Goal: Task Accomplishment & Management: Complete application form

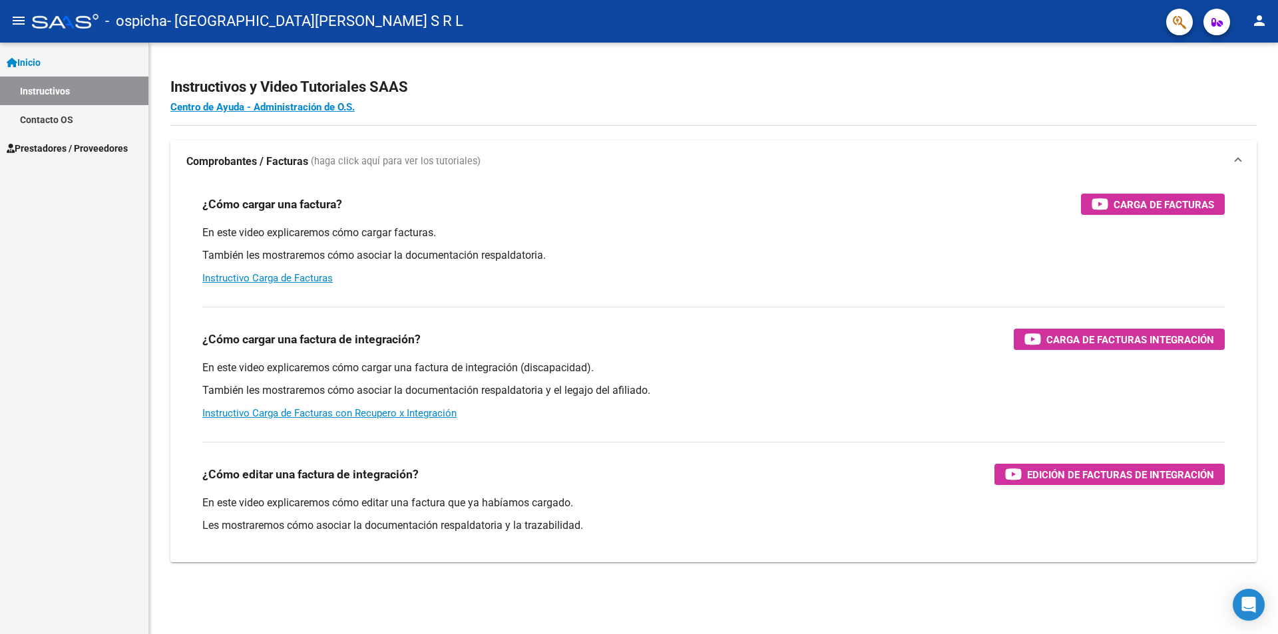
click at [53, 139] on link "Prestadores / Proveedores" at bounding box center [74, 148] width 148 height 29
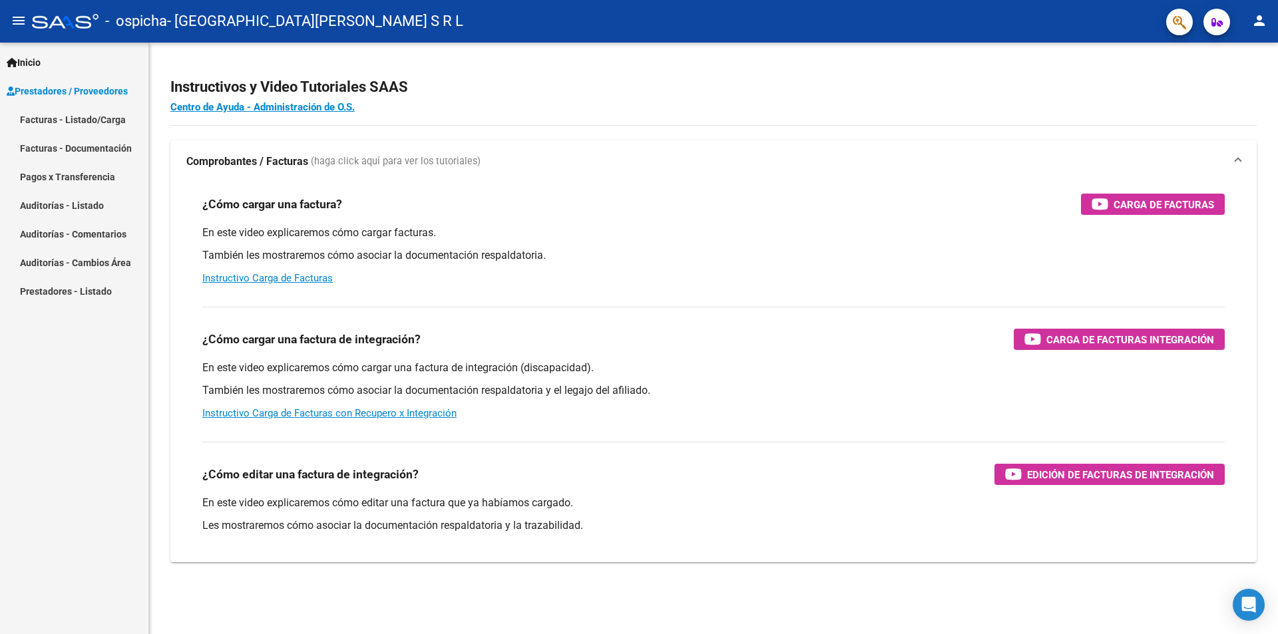
click at [58, 116] on link "Facturas - Listado/Carga" at bounding box center [74, 119] width 148 height 29
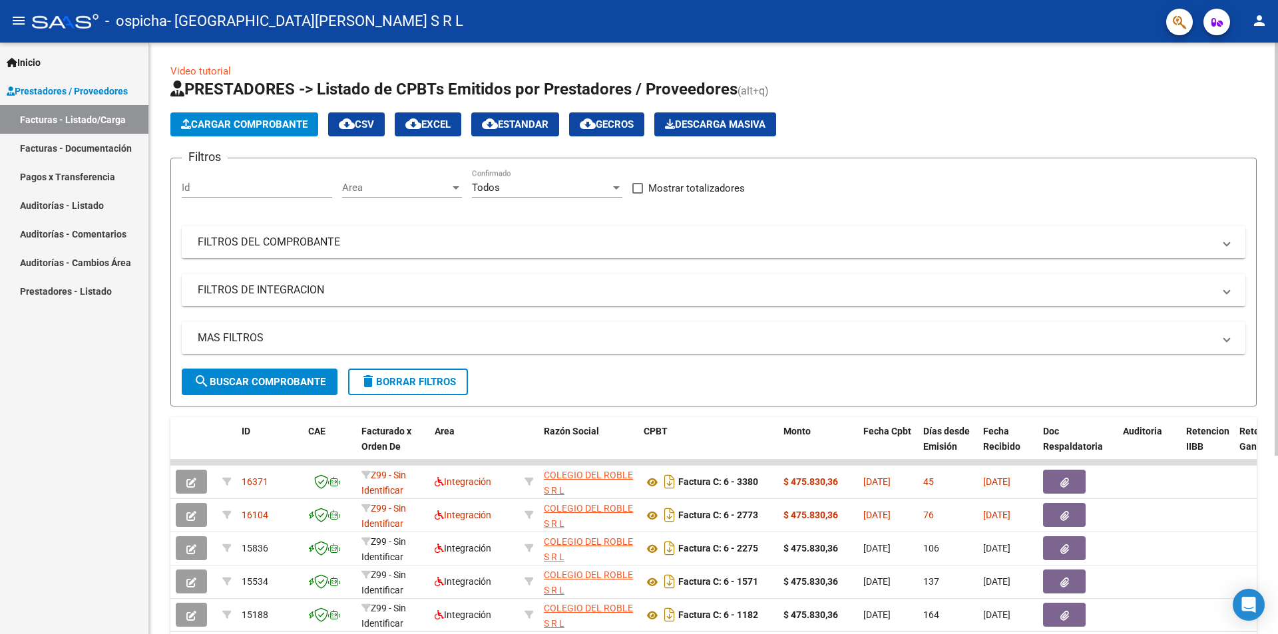
click at [265, 119] on span "Cargar Comprobante" at bounding box center [244, 124] width 126 height 12
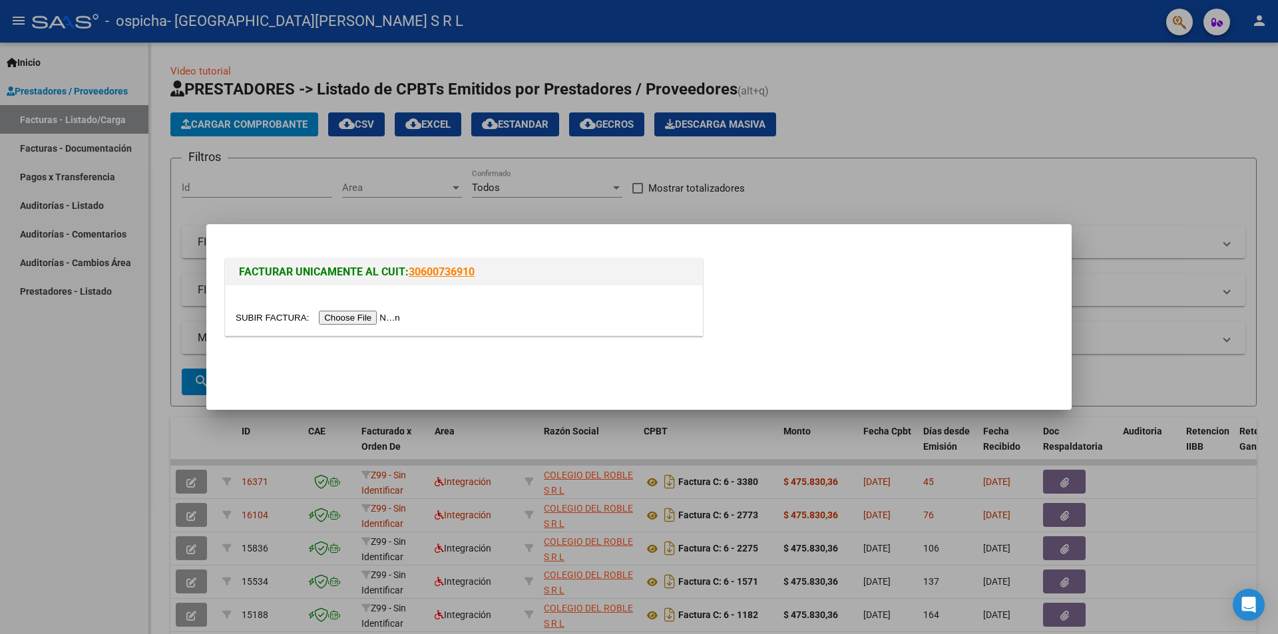
click at [385, 315] on input "file" at bounding box center [320, 318] width 168 height 14
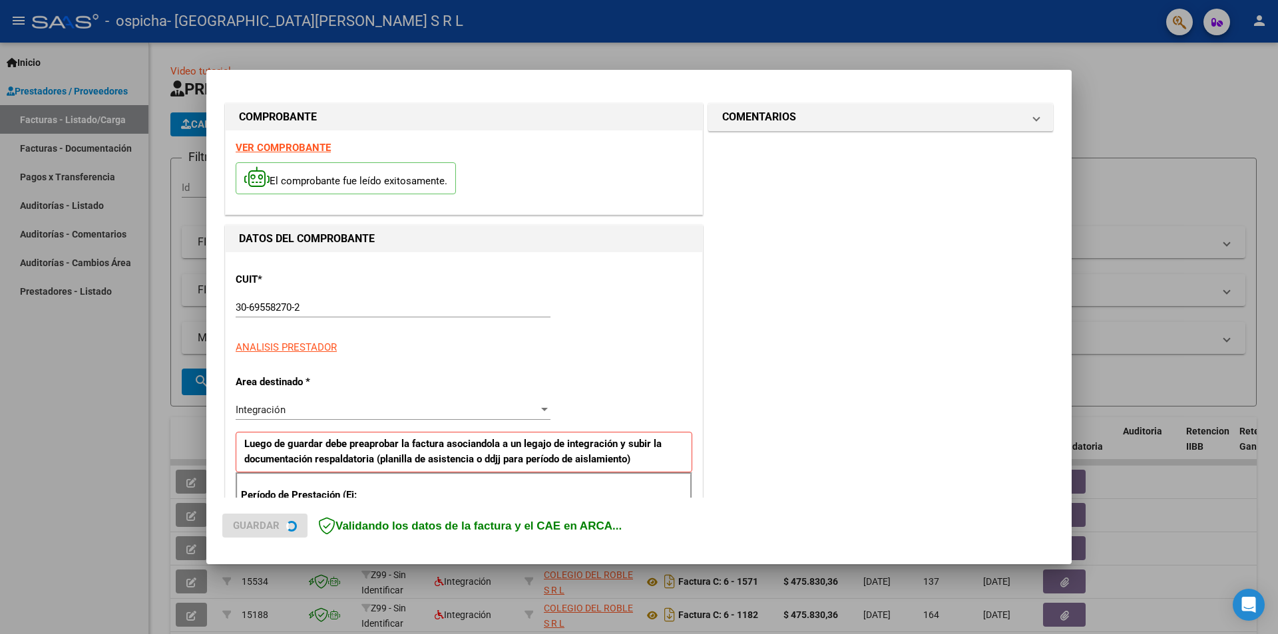
scroll to position [232, 0]
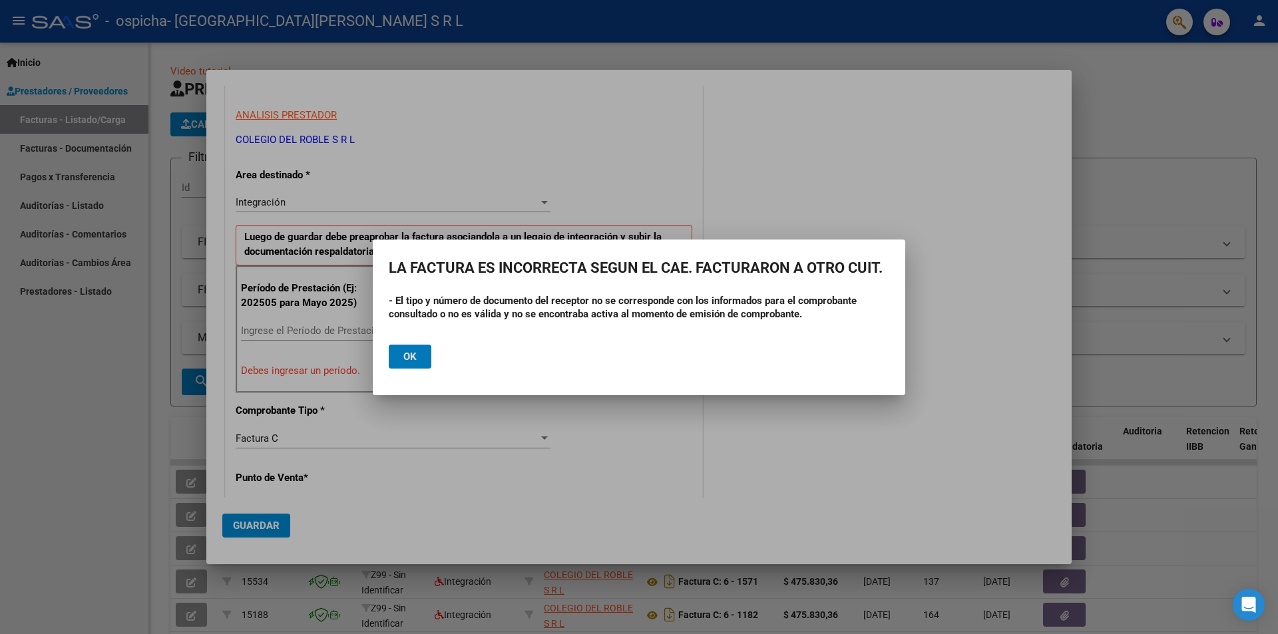
click at [420, 359] on button "Ok" at bounding box center [410, 357] width 43 height 24
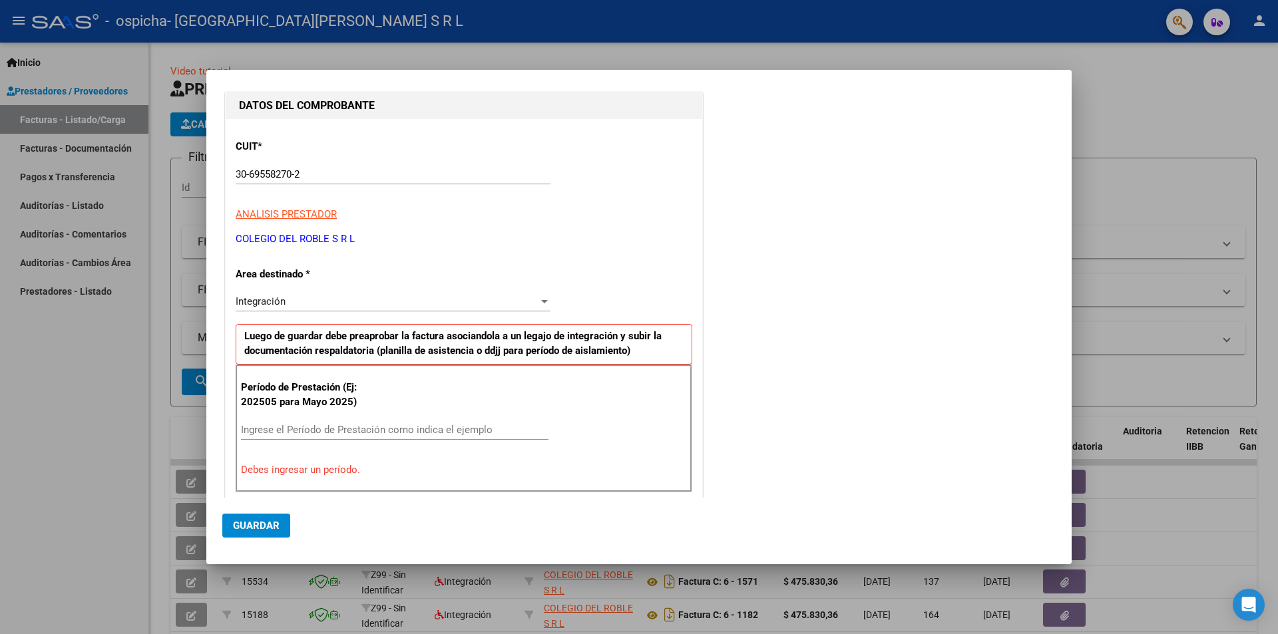
scroll to position [200, 0]
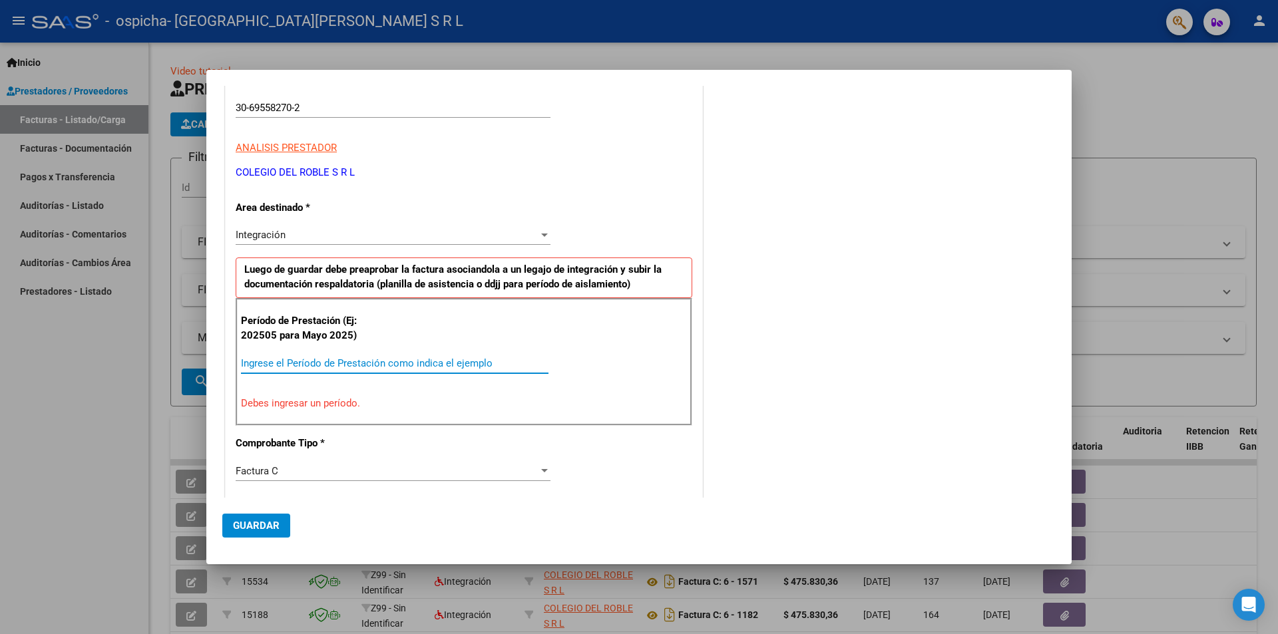
click at [290, 363] on input "Ingrese el Período de Prestación como indica el ejemplo" at bounding box center [395, 363] width 308 height 12
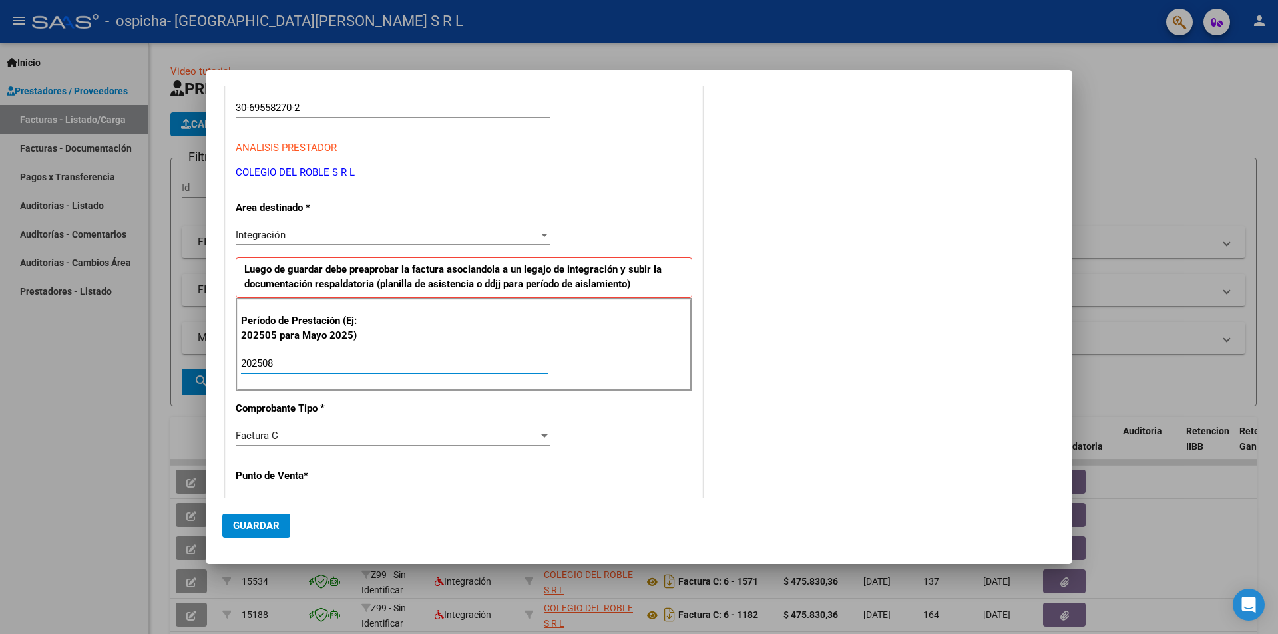
type input "202508"
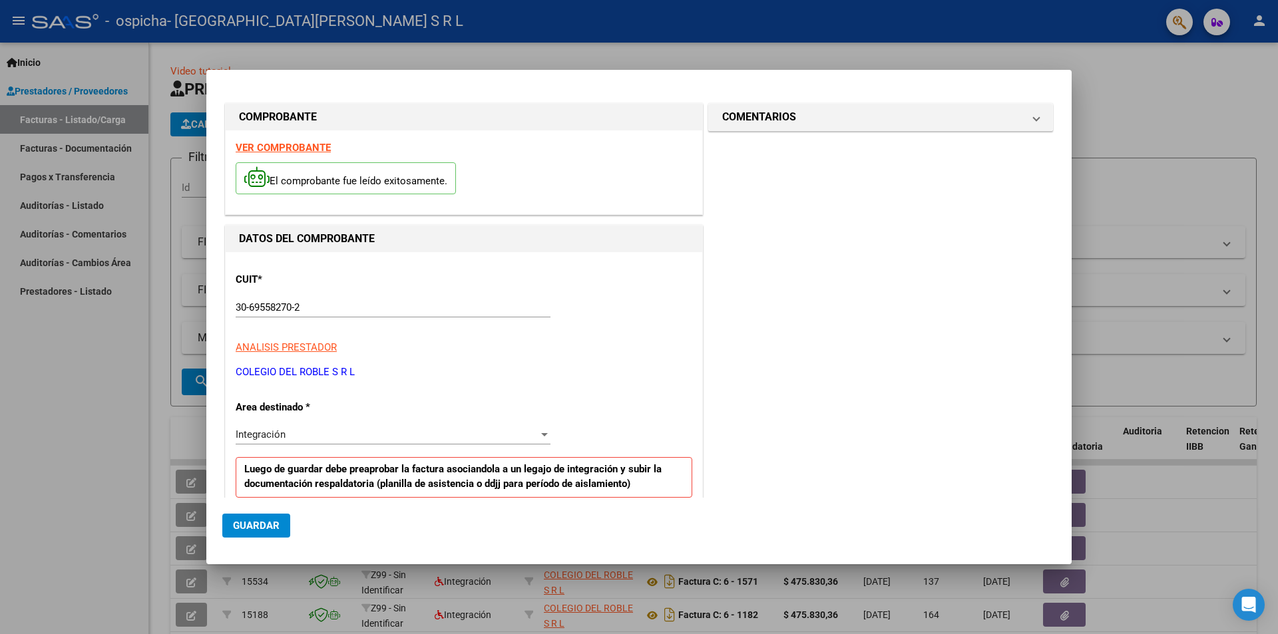
click at [253, 150] on strong "VER COMPROBANTE" at bounding box center [283, 148] width 95 height 12
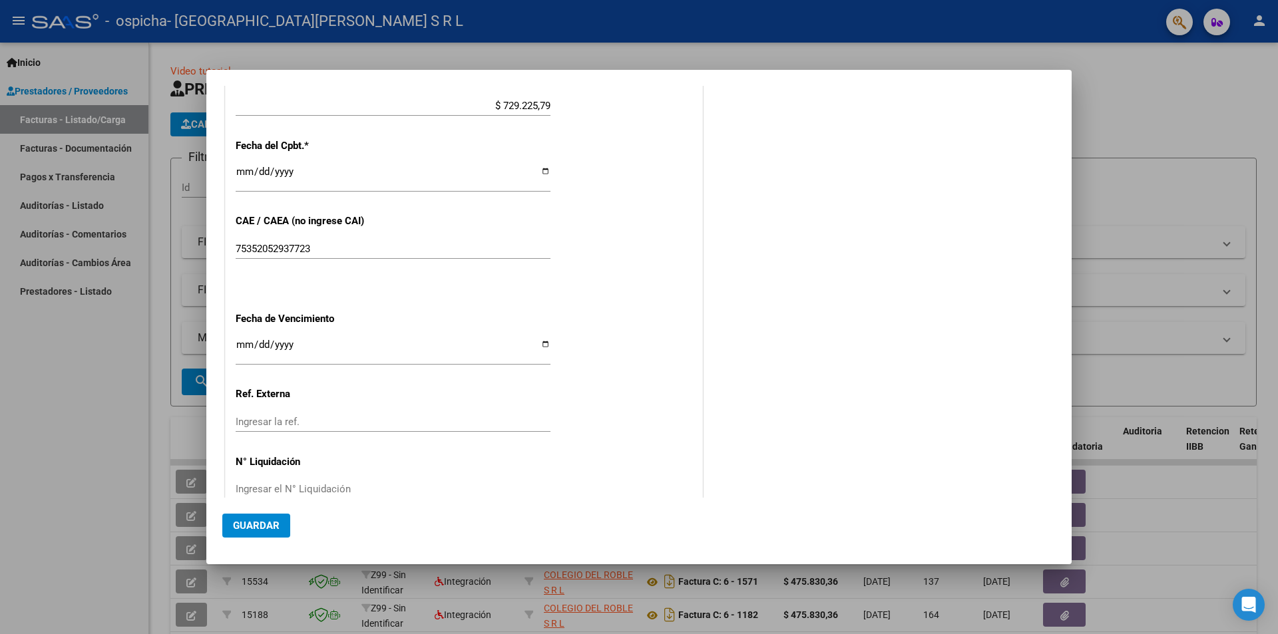
scroll to position [760, 0]
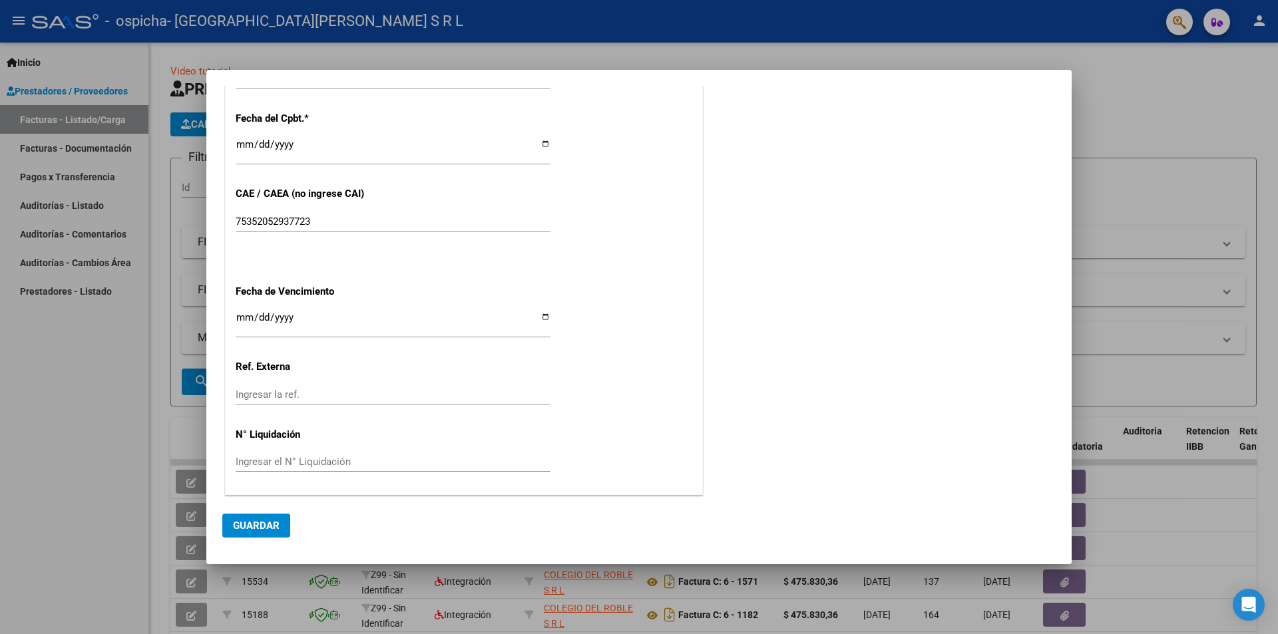
click at [267, 531] on span "Guardar" at bounding box center [256, 526] width 47 height 12
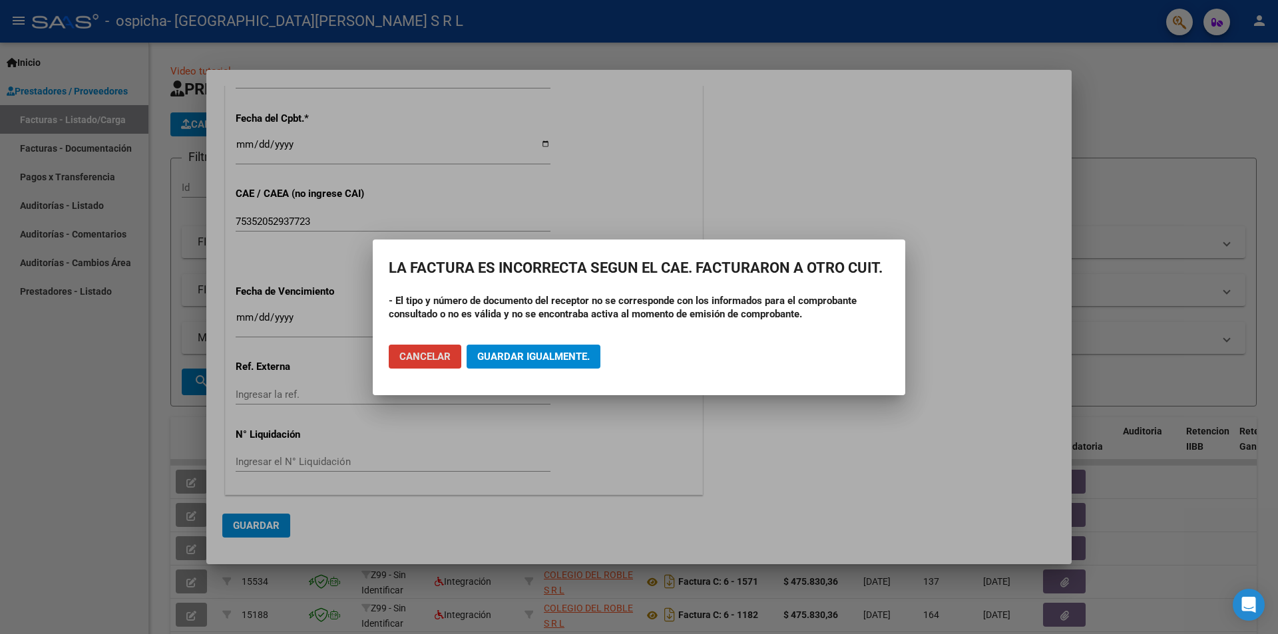
click at [519, 355] on span "Guardar igualmente." at bounding box center [533, 357] width 112 height 12
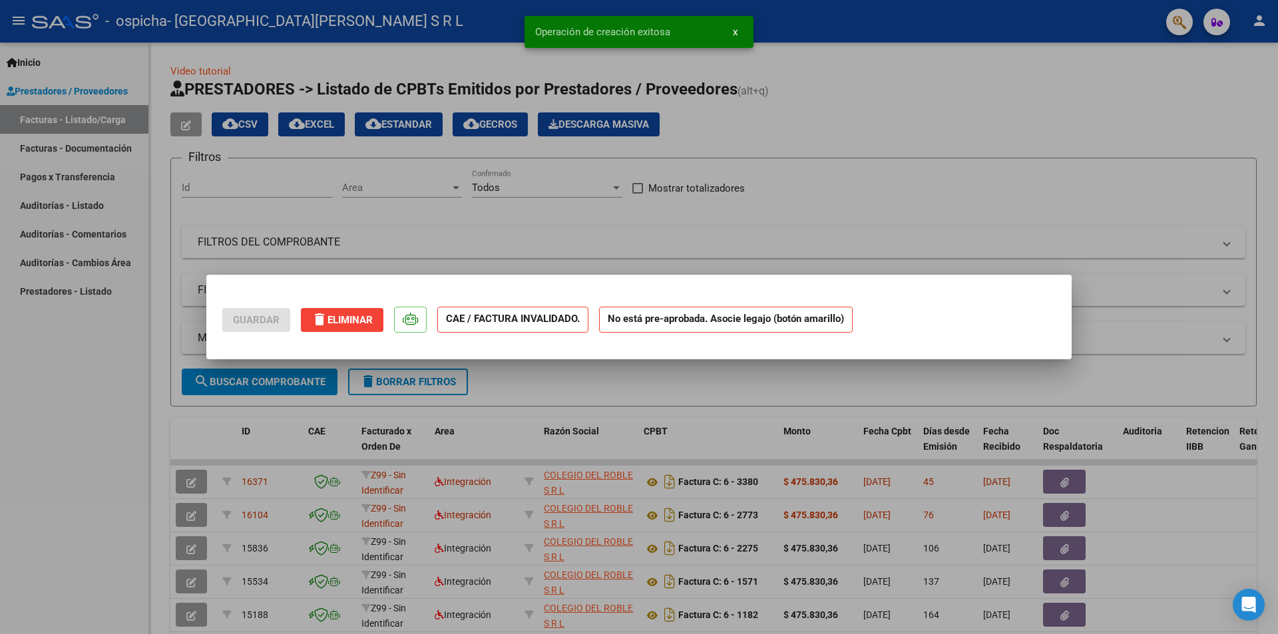
scroll to position [0, 0]
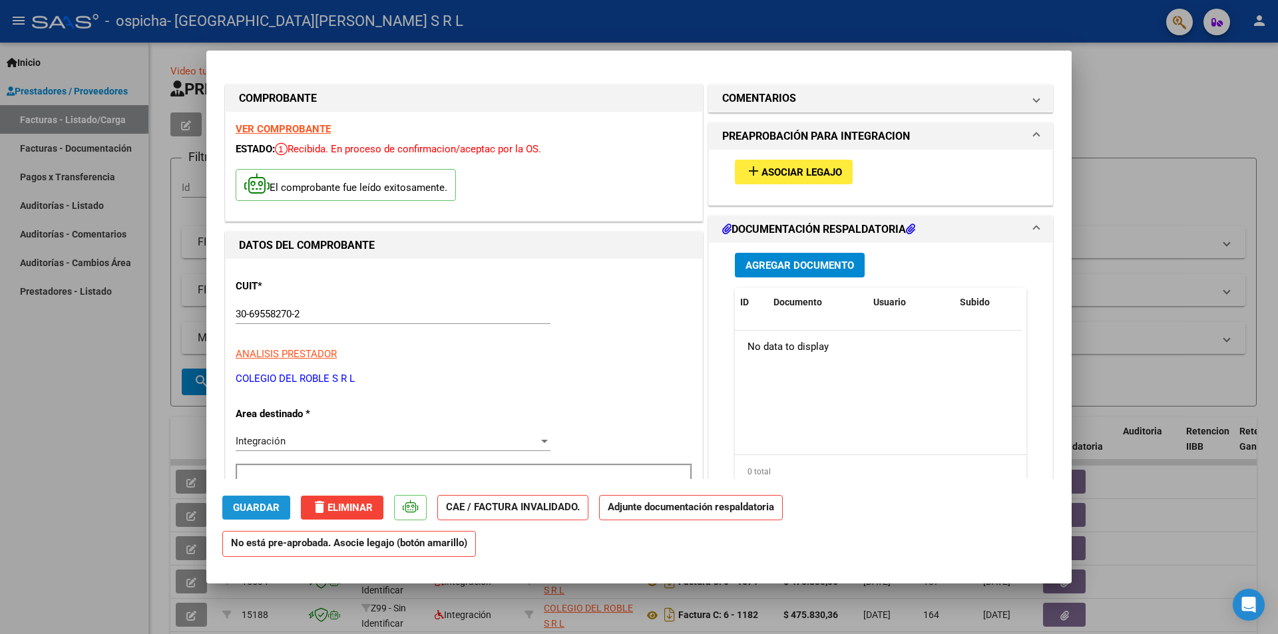
click at [272, 514] on button "Guardar" at bounding box center [256, 508] width 68 height 24
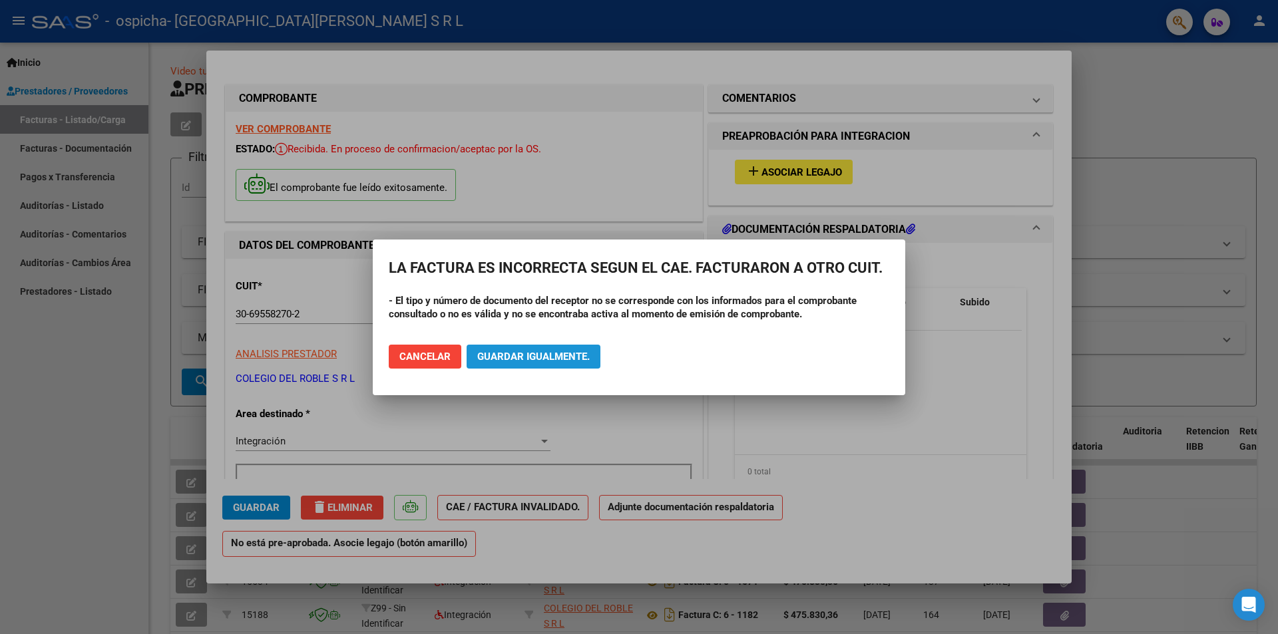
click at [513, 363] on button "Guardar igualmente." at bounding box center [534, 357] width 134 height 24
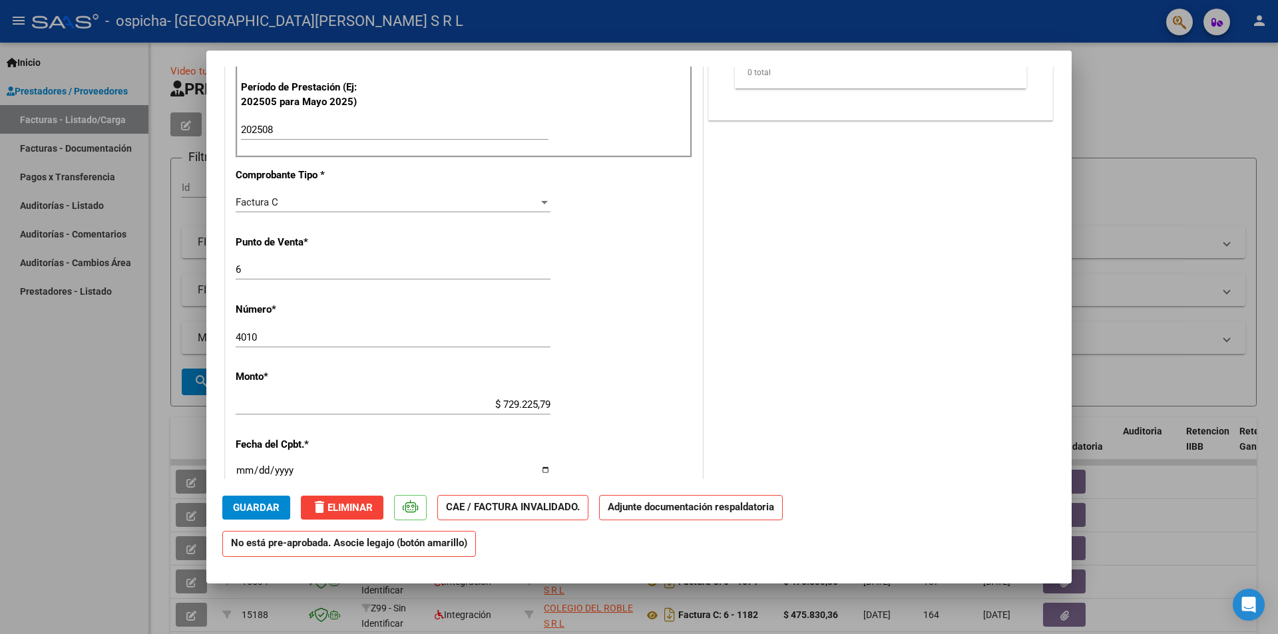
scroll to position [466, 0]
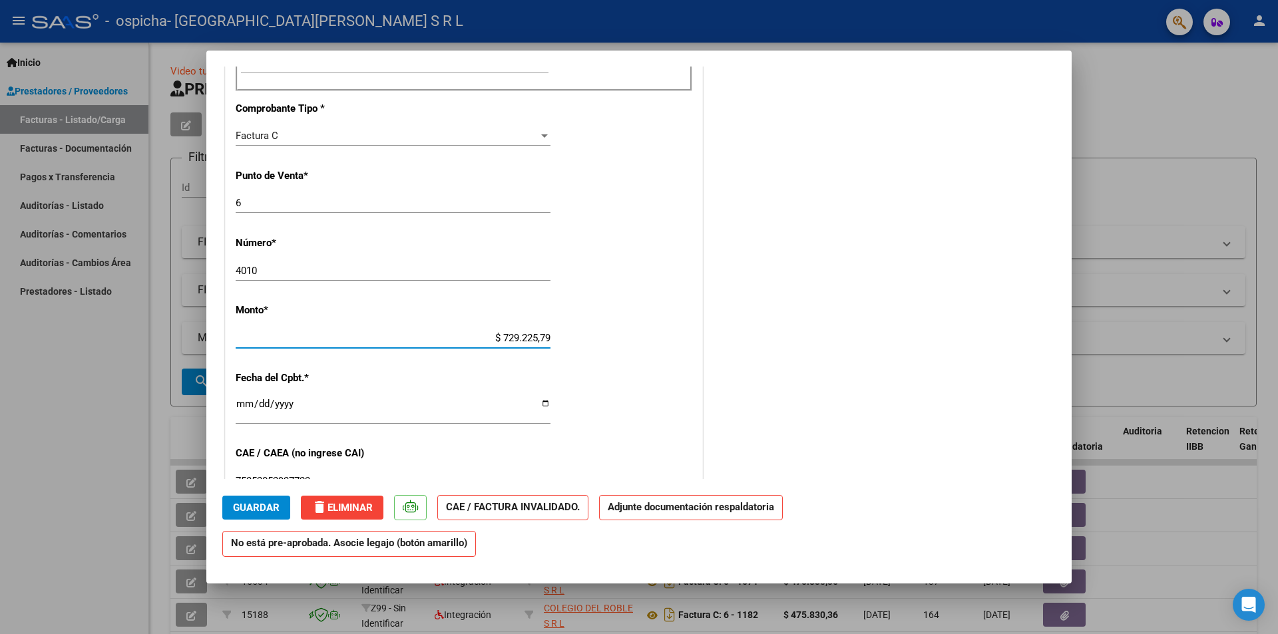
click at [514, 337] on input "$ 729.225,79" at bounding box center [393, 338] width 315 height 12
click at [535, 337] on input "$ 729.225,79" at bounding box center [393, 338] width 315 height 12
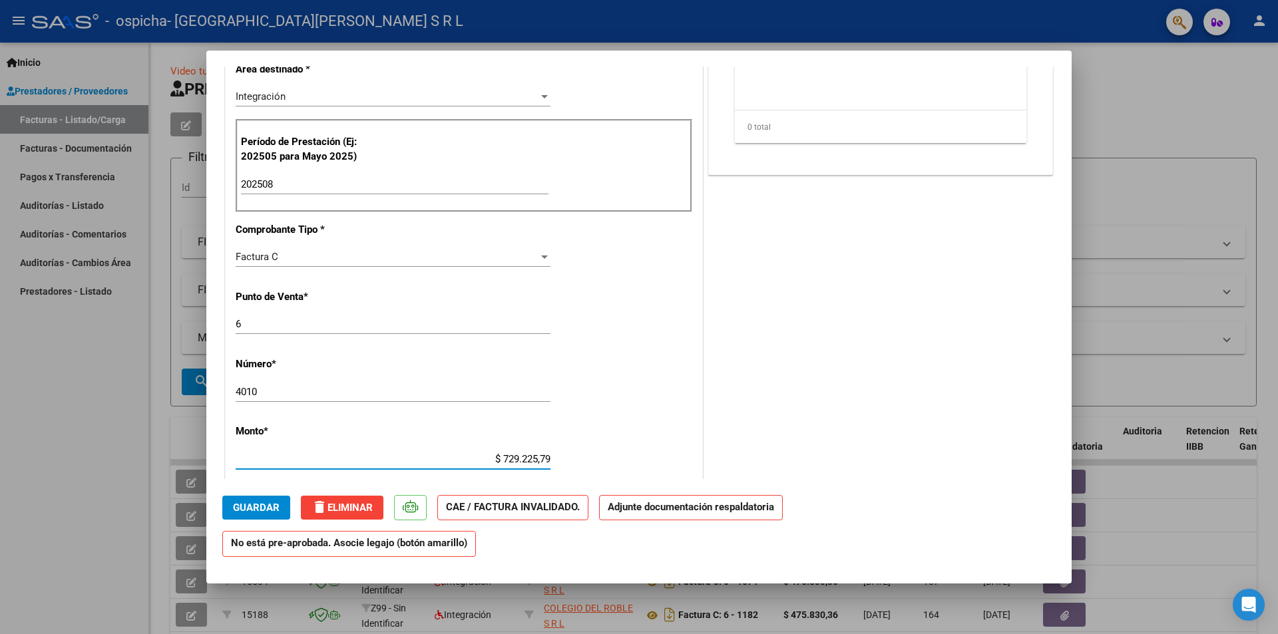
scroll to position [0, 0]
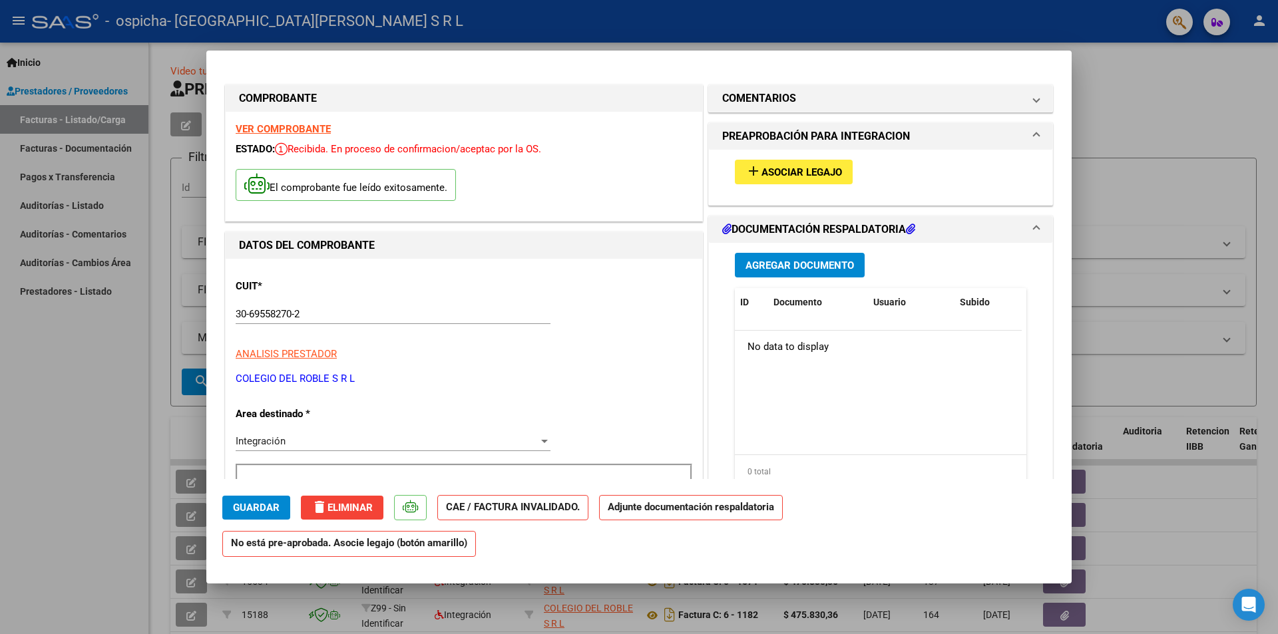
click at [762, 174] on span "Asociar Legajo" at bounding box center [802, 172] width 81 height 12
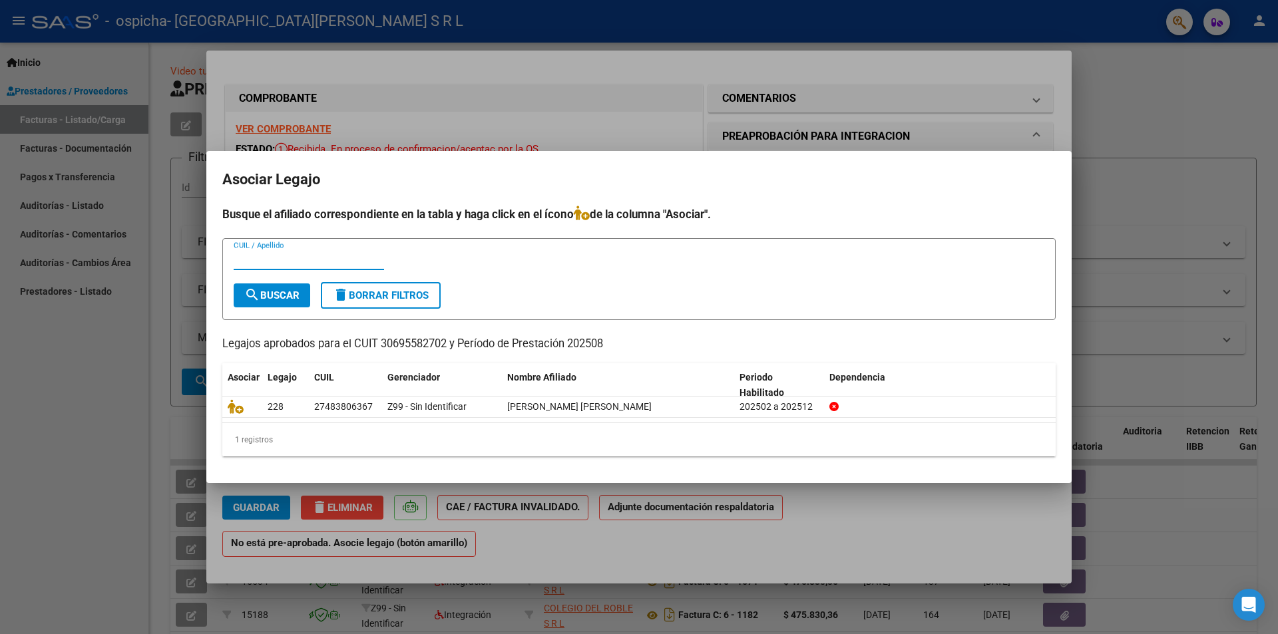
click at [1066, 111] on div at bounding box center [639, 317] width 1278 height 634
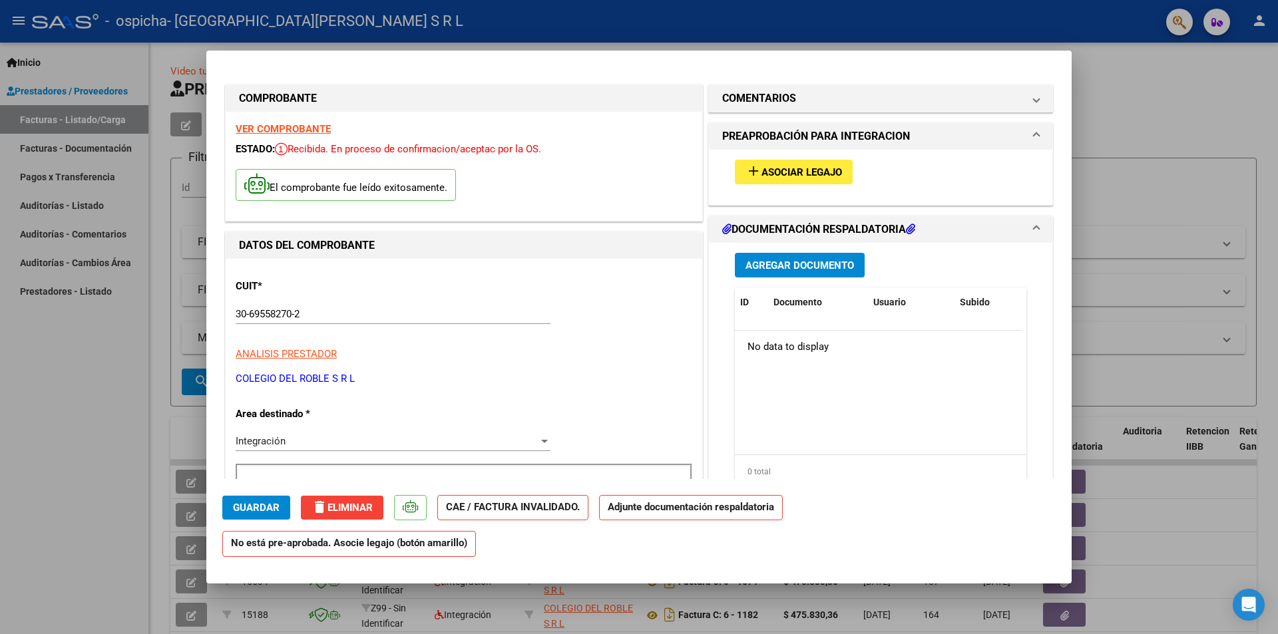
drag, startPoint x: 1142, startPoint y: 91, endPoint x: 1113, endPoint y: 91, distance: 29.3
click at [1143, 91] on div at bounding box center [639, 317] width 1278 height 634
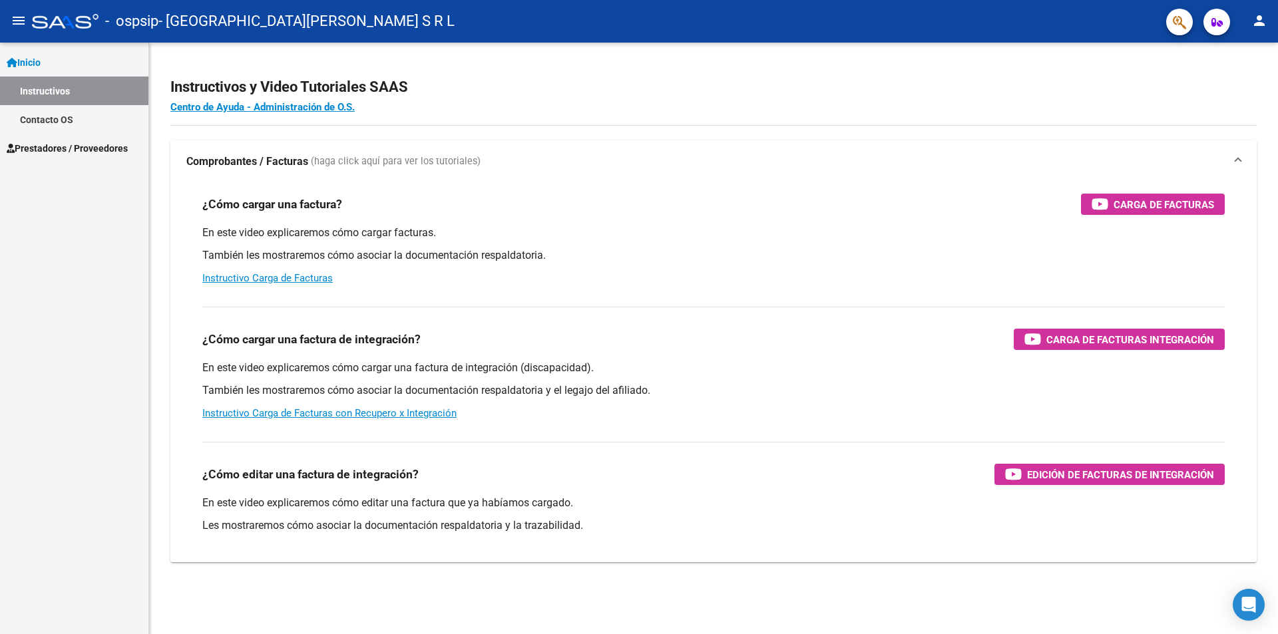
click at [35, 152] on span "Prestadores / Proveedores" at bounding box center [67, 148] width 121 height 15
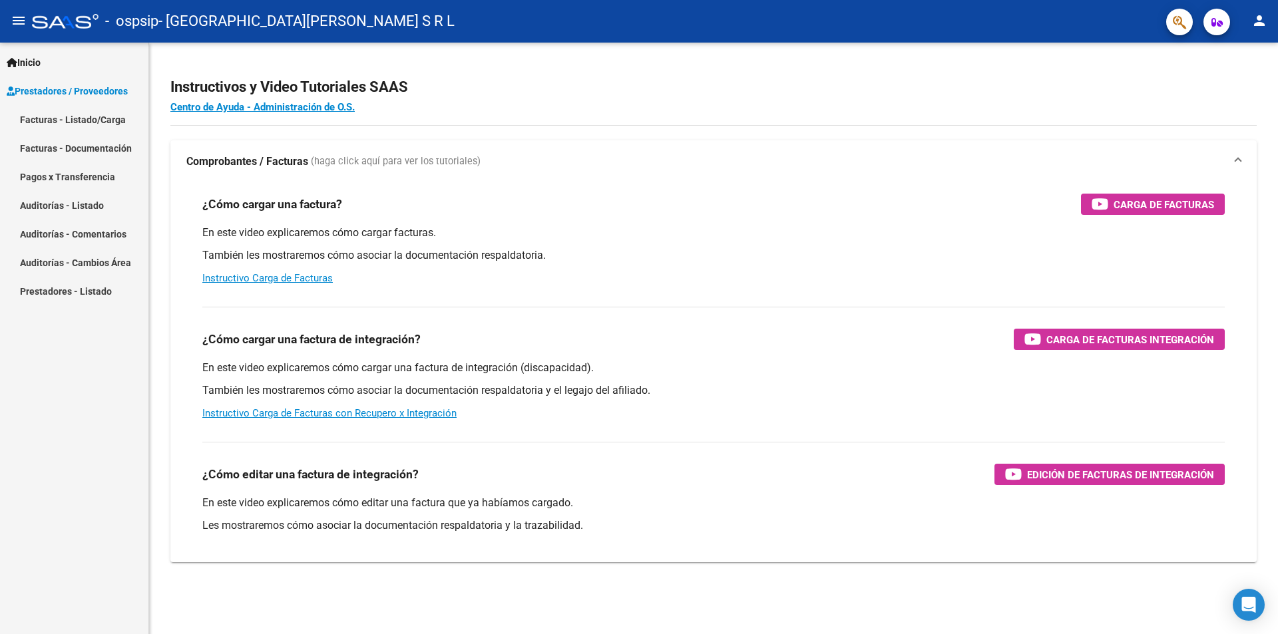
click at [97, 118] on link "Facturas - Listado/Carga" at bounding box center [74, 119] width 148 height 29
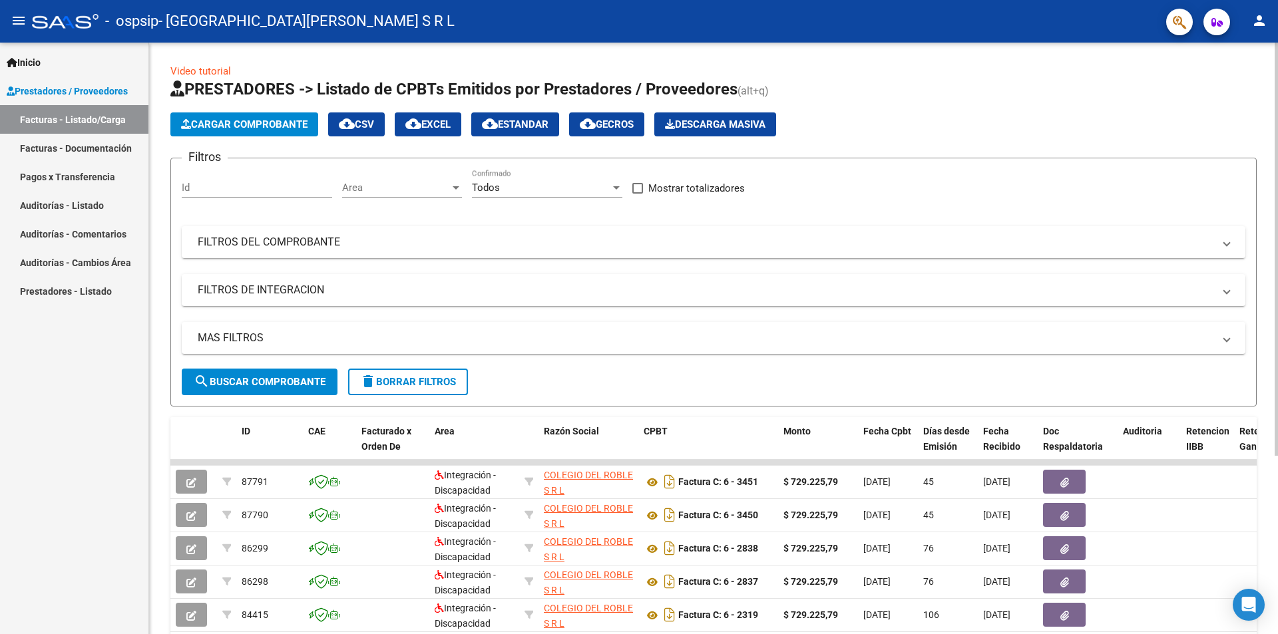
click at [256, 131] on button "Cargar Comprobante" at bounding box center [244, 124] width 148 height 24
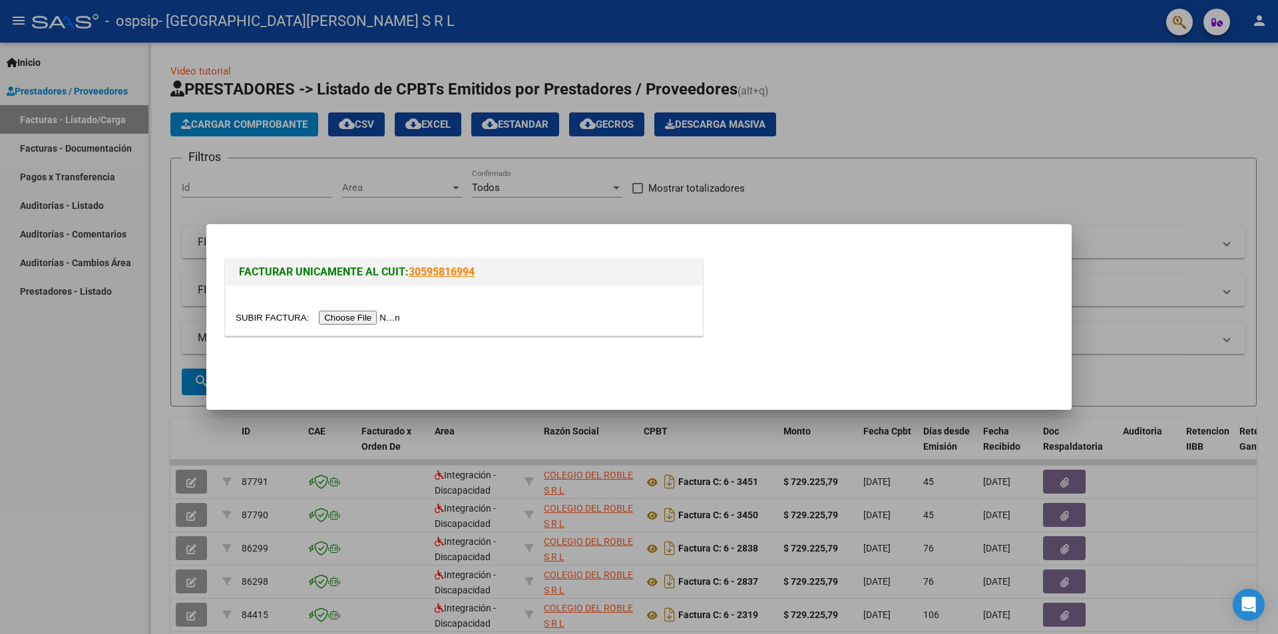
click at [379, 322] on input "file" at bounding box center [320, 318] width 168 height 14
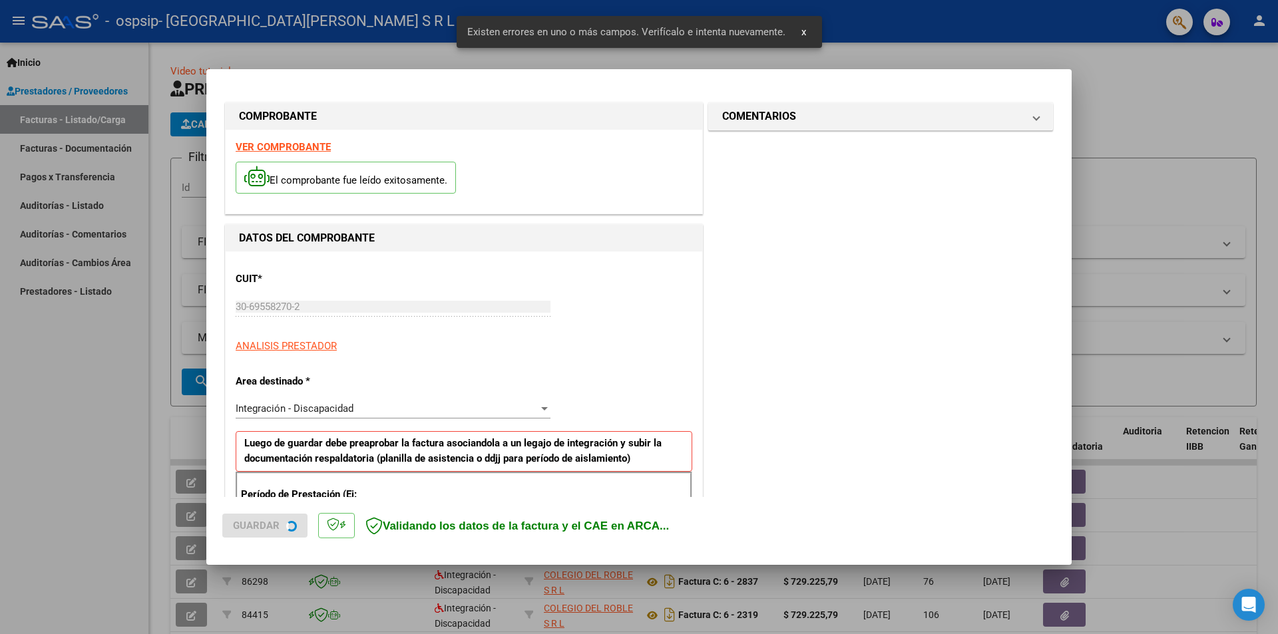
scroll to position [232, 0]
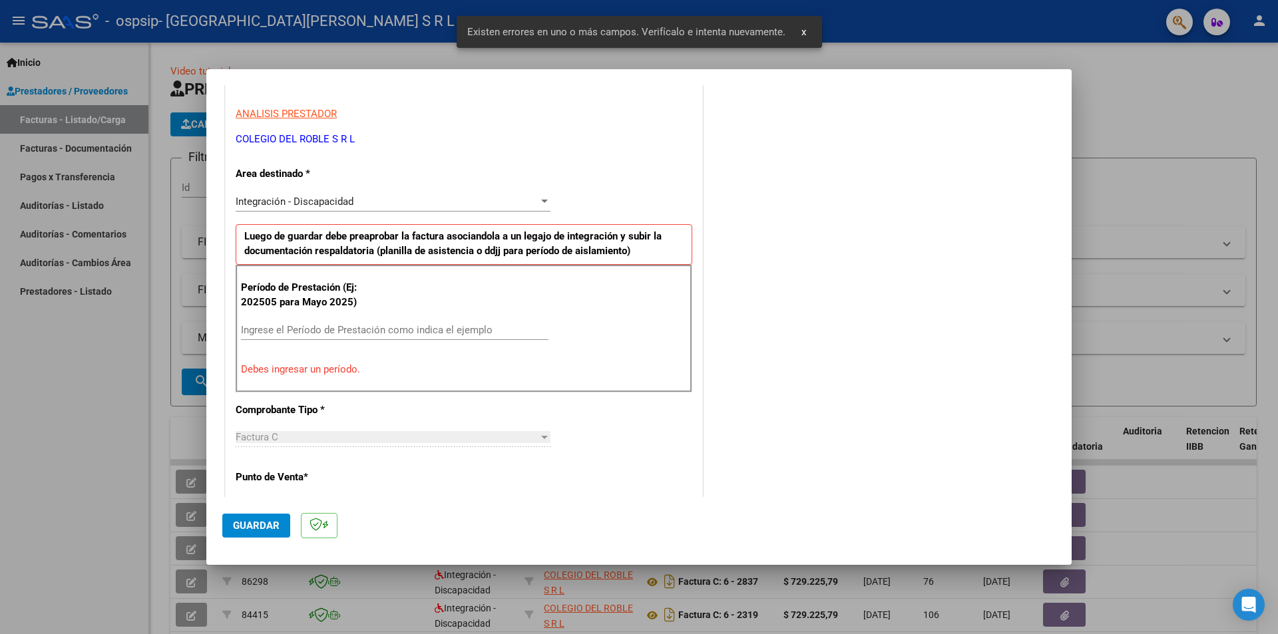
click at [305, 324] on input "Ingrese el Período de Prestación como indica el ejemplo" at bounding box center [395, 330] width 308 height 12
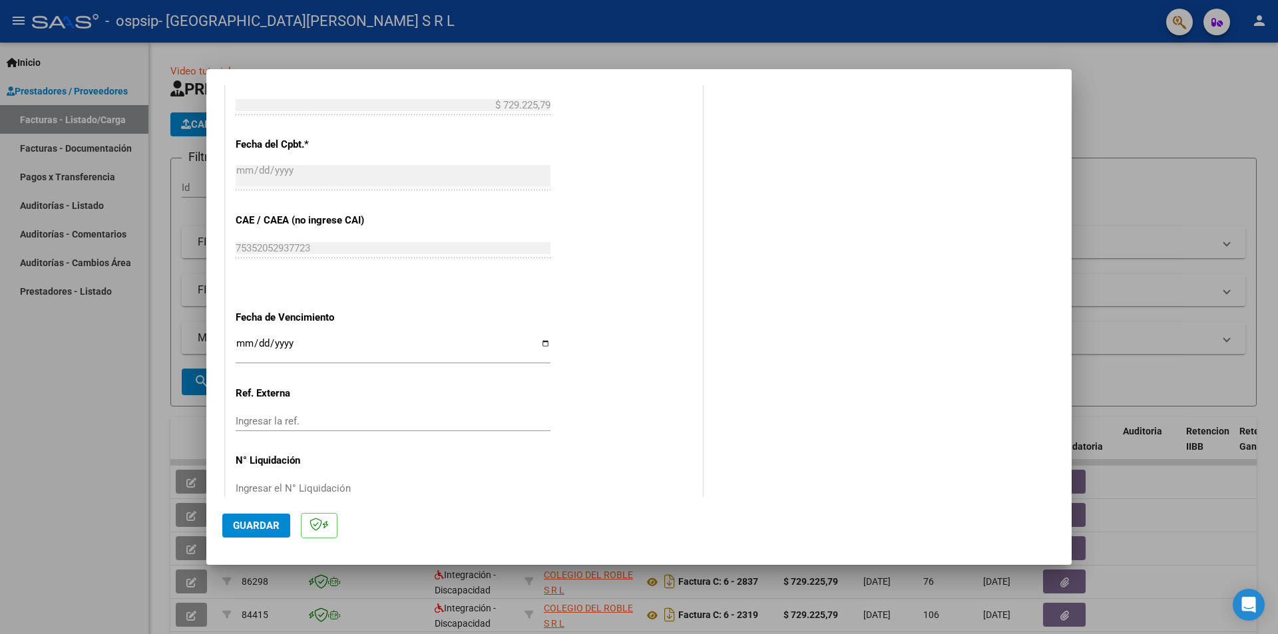
scroll to position [760, 0]
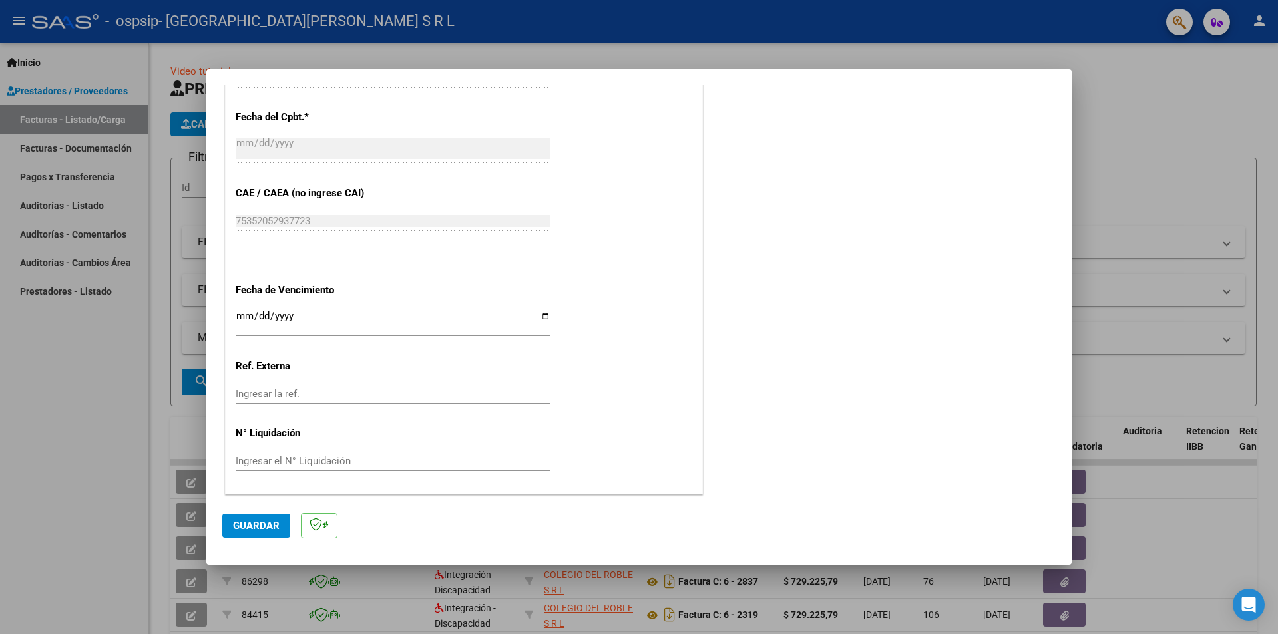
type input "202508"
click at [258, 528] on span "Guardar" at bounding box center [256, 526] width 47 height 12
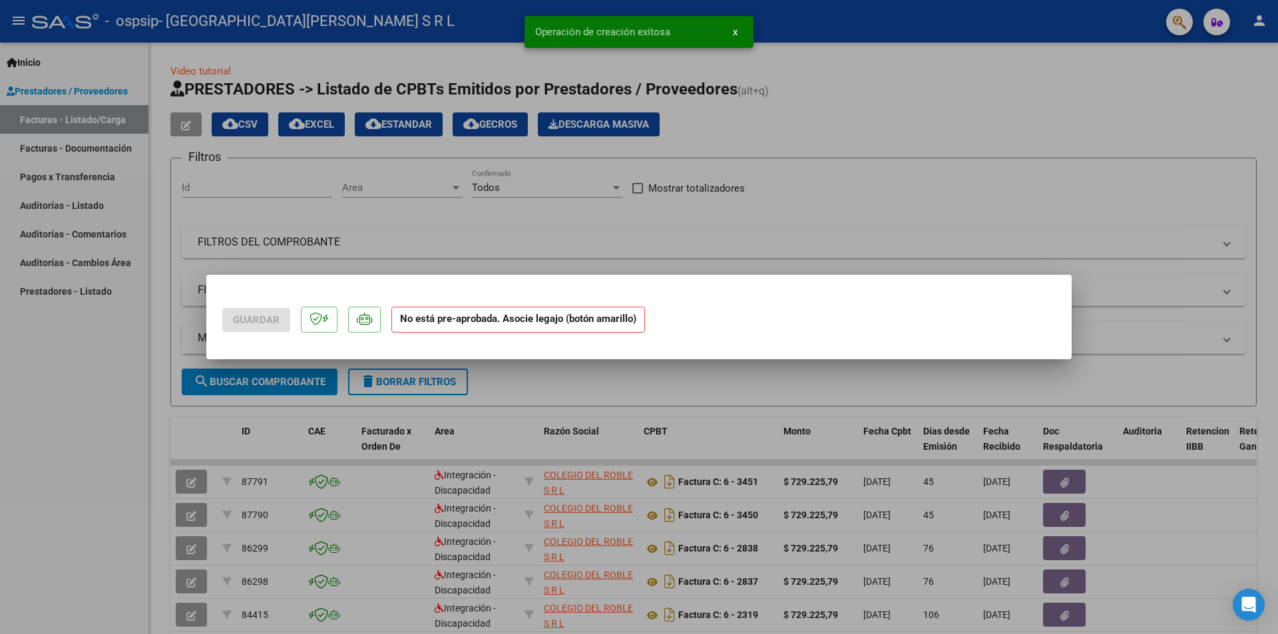
scroll to position [0, 0]
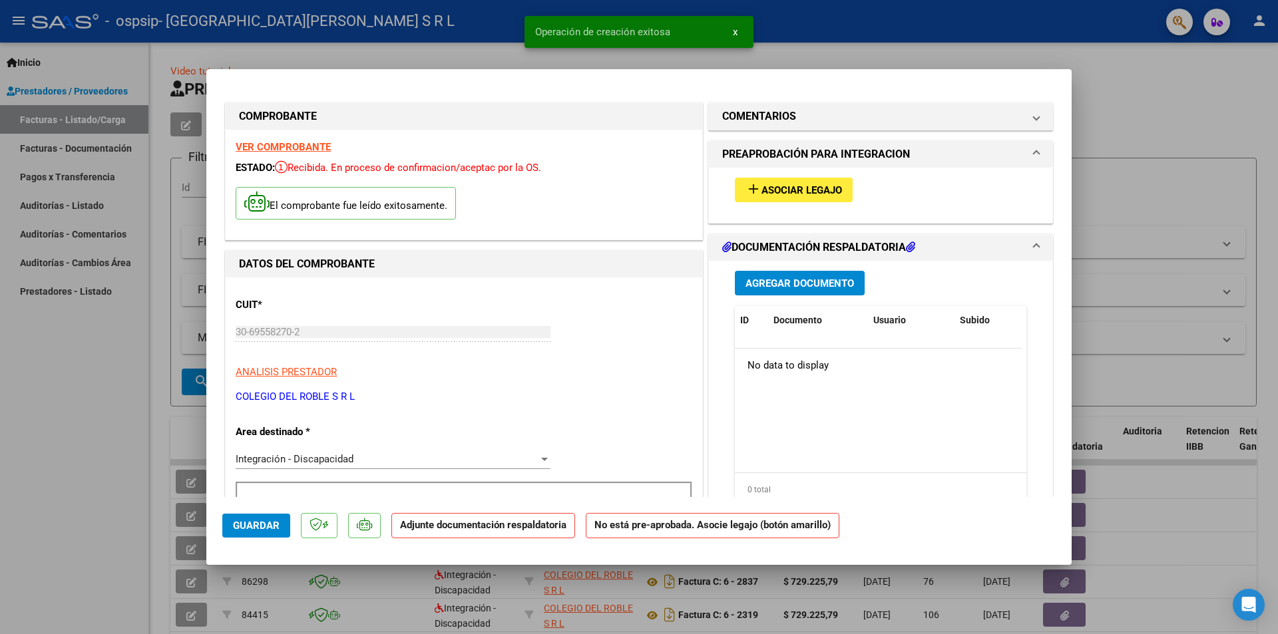
click at [779, 182] on button "add Asociar Legajo" at bounding box center [794, 190] width 118 height 25
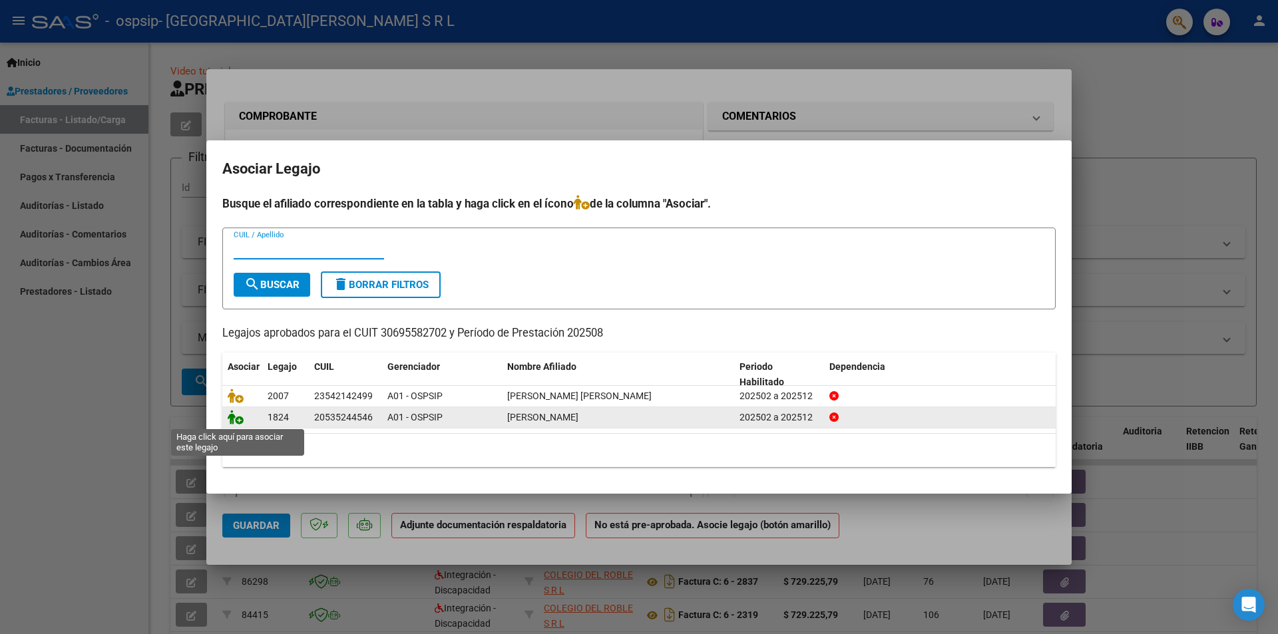
click at [236, 422] on icon at bounding box center [236, 417] width 16 height 15
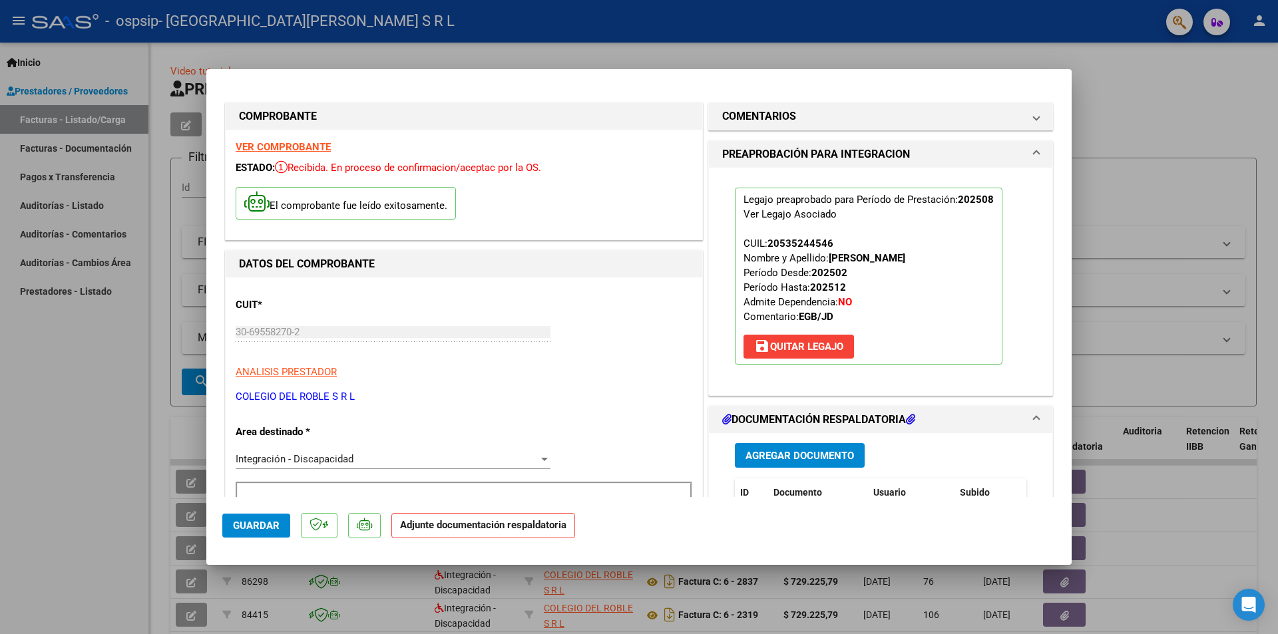
scroll to position [133, 0]
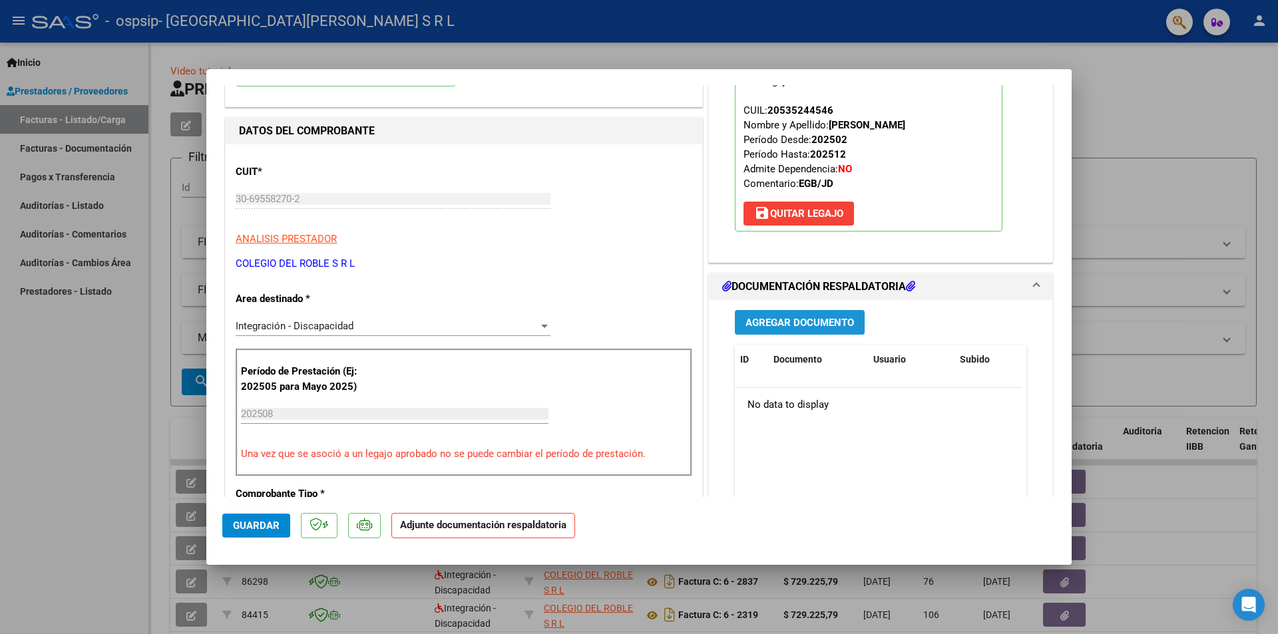
click at [793, 334] on button "Agregar Documento" at bounding box center [800, 322] width 130 height 25
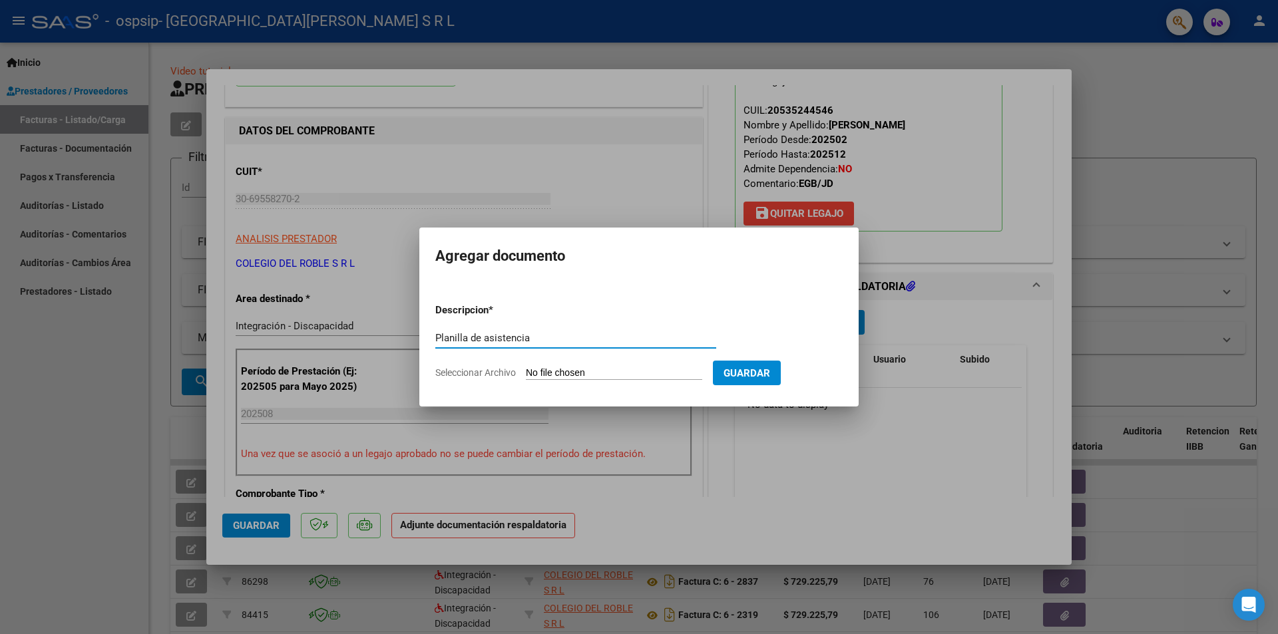
type input "Planilla de asistencia"
click at [554, 375] on input "Seleccionar Archivo" at bounding box center [614, 373] width 176 height 13
type input "C:\fakepath\[GEOGRAPHIC_DATA][PERSON_NAME] [PERSON_NAME] 2025.pdf"
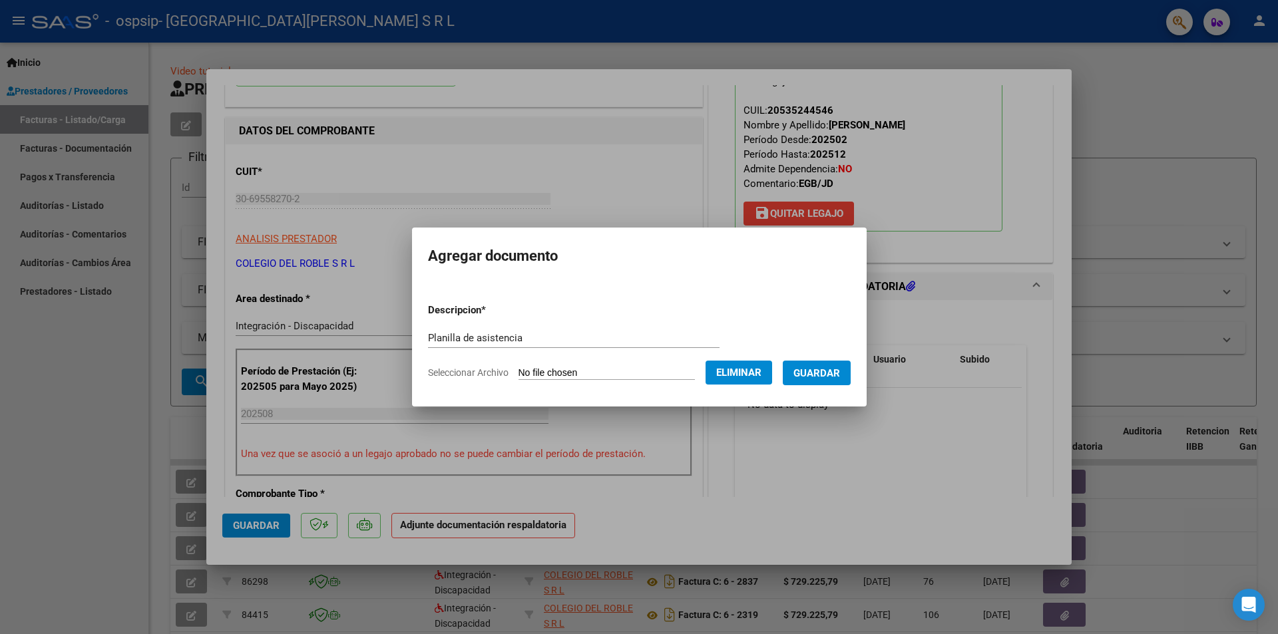
click at [836, 373] on span "Guardar" at bounding box center [816, 373] width 47 height 12
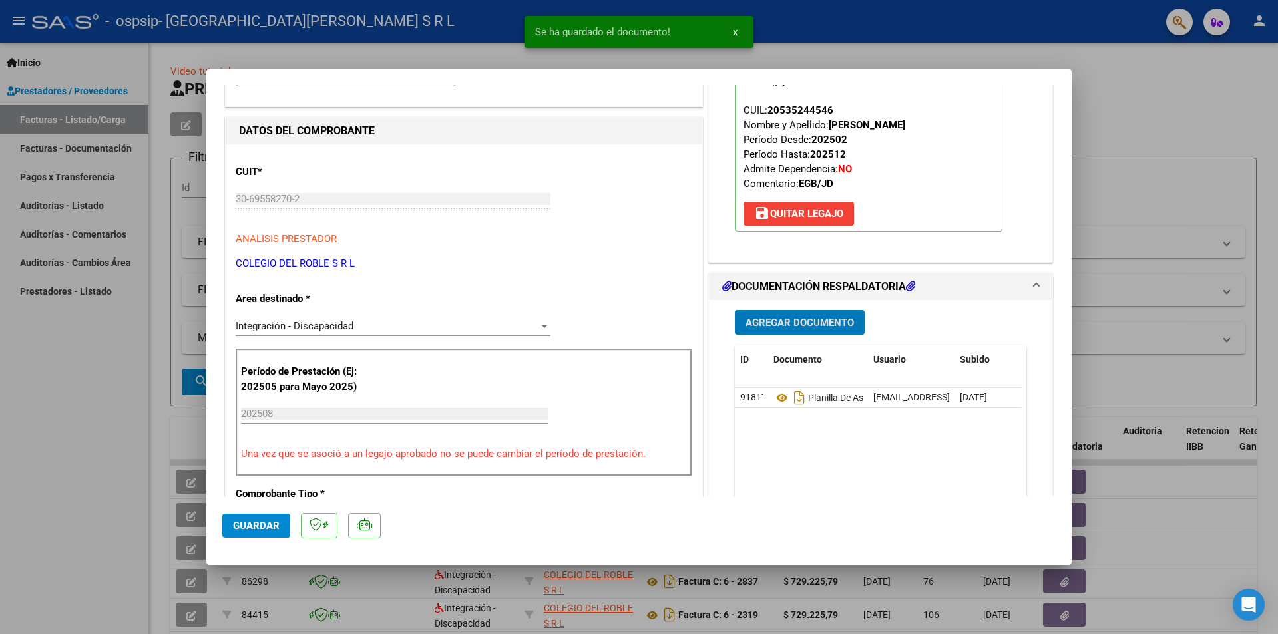
click at [805, 328] on span "Agregar Documento" at bounding box center [800, 323] width 109 height 12
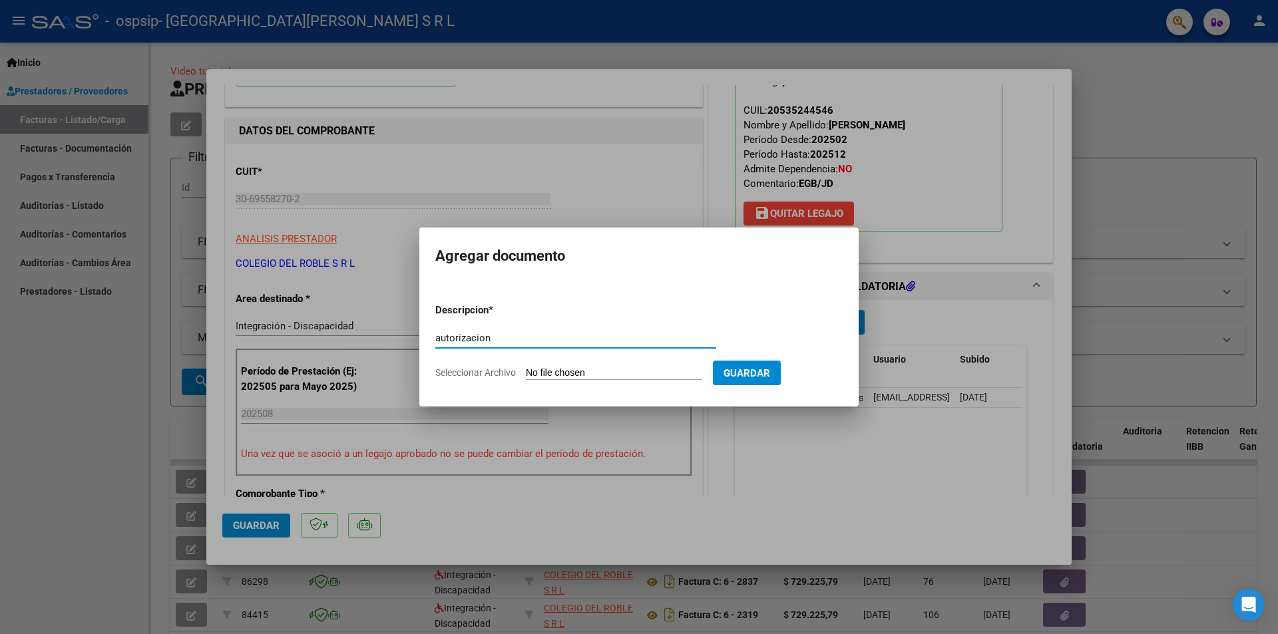
type input "autorizacion"
click at [547, 371] on input "Seleccionar Archivo" at bounding box center [614, 373] width 176 height 13
type input "C:\fakepath\[PERSON_NAME] - AUTORIZACION FEBRERO A DICIEMBRE.pdf"
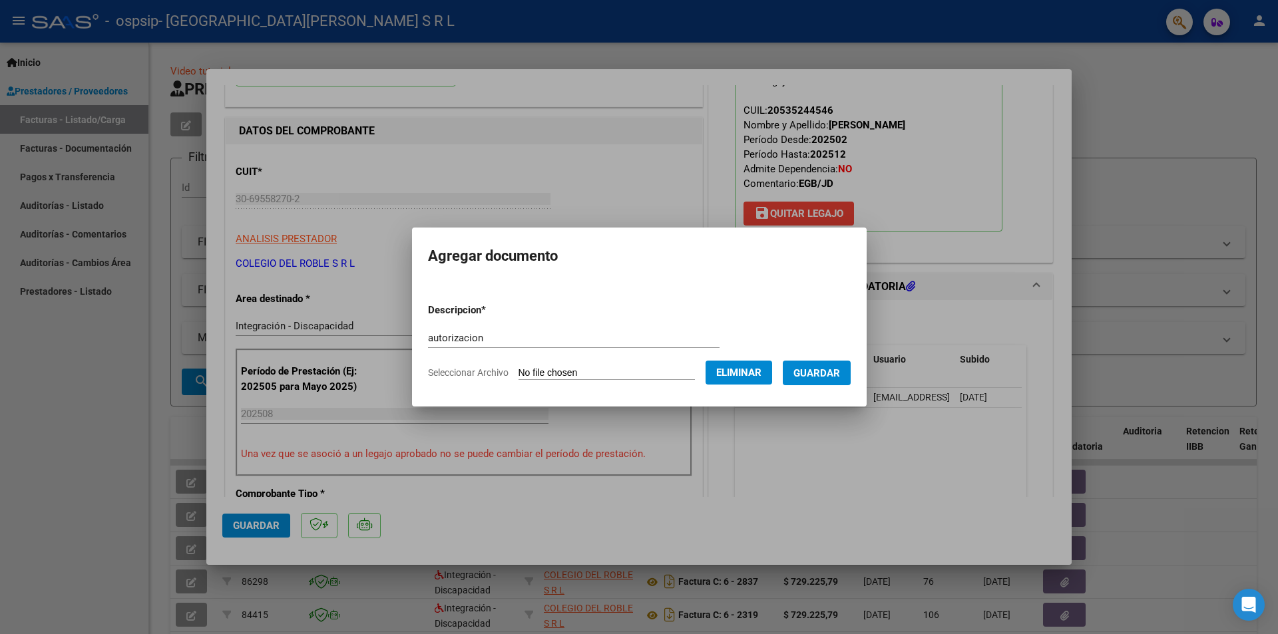
click at [823, 373] on span "Guardar" at bounding box center [816, 373] width 47 height 12
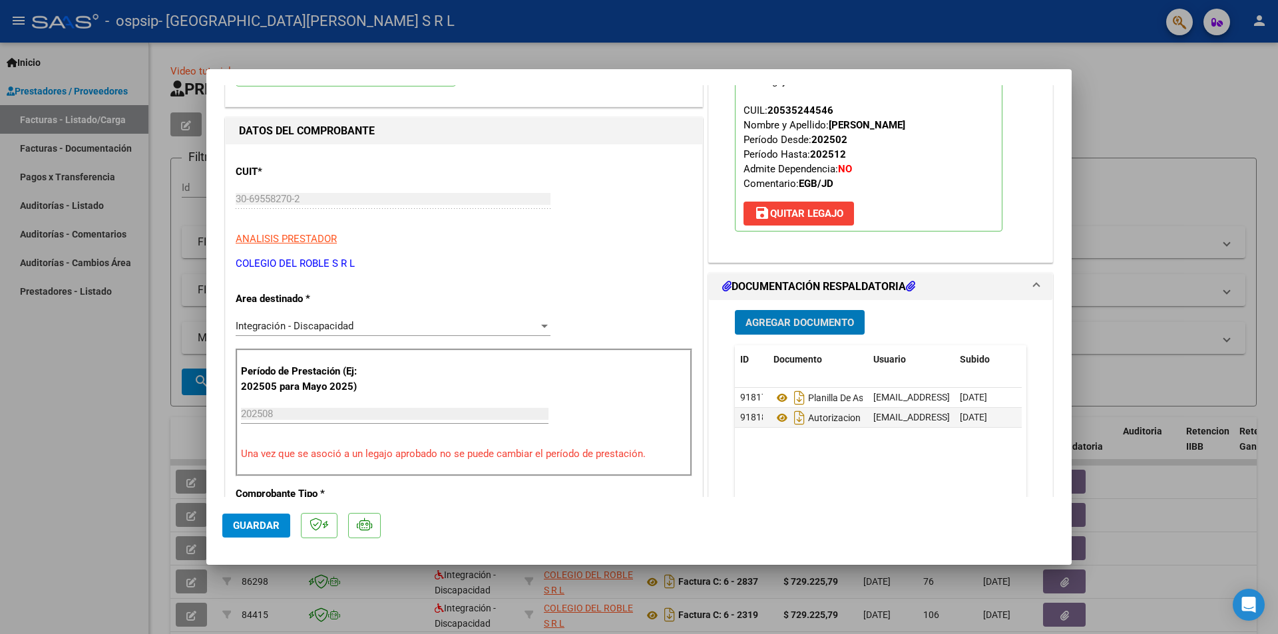
click at [249, 532] on span "Guardar" at bounding box center [256, 526] width 47 height 12
click at [1122, 94] on div at bounding box center [639, 317] width 1278 height 634
type input "$ 0,00"
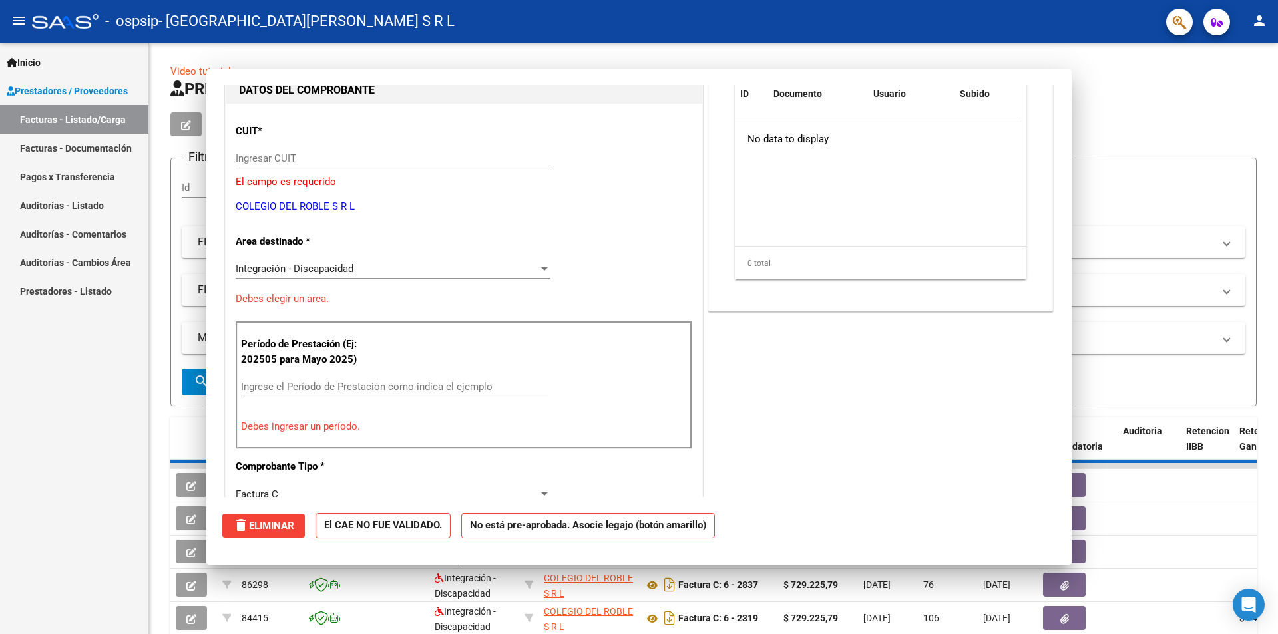
scroll to position [141, 0]
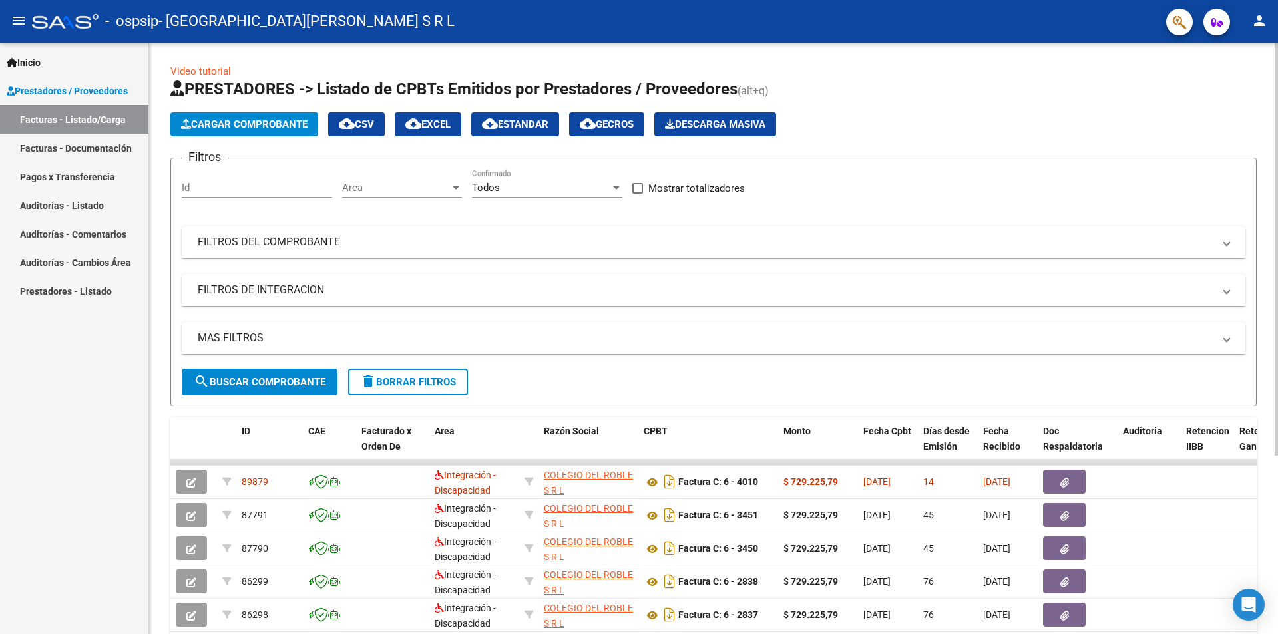
click at [224, 119] on span "Cargar Comprobante" at bounding box center [244, 124] width 126 height 12
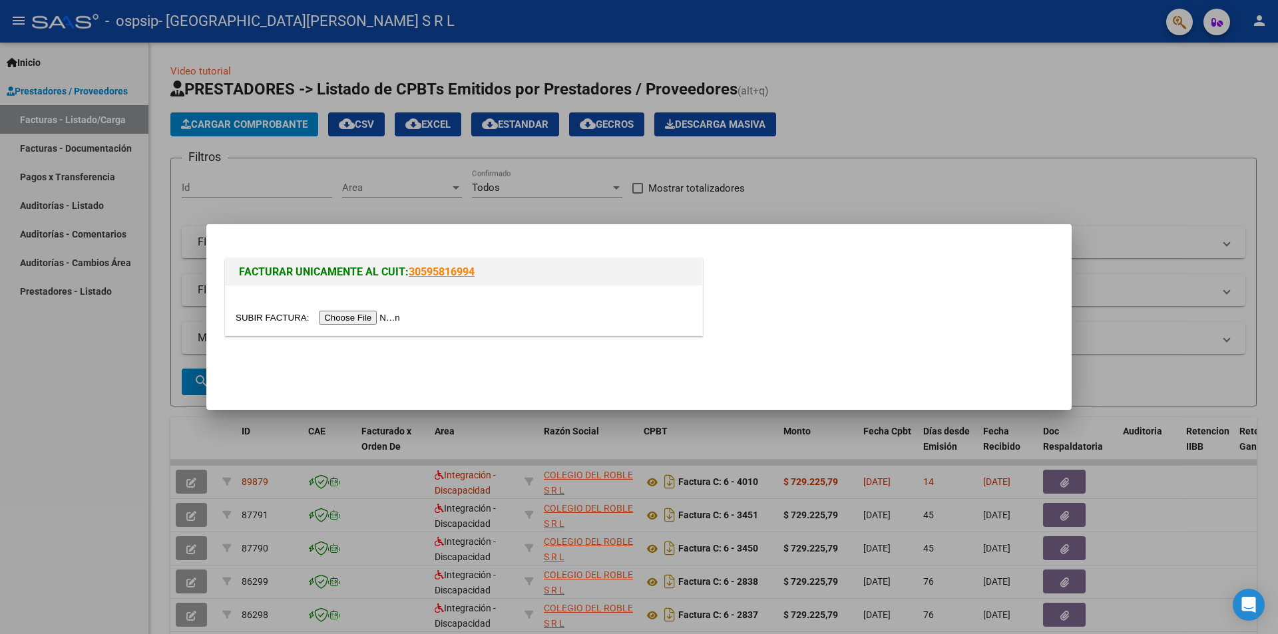
click at [383, 315] on input "file" at bounding box center [320, 318] width 168 height 14
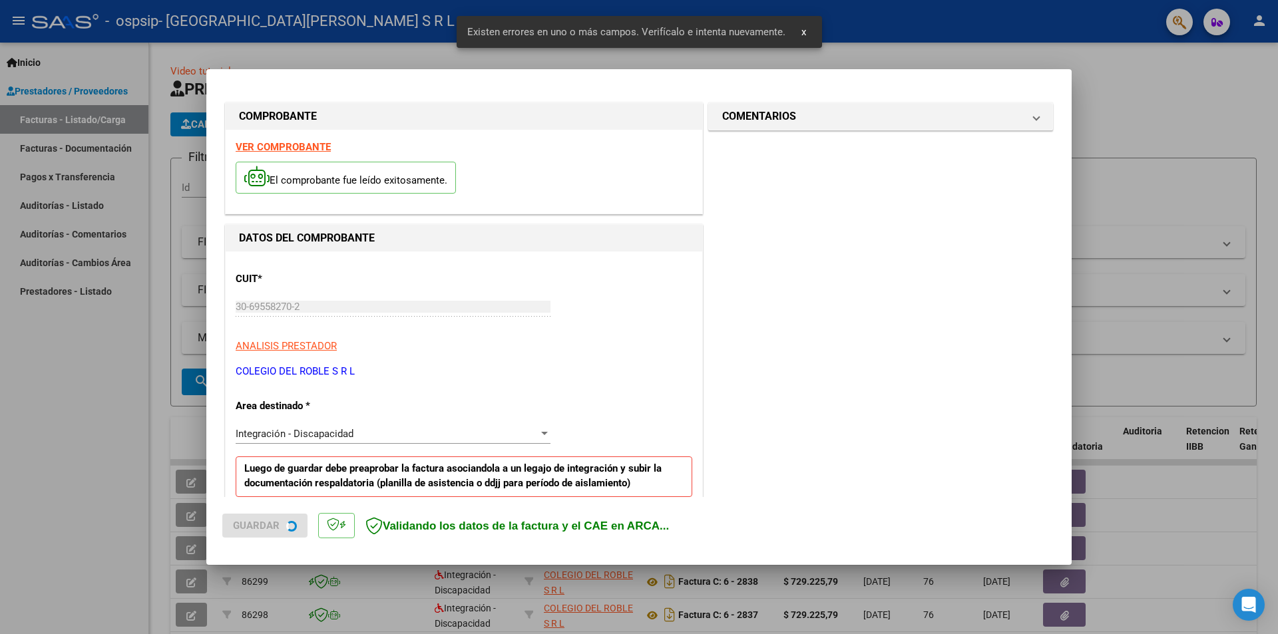
scroll to position [232, 0]
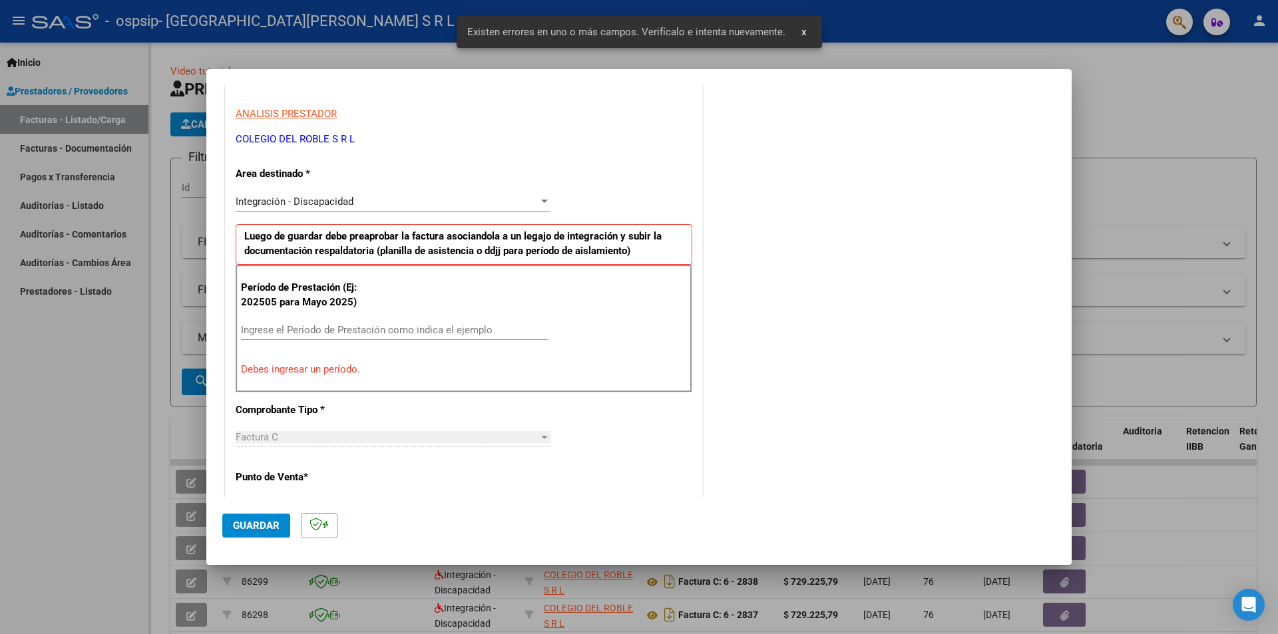
click at [317, 335] on input "Ingrese el Período de Prestación como indica el ejemplo" at bounding box center [395, 330] width 308 height 12
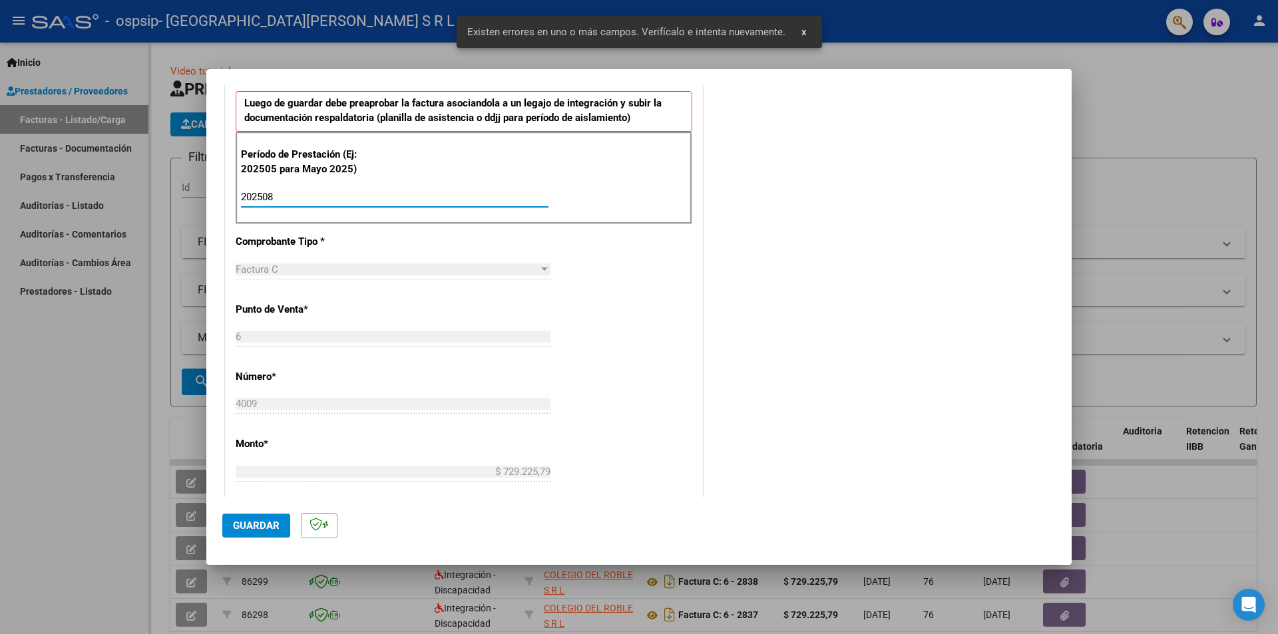
scroll to position [432, 0]
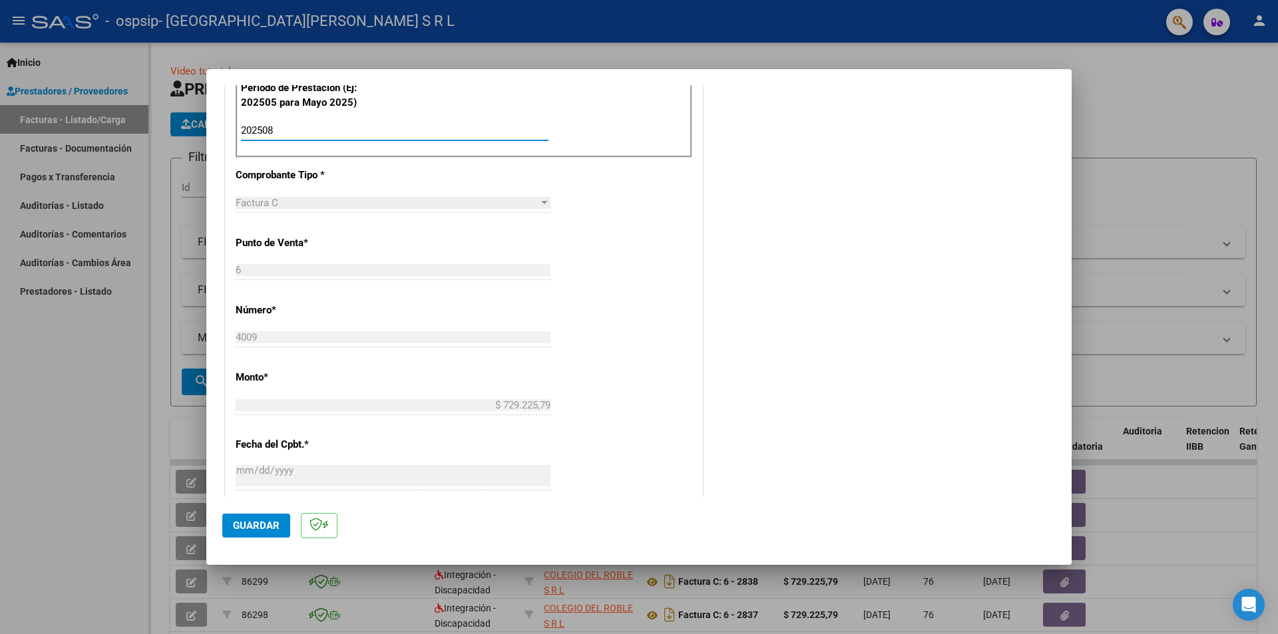
type input "202508"
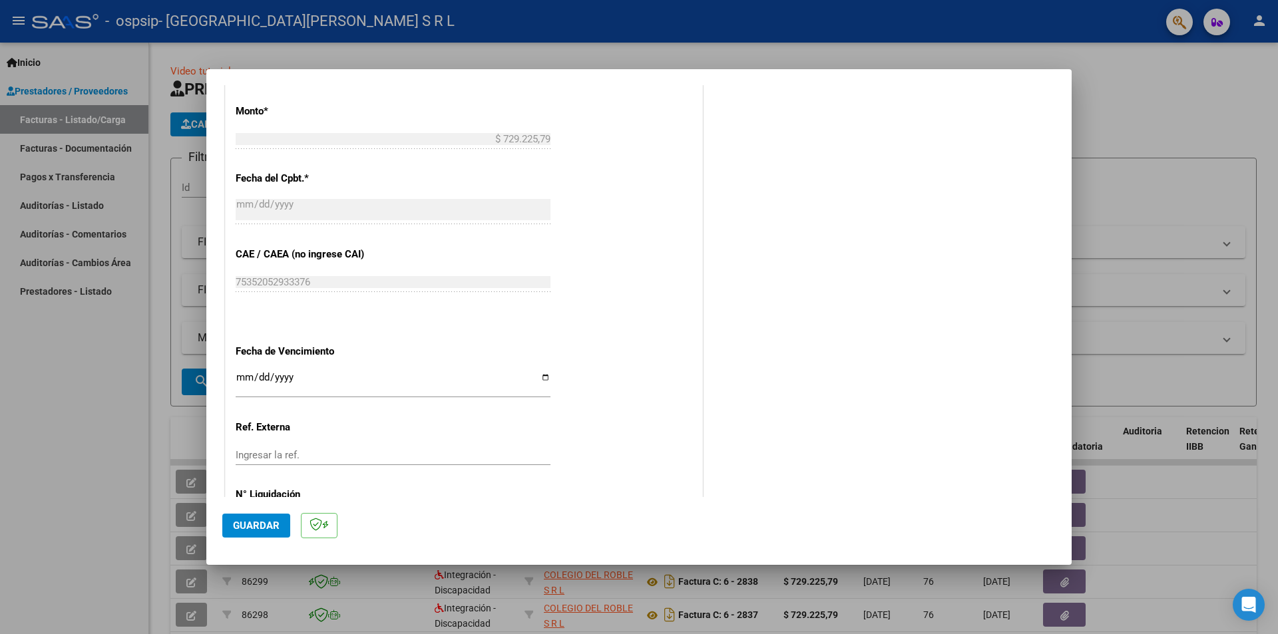
scroll to position [760, 0]
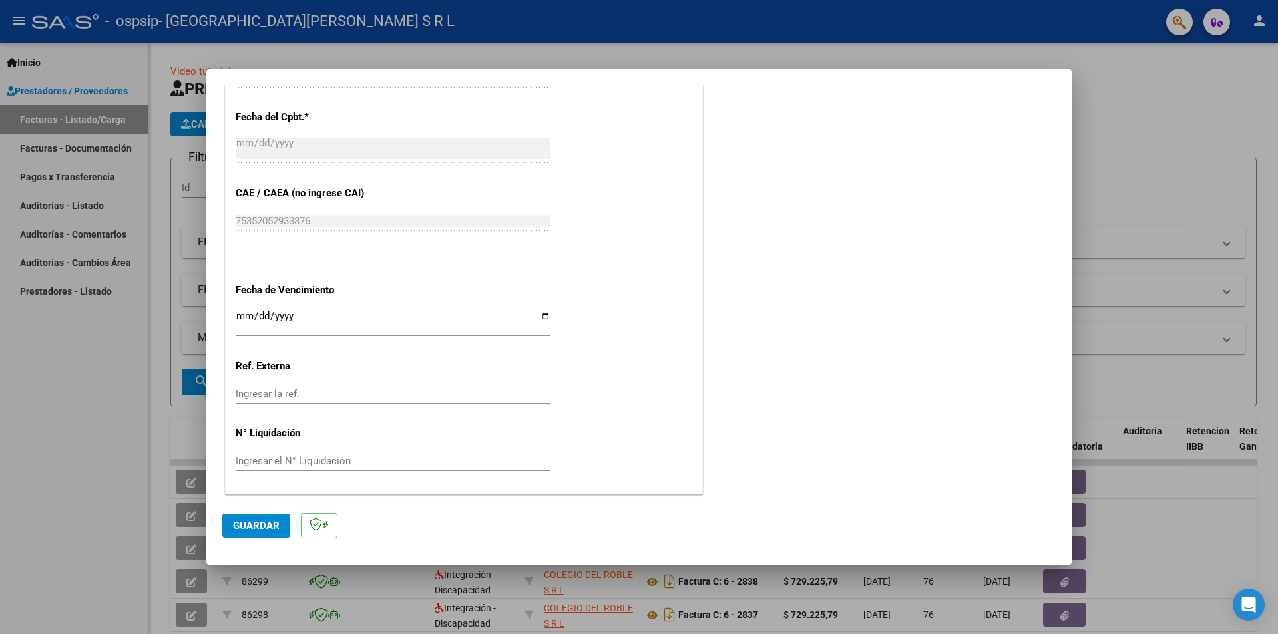
click at [235, 535] on button "Guardar" at bounding box center [256, 526] width 68 height 24
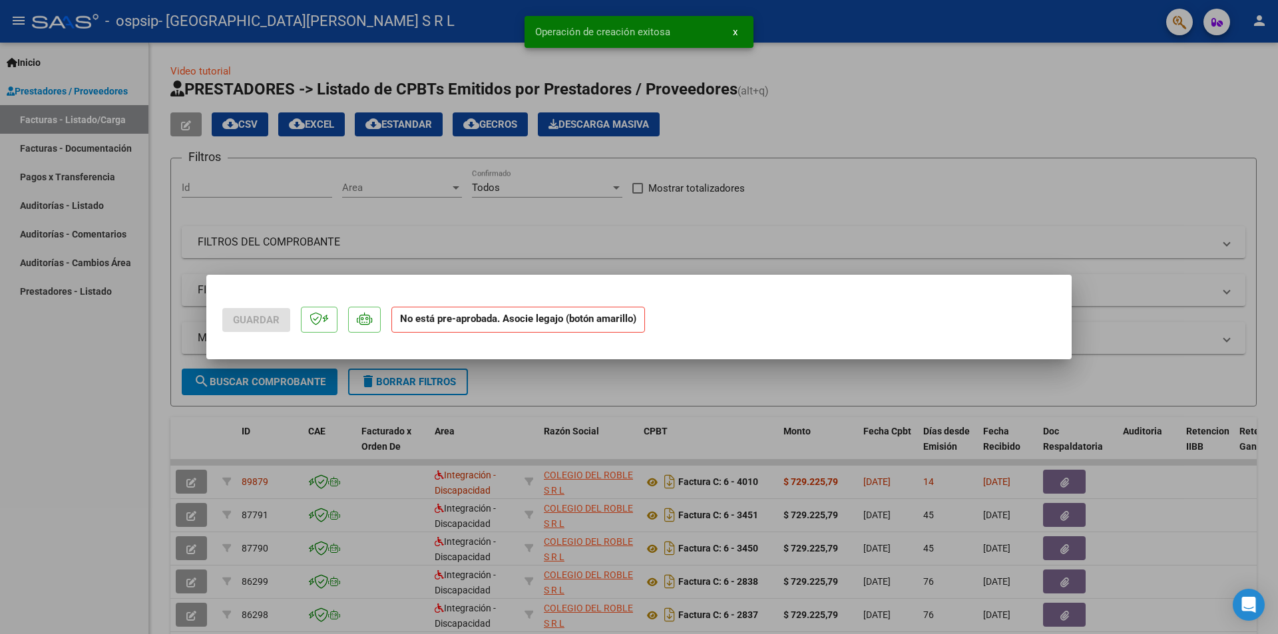
scroll to position [0, 0]
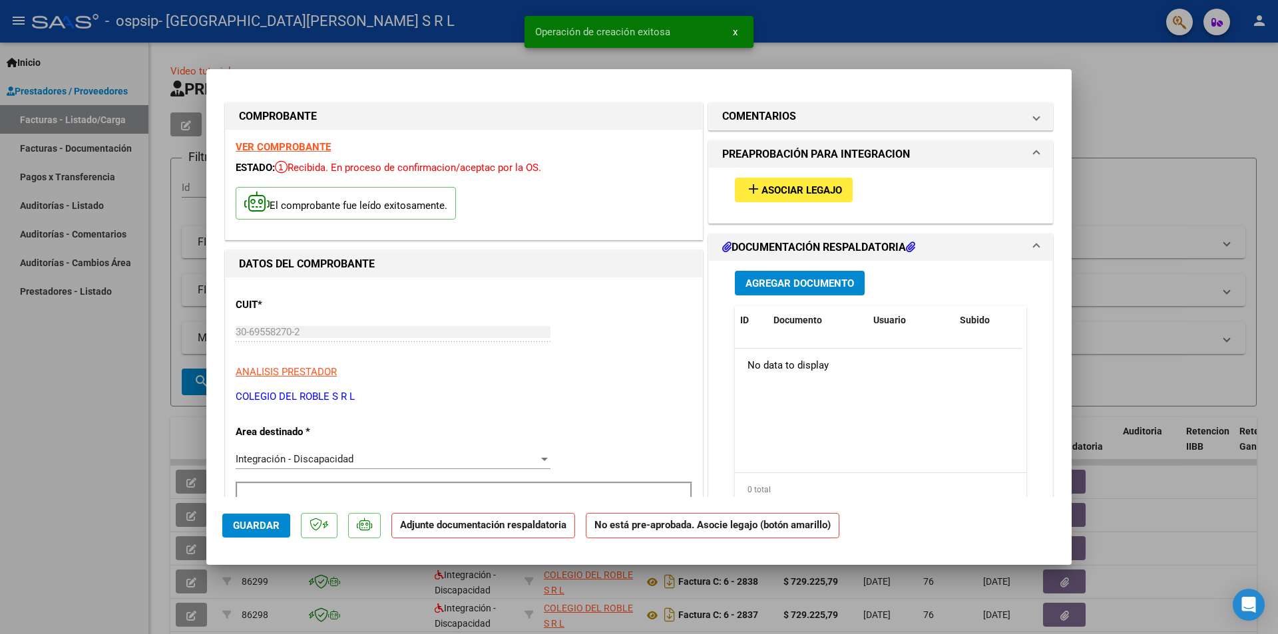
click at [771, 187] on span "Asociar Legajo" at bounding box center [802, 190] width 81 height 12
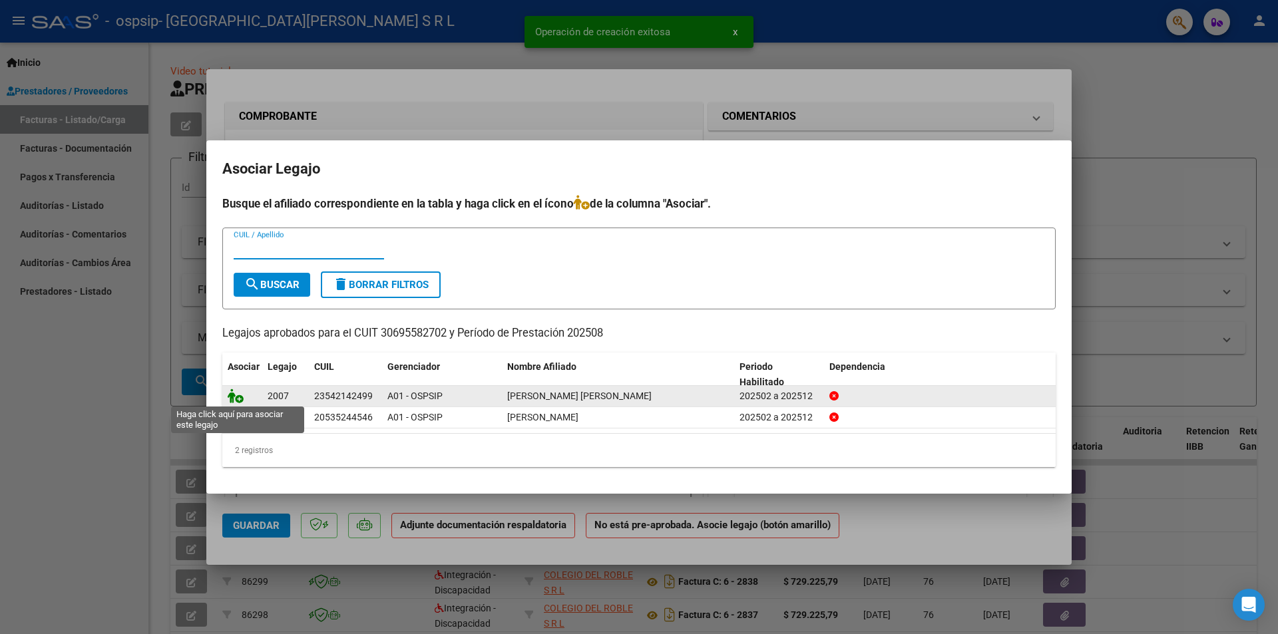
click at [233, 396] on icon at bounding box center [236, 396] width 16 height 15
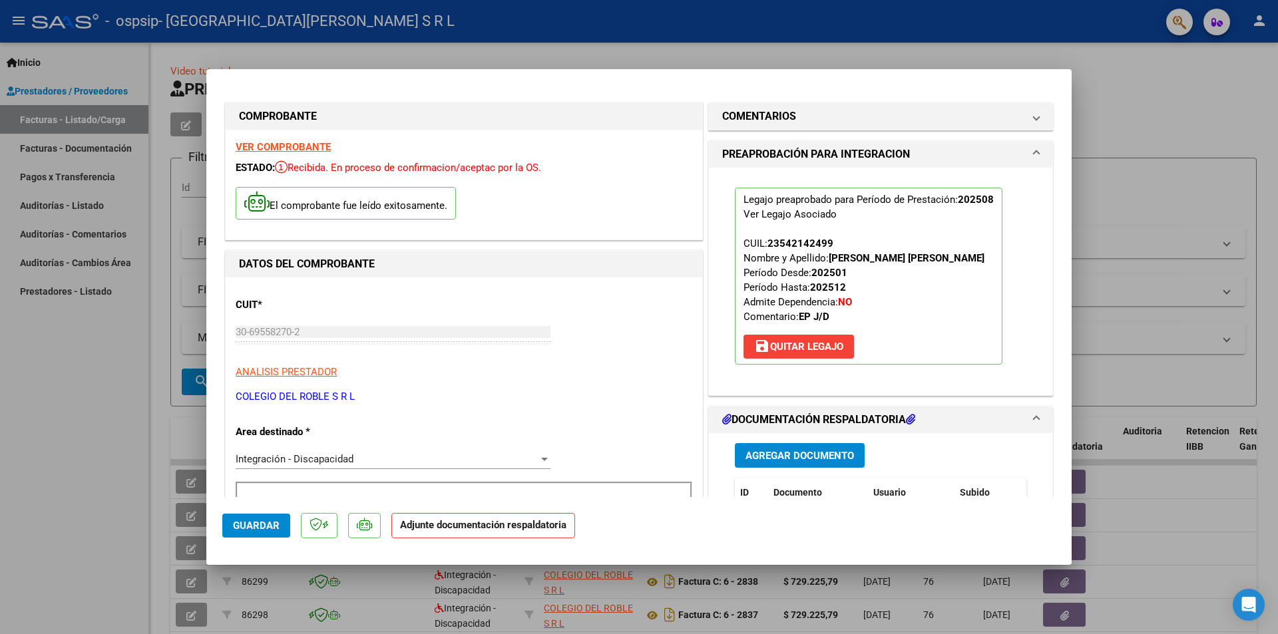
click at [804, 456] on span "Agregar Documento" at bounding box center [800, 456] width 109 height 12
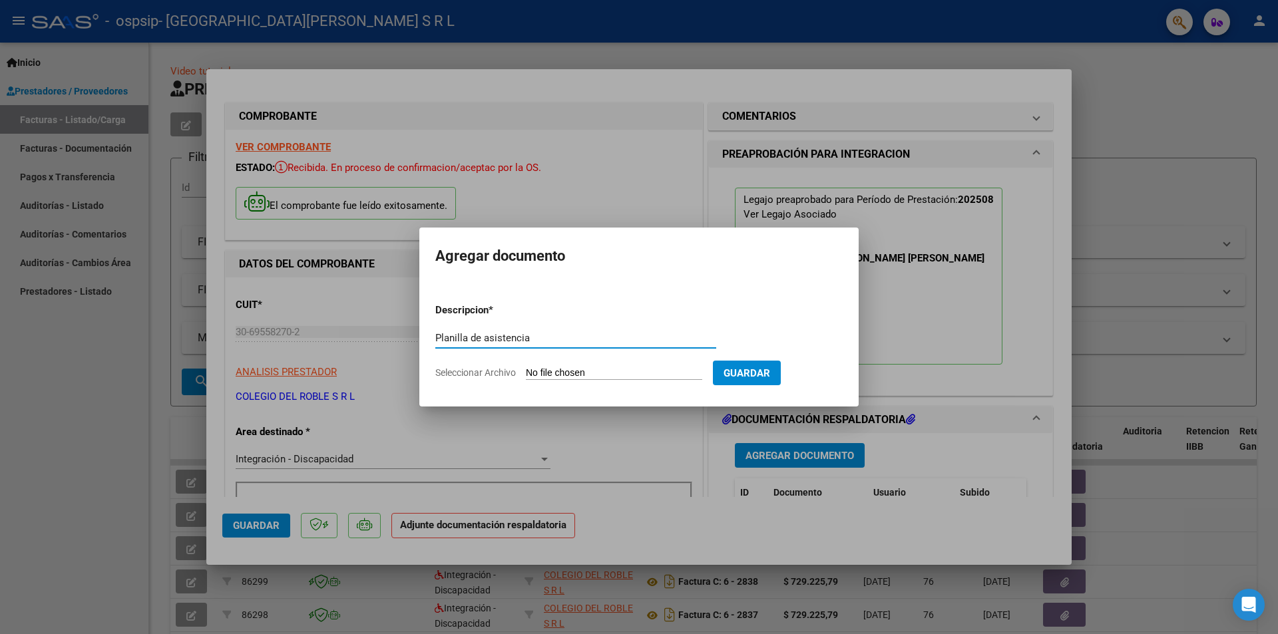
type input "Planilla de asistencia"
click at [575, 377] on input "Seleccionar Archivo" at bounding box center [614, 373] width 176 height 13
type input "C:\fakepath\[PERSON_NAME] [PERSON_NAME] 2025.pdf"
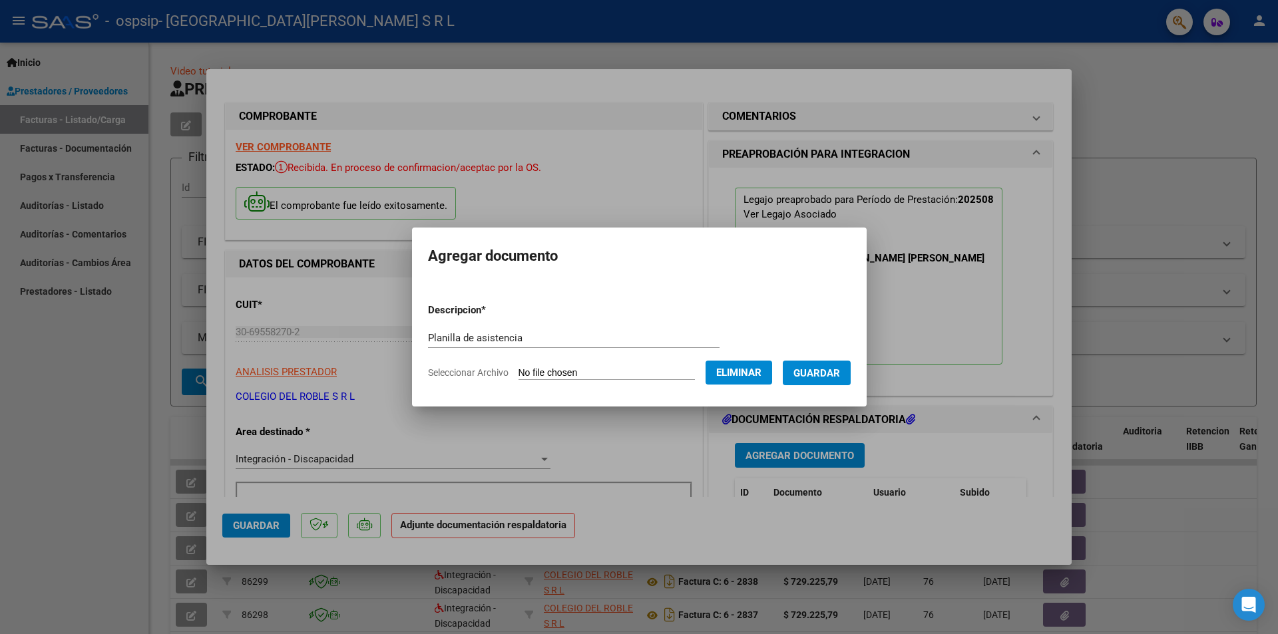
click at [812, 377] on span "Guardar" at bounding box center [816, 373] width 47 height 12
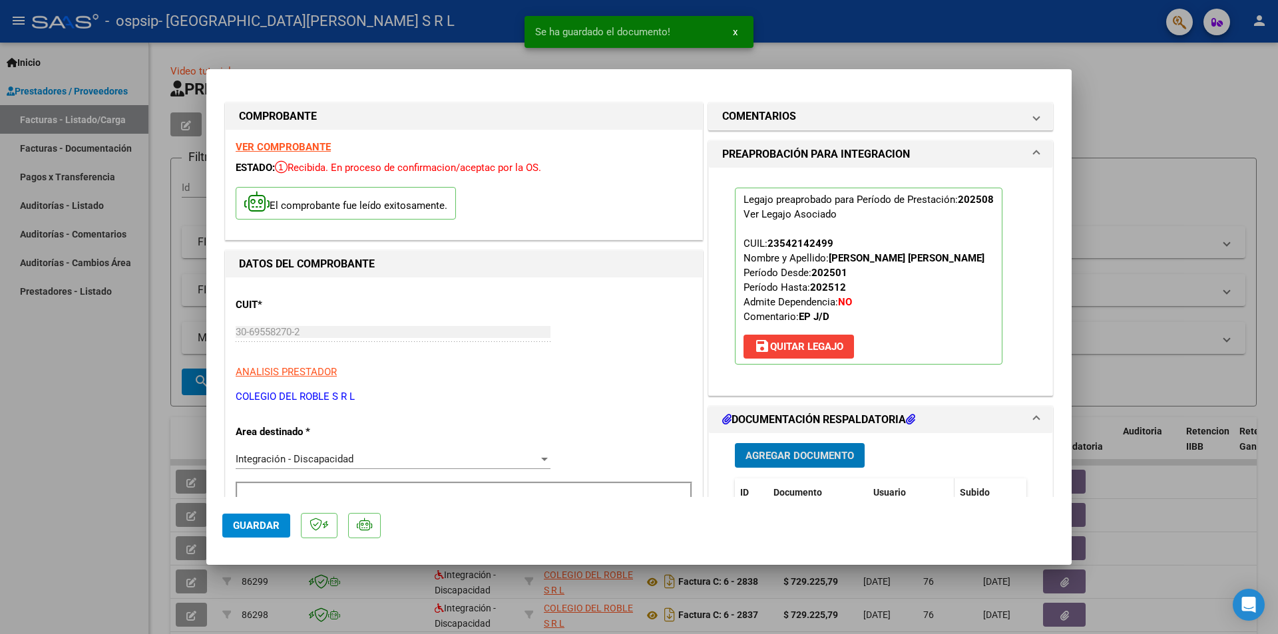
scroll to position [133, 0]
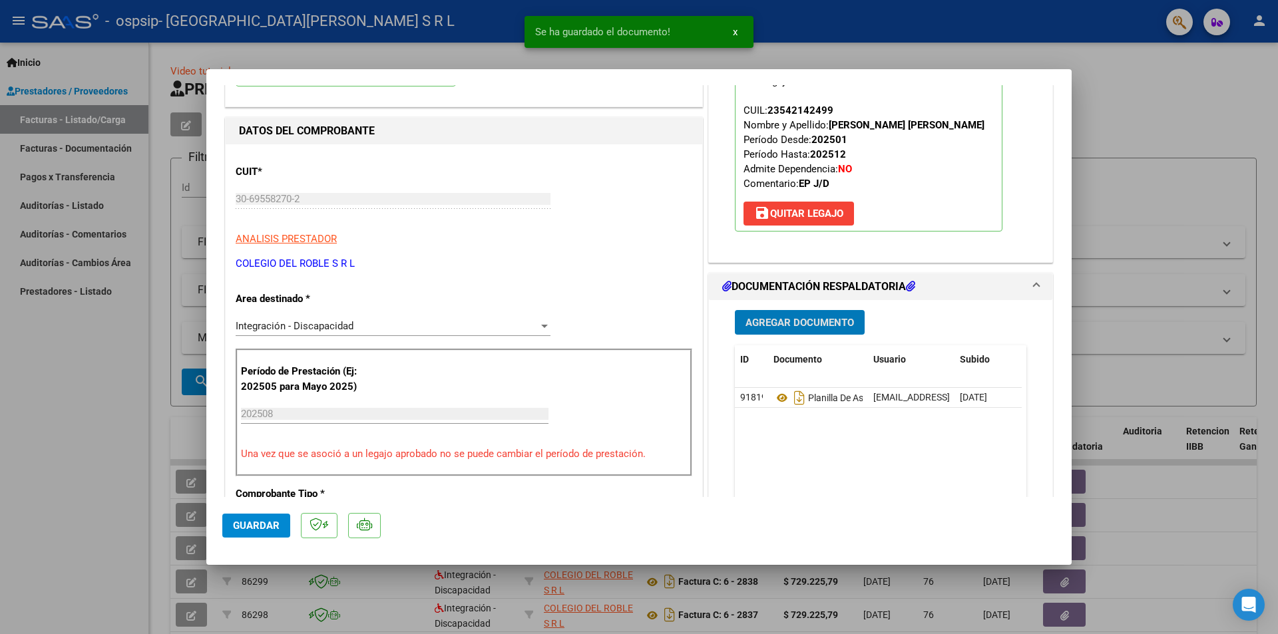
click at [793, 326] on span "Agregar Documento" at bounding box center [800, 323] width 109 height 12
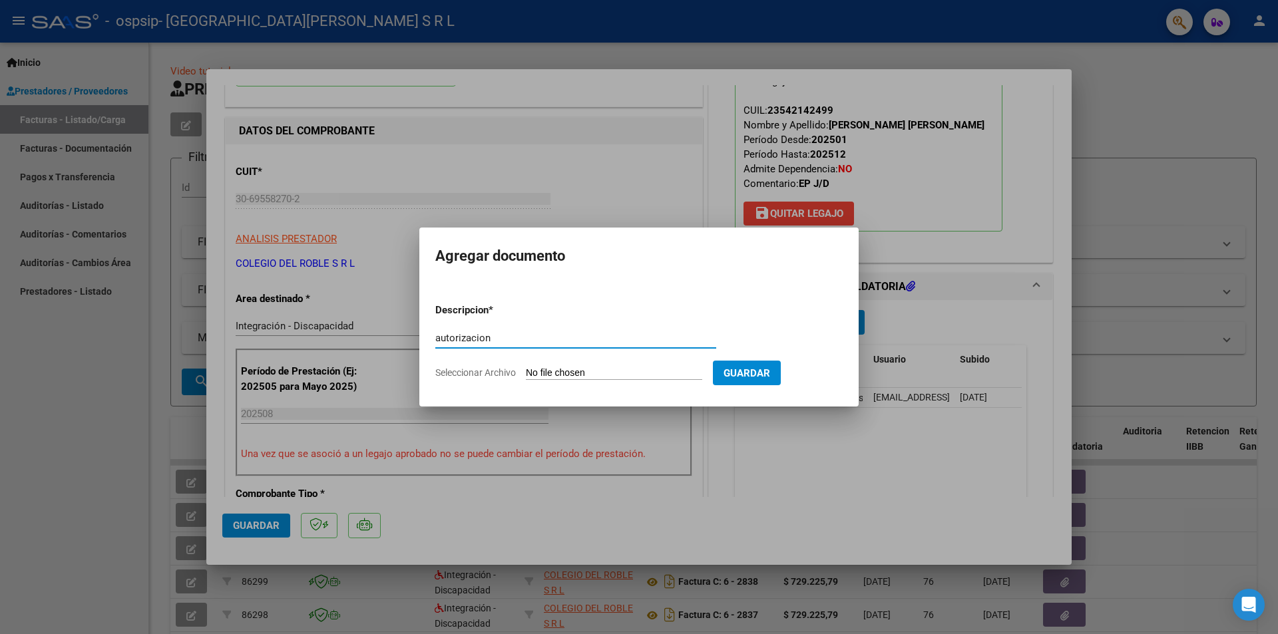
type input "autorizacion"
click at [545, 371] on input "Seleccionar Archivo" at bounding box center [614, 373] width 176 height 13
type input "C:\fakepath\[PERSON_NAME] [PERSON_NAME] - AUTORIZACION FEBRERO A DICIEMBRE 2025…"
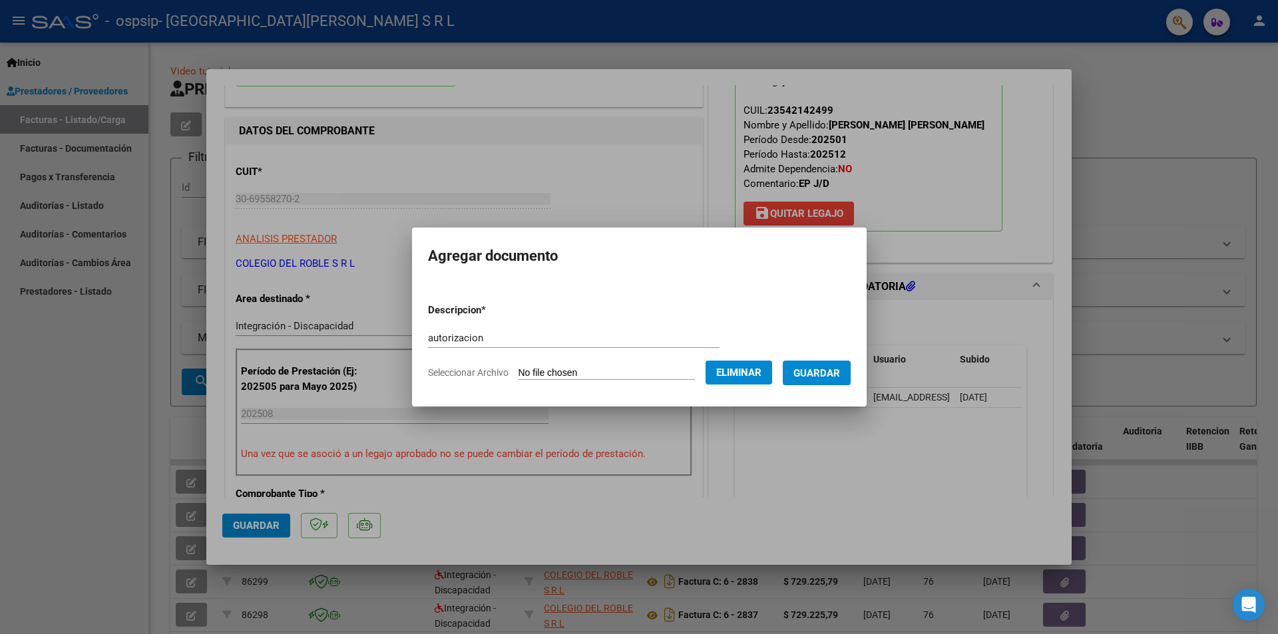
click at [826, 371] on span "Guardar" at bounding box center [816, 373] width 47 height 12
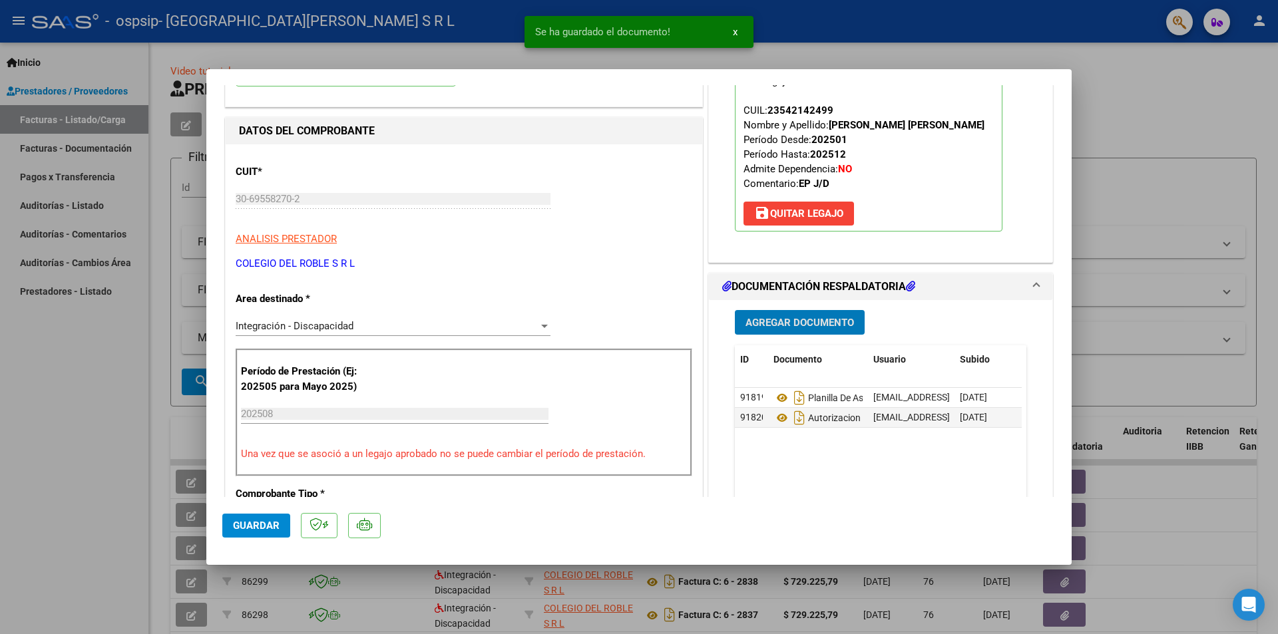
click at [261, 528] on span "Guardar" at bounding box center [256, 526] width 47 height 12
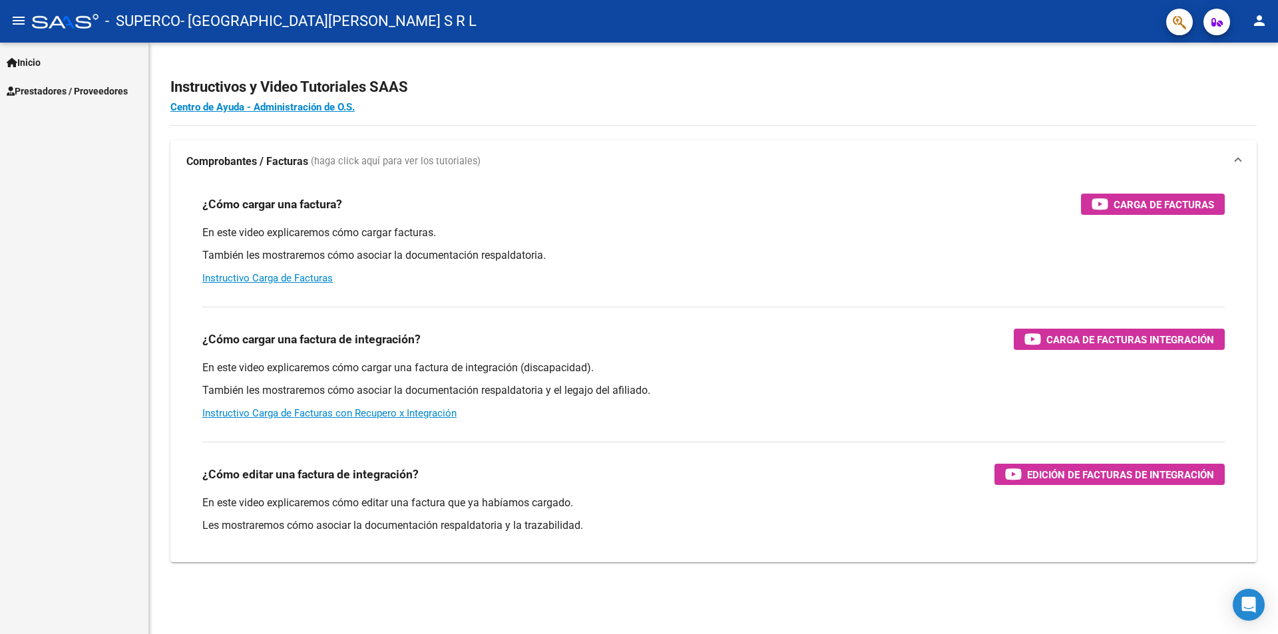
click at [101, 91] on span "Prestadores / Proveedores" at bounding box center [67, 91] width 121 height 15
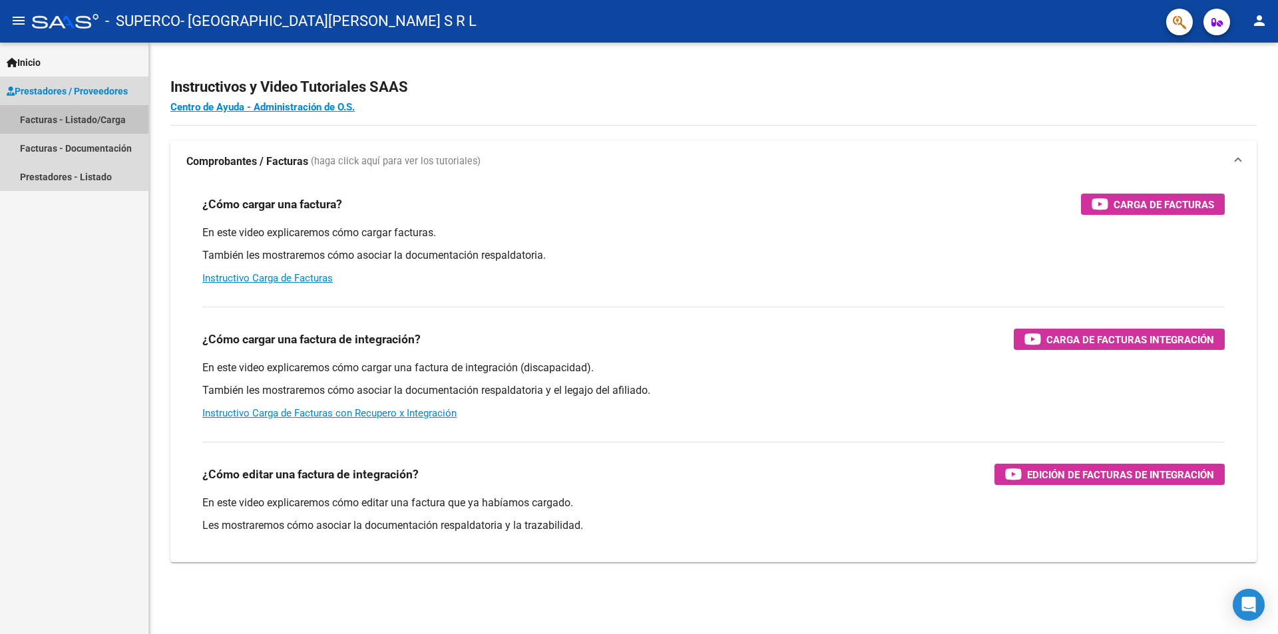
click at [86, 116] on link "Facturas - Listado/Carga" at bounding box center [74, 119] width 148 height 29
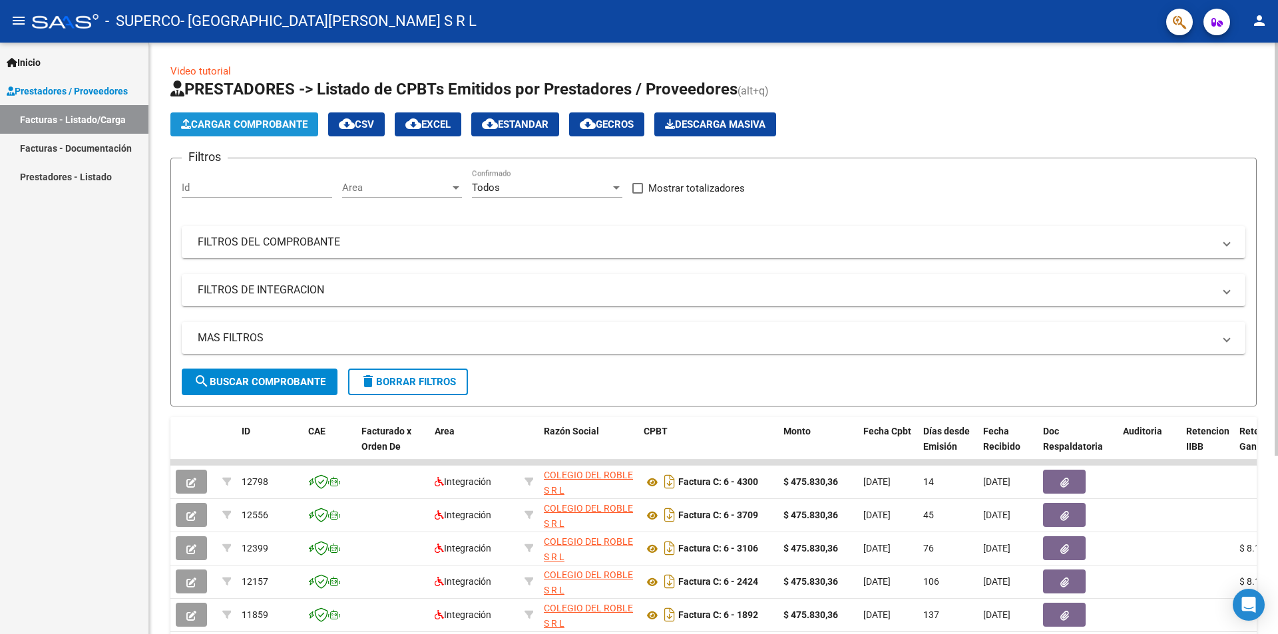
click at [261, 130] on button "Cargar Comprobante" at bounding box center [244, 124] width 148 height 24
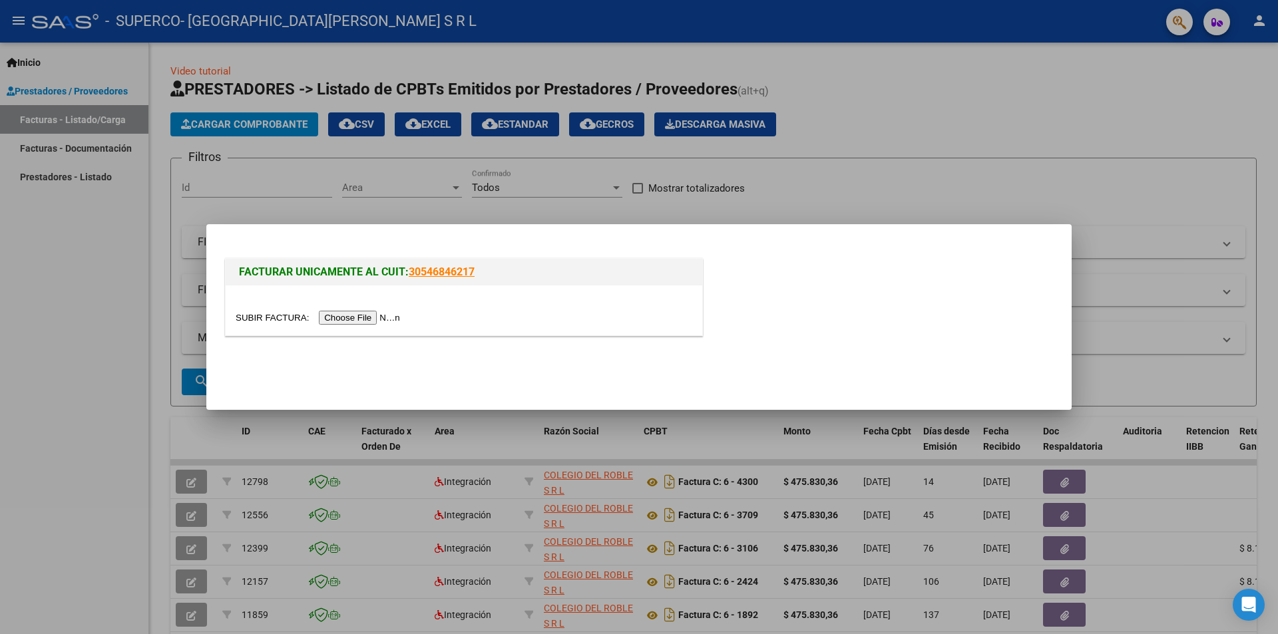
click at [379, 321] on input "file" at bounding box center [320, 318] width 168 height 14
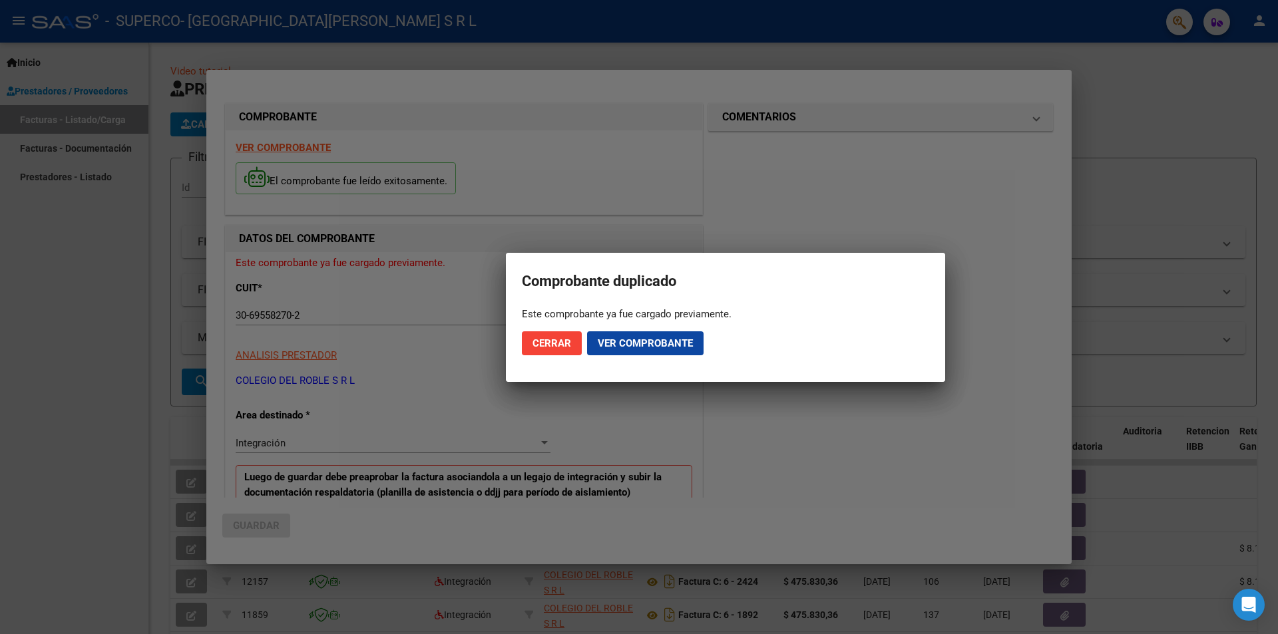
click at [653, 346] on span "Ver comprobante" at bounding box center [645, 343] width 95 height 12
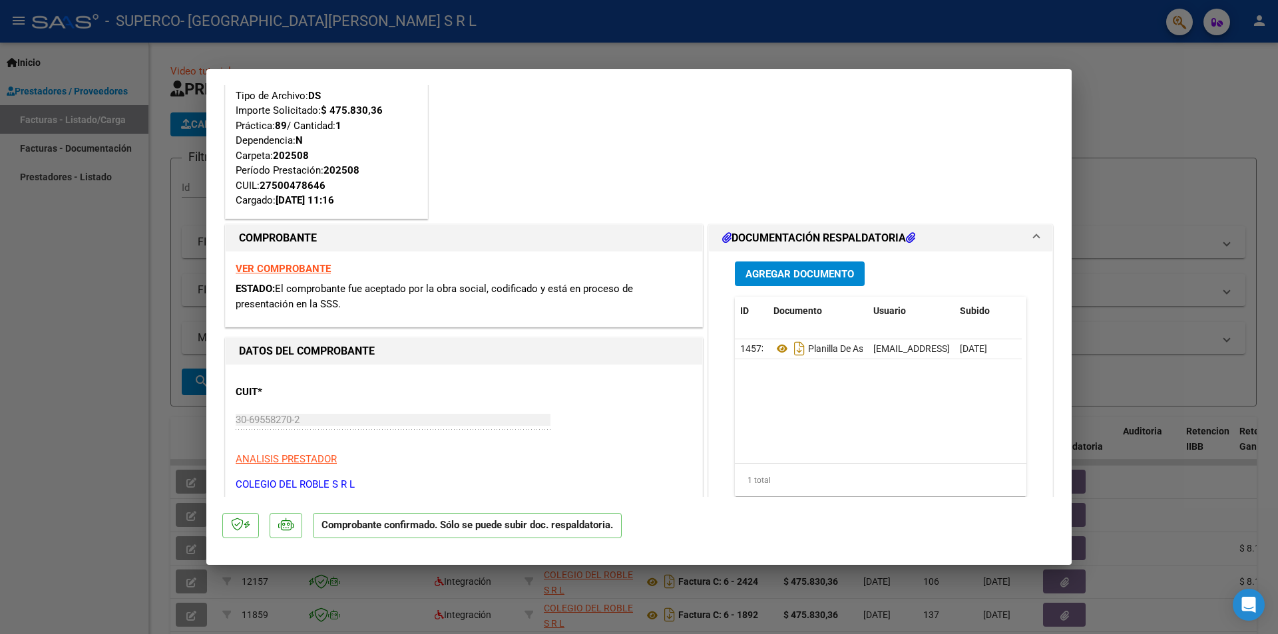
scroll to position [200, 0]
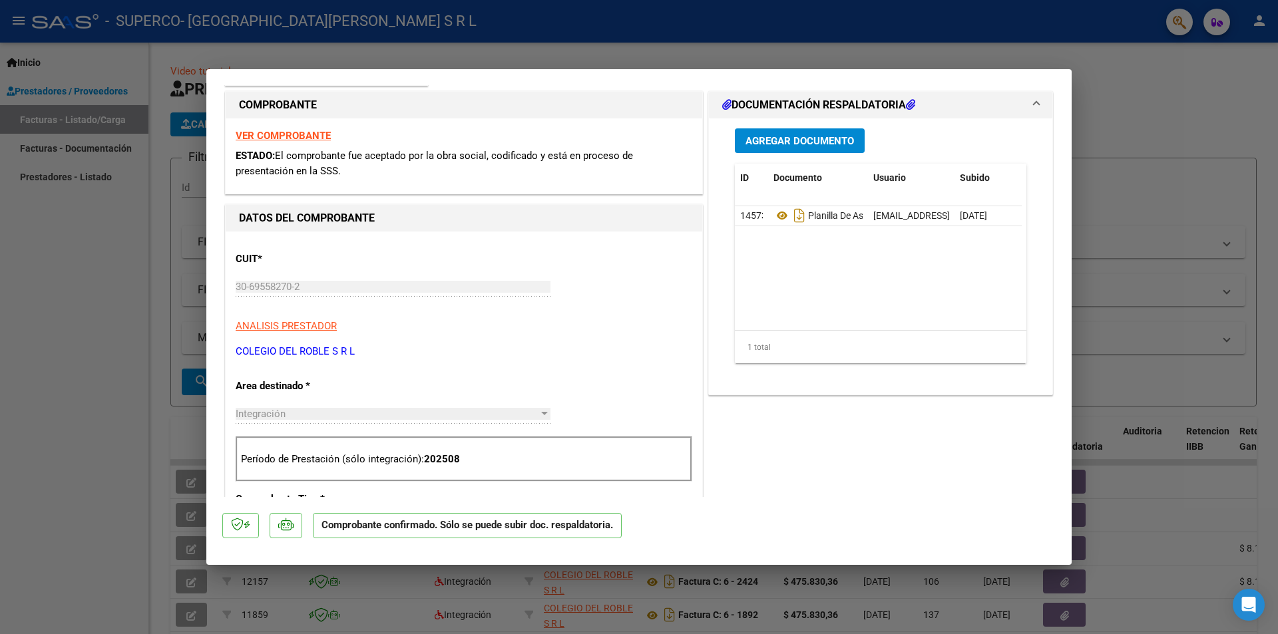
click at [441, 355] on p "COLEGIO DEL ROBLE S R L" at bounding box center [464, 351] width 457 height 15
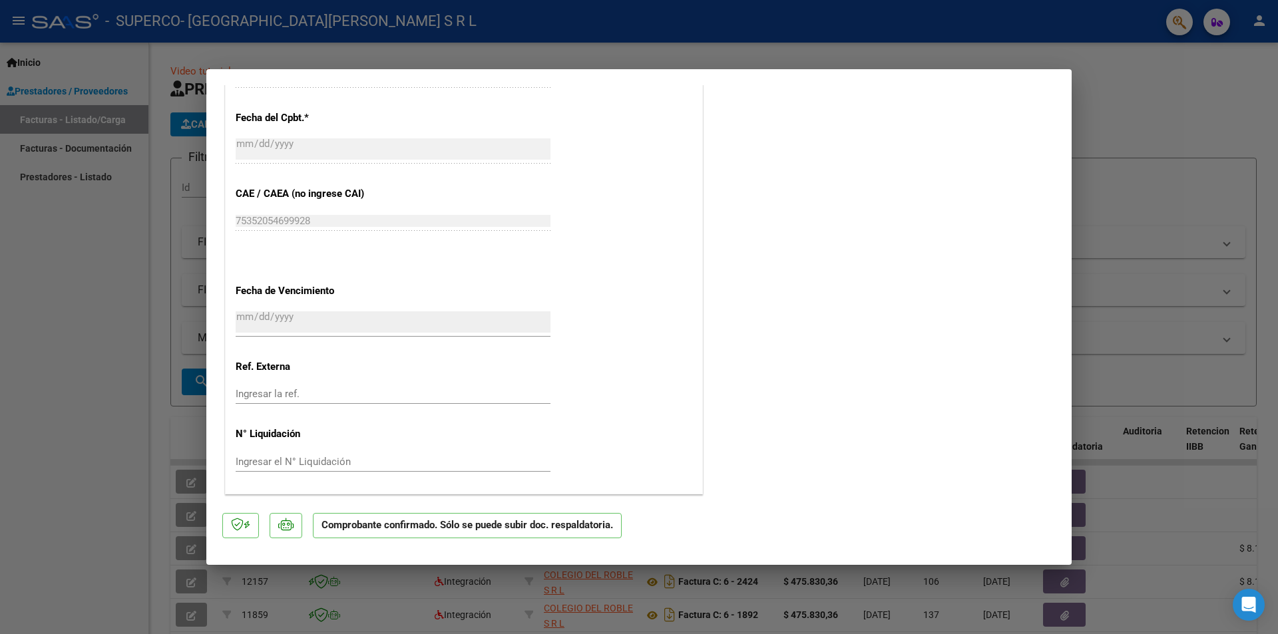
scroll to position [584, 0]
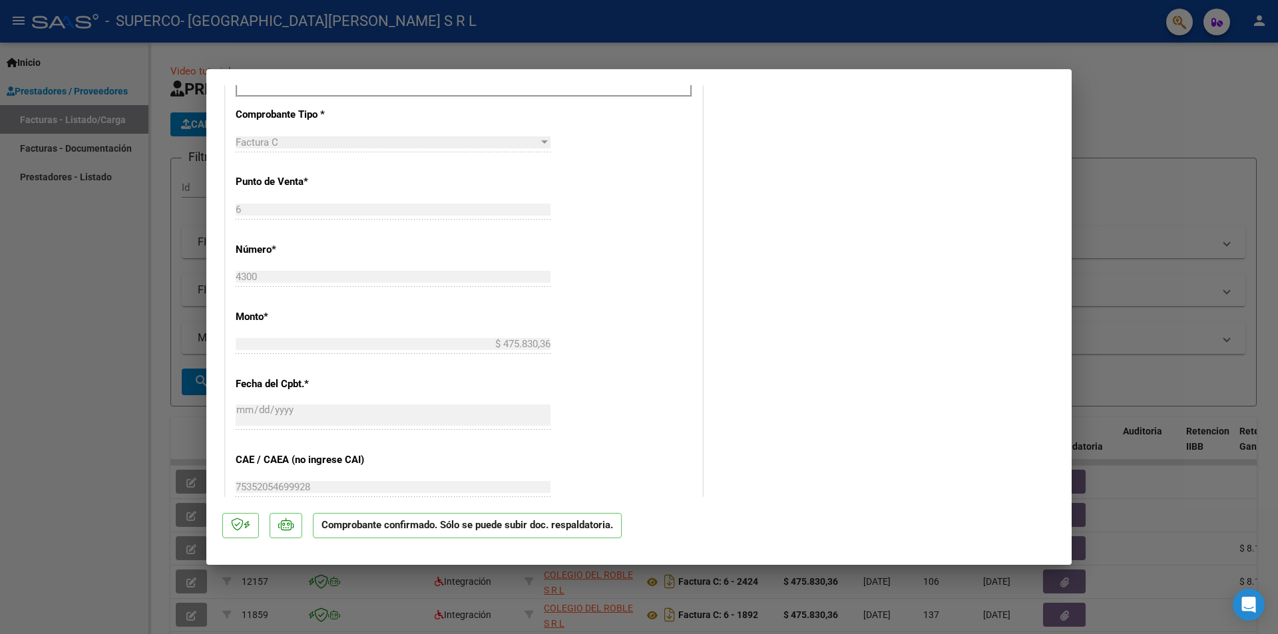
click at [1130, 184] on div at bounding box center [639, 317] width 1278 height 634
type input "$ 0,00"
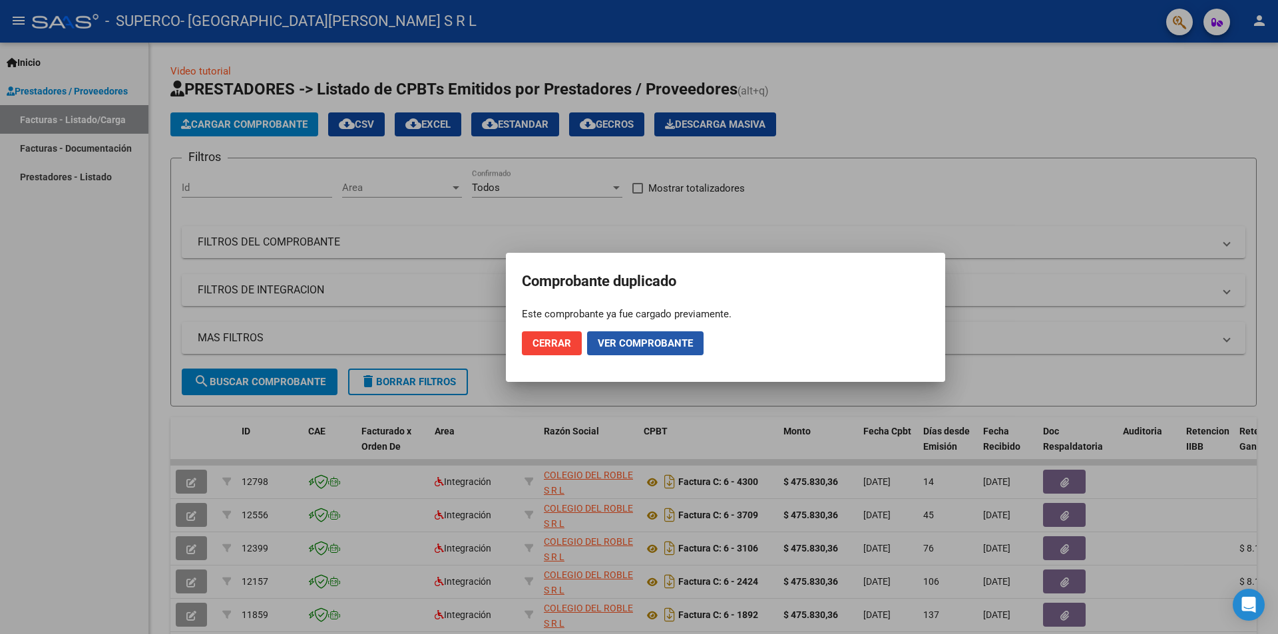
click at [610, 345] on span "Ver comprobante" at bounding box center [645, 343] width 95 height 12
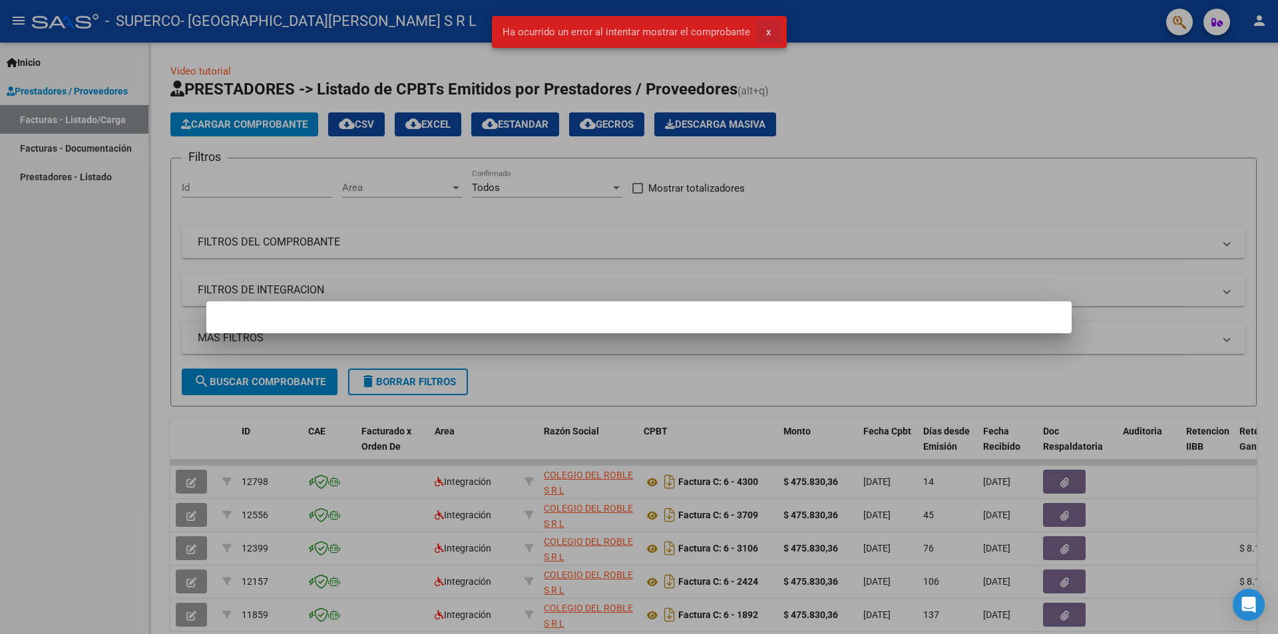
click at [774, 33] on button "x" at bounding box center [769, 32] width 26 height 24
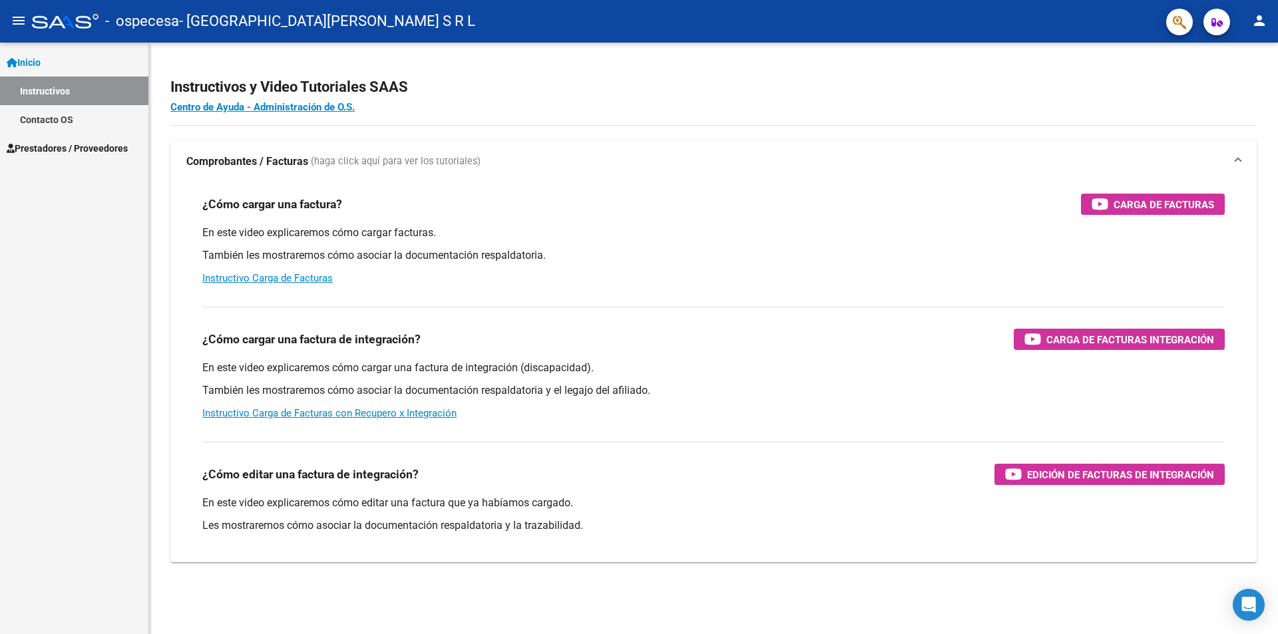
click at [41, 150] on span "Prestadores / Proveedores" at bounding box center [67, 148] width 121 height 15
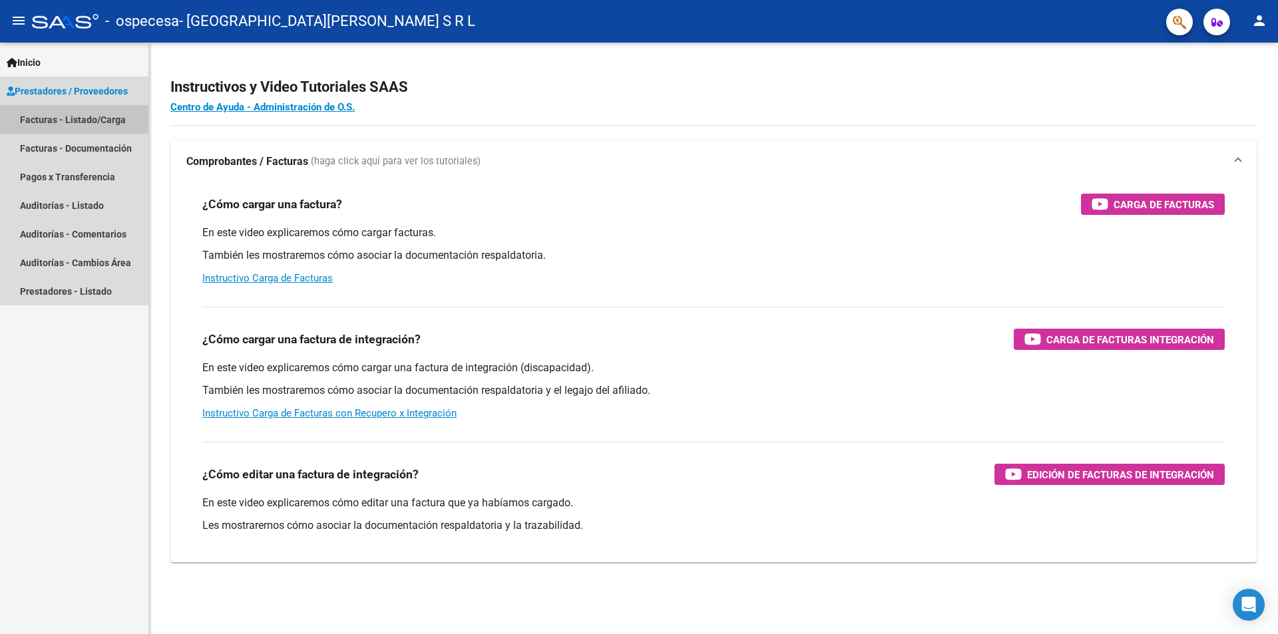
click at [59, 120] on link "Facturas - Listado/Carga" at bounding box center [74, 119] width 148 height 29
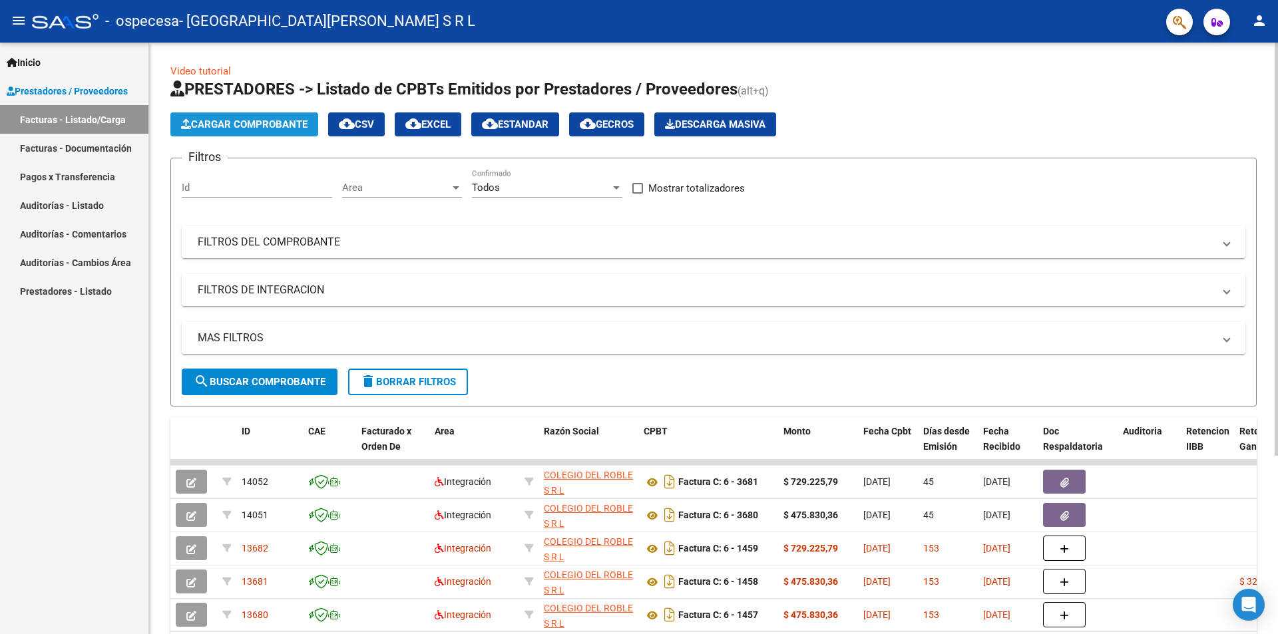
click at [284, 130] on button "Cargar Comprobante" at bounding box center [244, 124] width 148 height 24
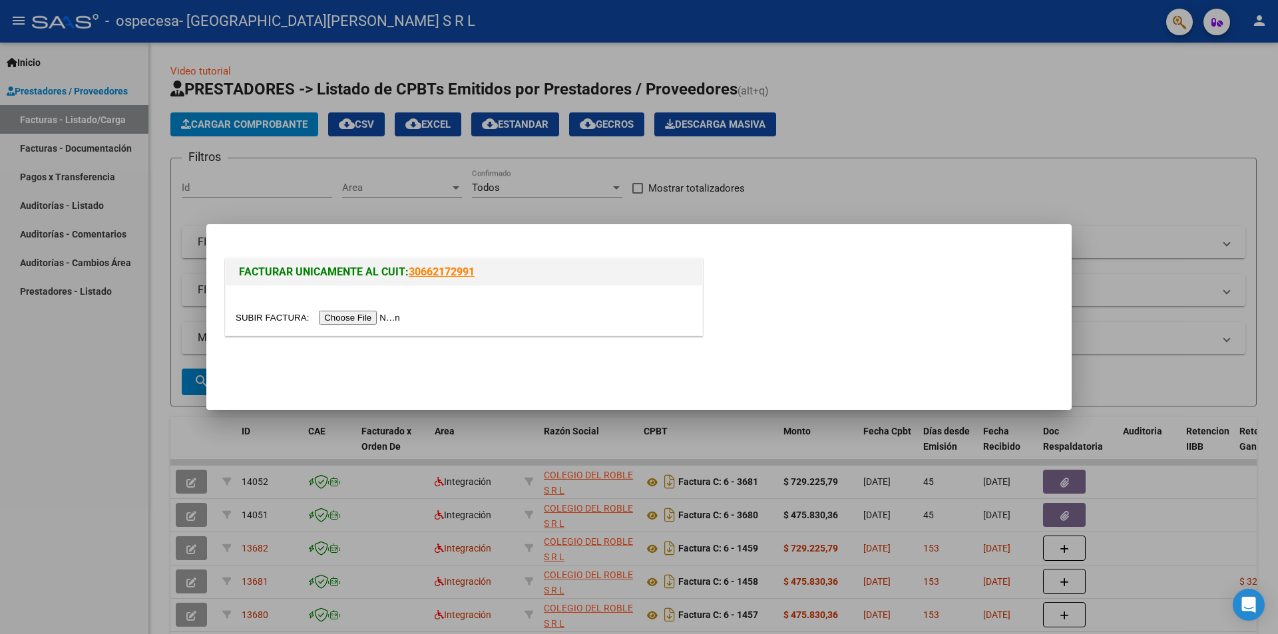
click at [384, 324] on input "file" at bounding box center [320, 318] width 168 height 14
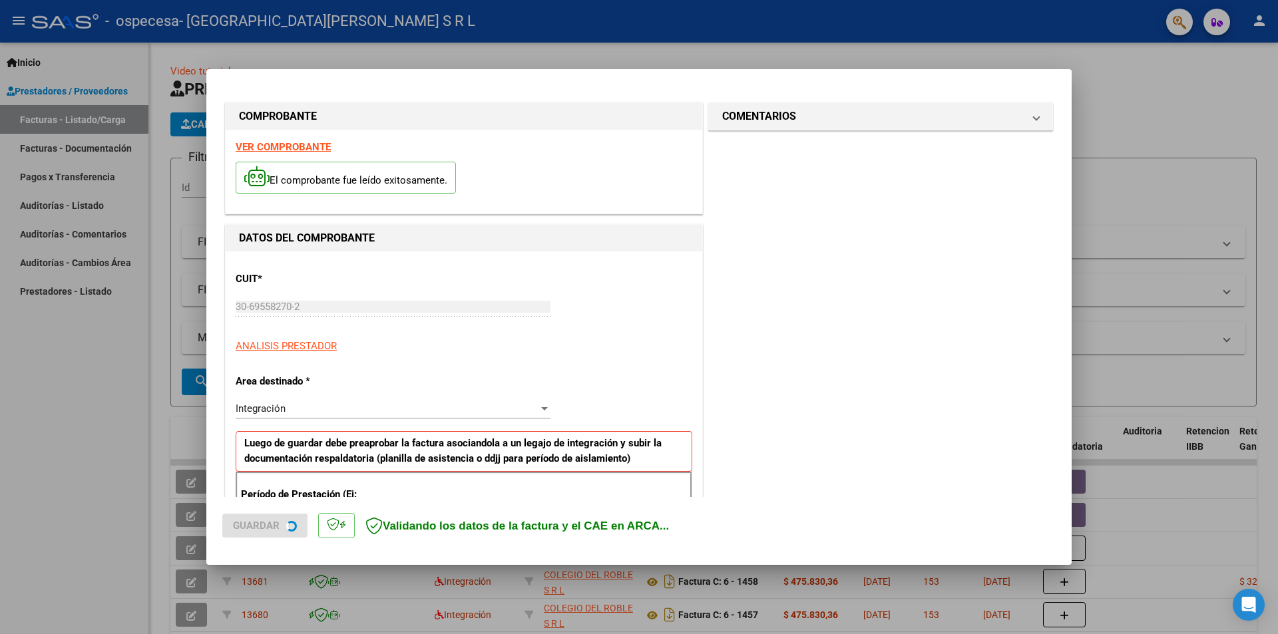
scroll to position [232, 0]
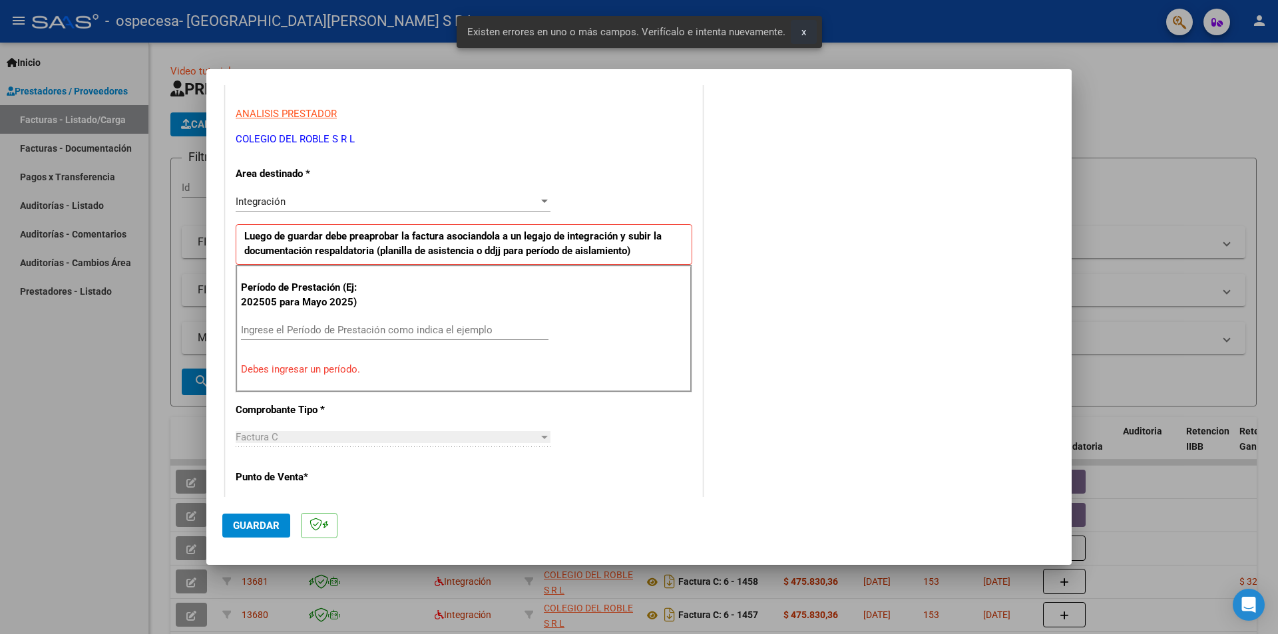
click at [809, 31] on button "x" at bounding box center [804, 32] width 26 height 24
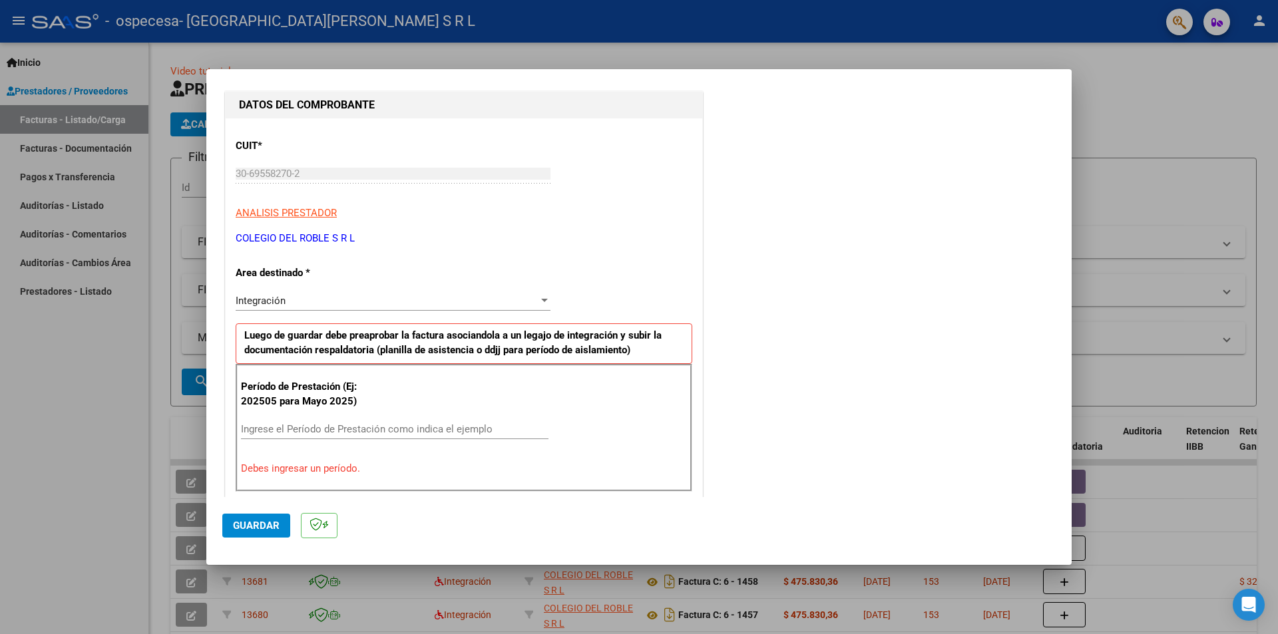
scroll to position [0, 0]
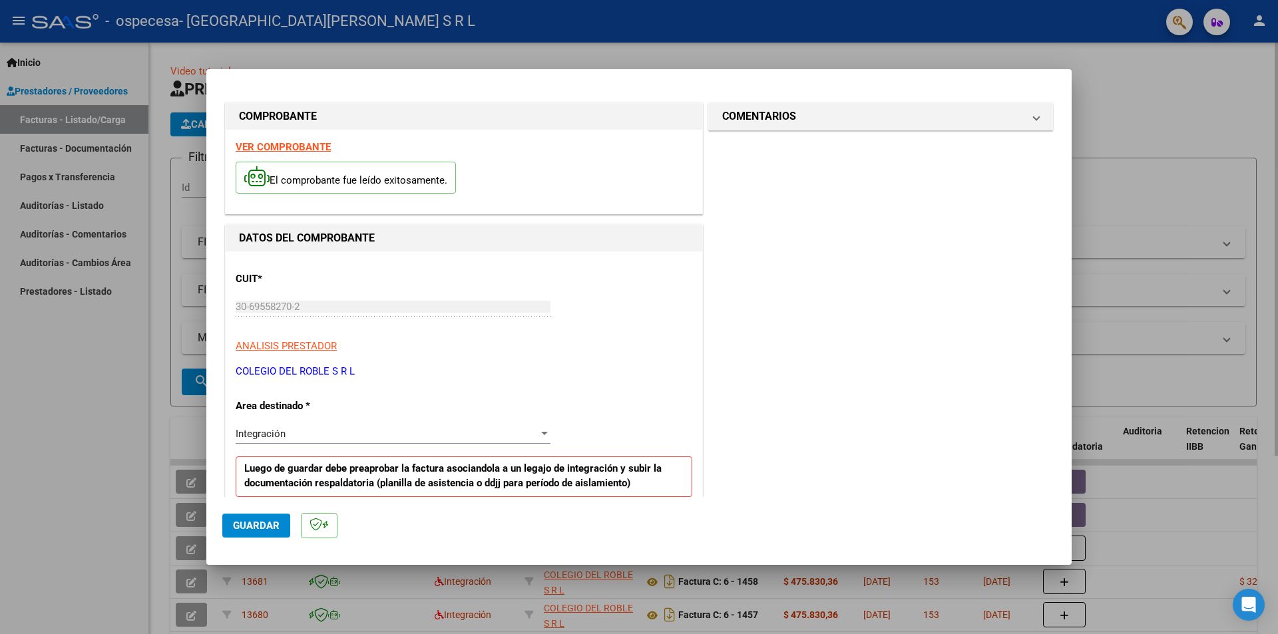
click at [1130, 114] on div at bounding box center [639, 317] width 1278 height 634
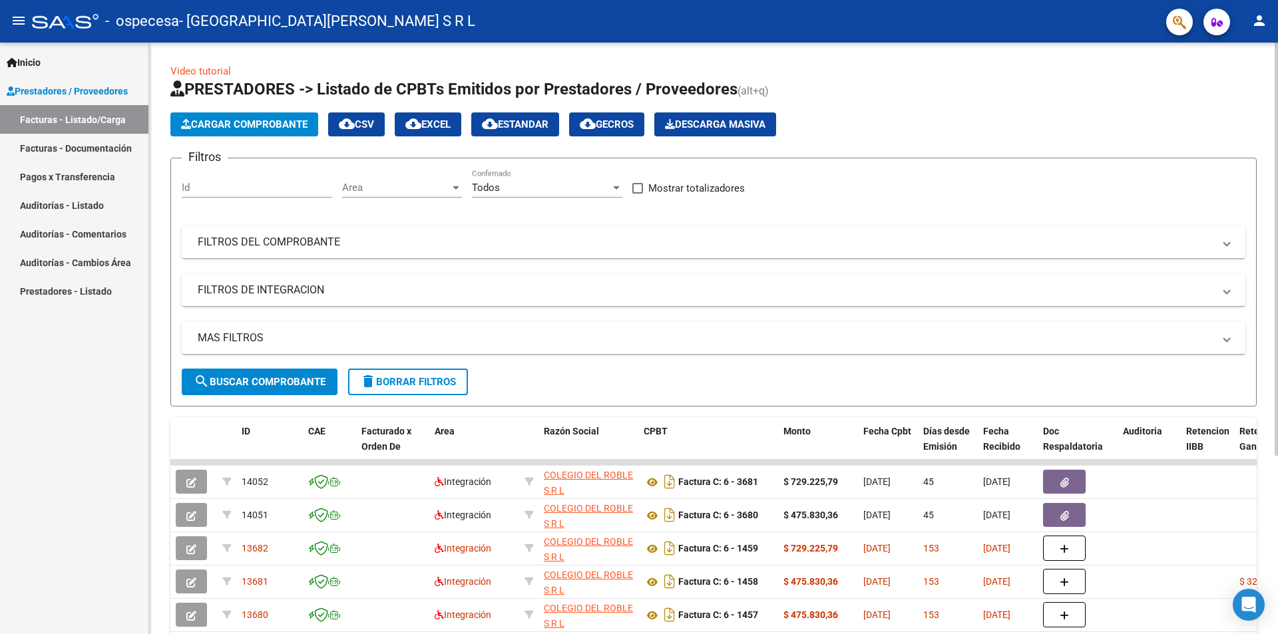
click at [245, 134] on button "Cargar Comprobante" at bounding box center [244, 124] width 148 height 24
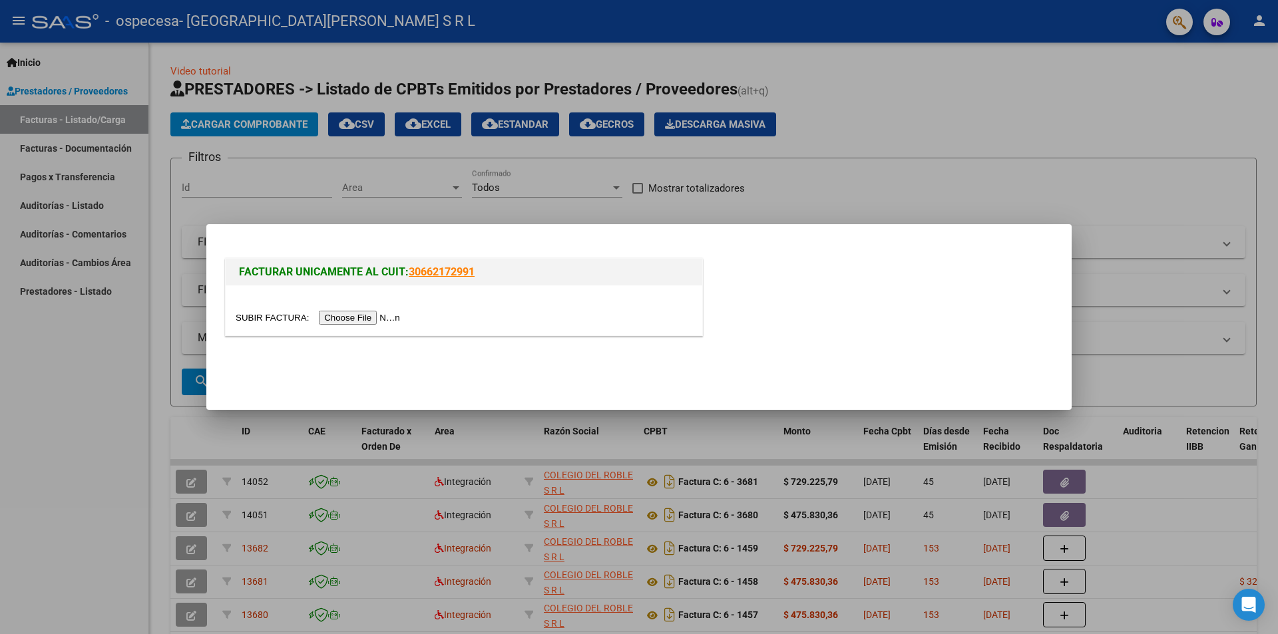
click at [386, 318] on input "file" at bounding box center [320, 318] width 168 height 14
click at [1075, 204] on div at bounding box center [639, 317] width 1278 height 634
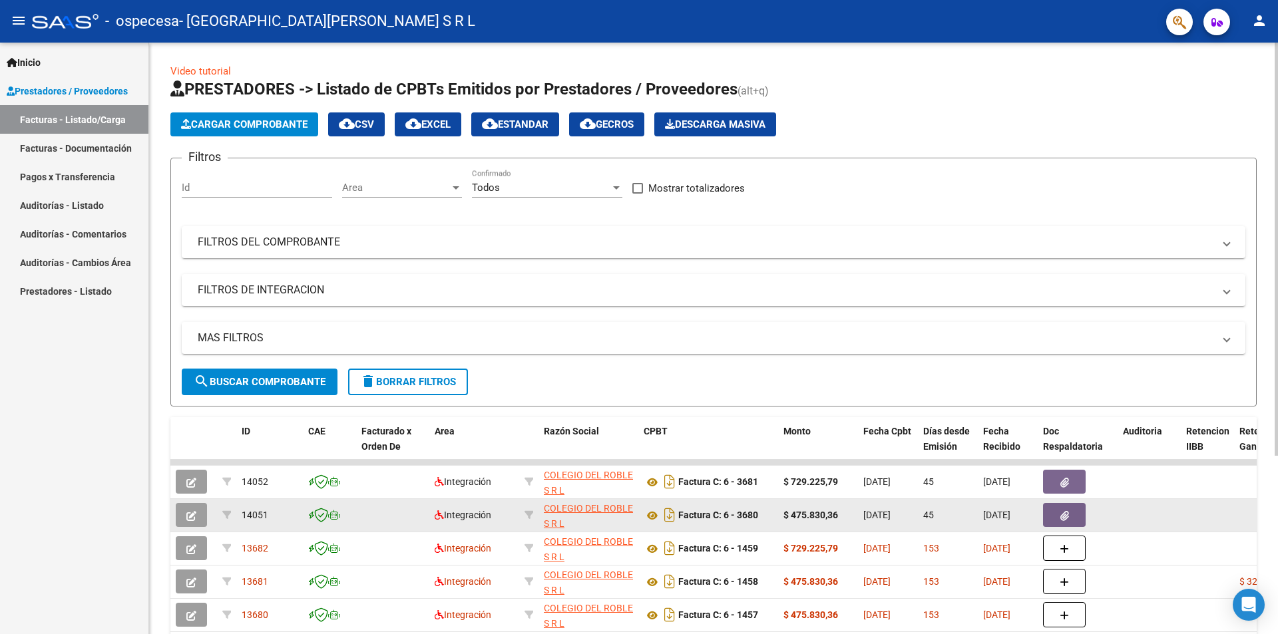
click at [190, 518] on icon "button" at bounding box center [191, 516] width 10 height 10
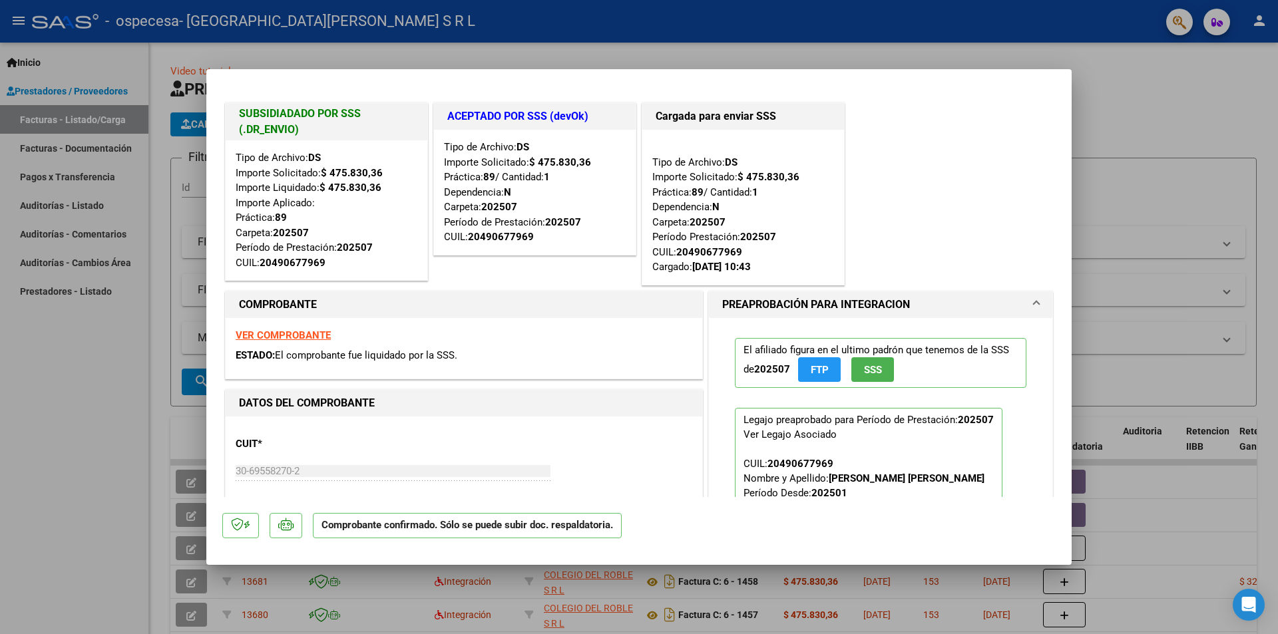
click at [310, 332] on strong "VER COMPROBANTE" at bounding box center [283, 335] width 95 height 12
click at [1144, 132] on div at bounding box center [639, 317] width 1278 height 634
type input "$ 0,00"
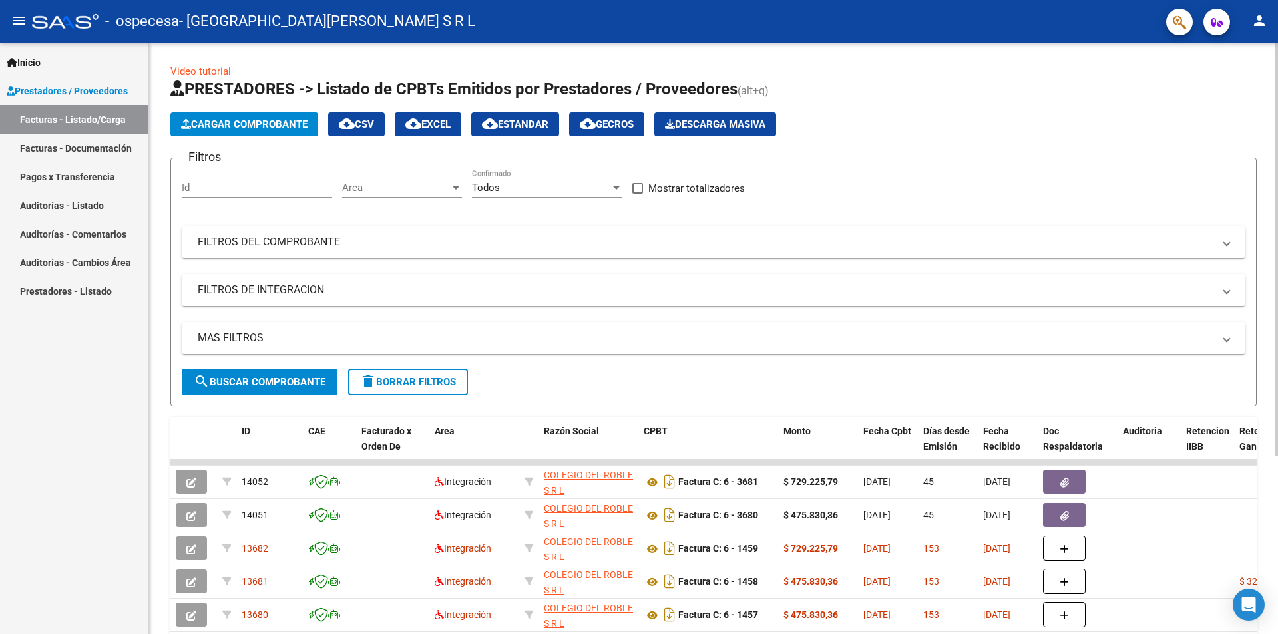
click at [249, 126] on span "Cargar Comprobante" at bounding box center [244, 124] width 126 height 12
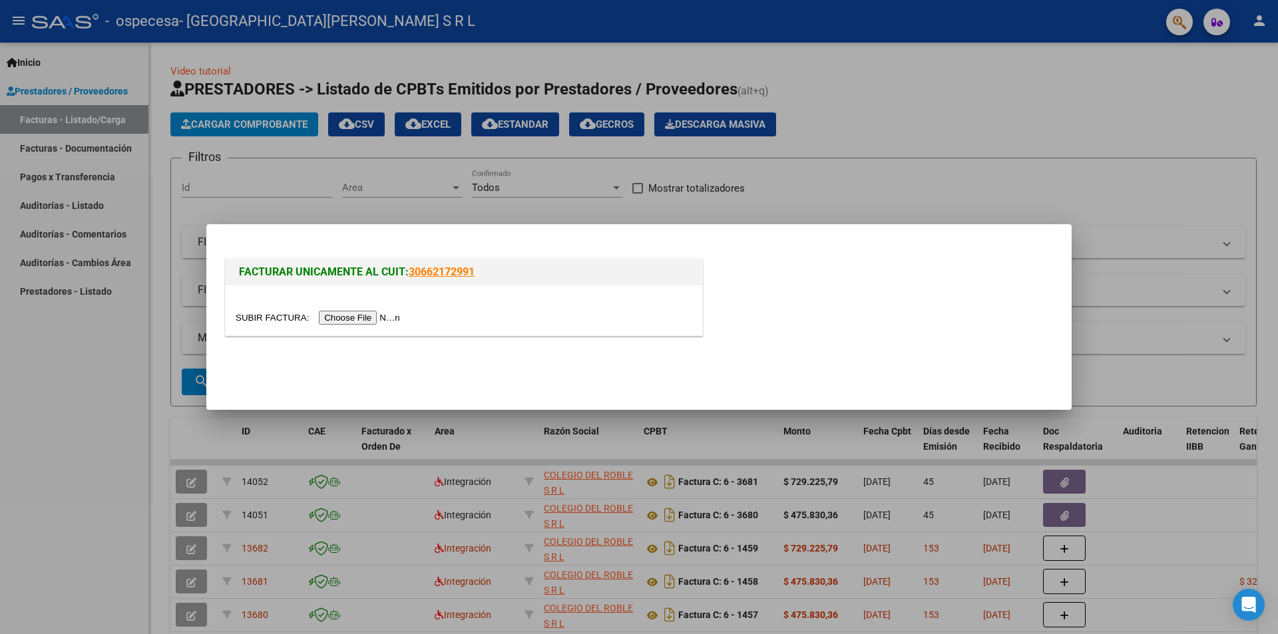
click at [364, 314] on input "file" at bounding box center [320, 318] width 168 height 14
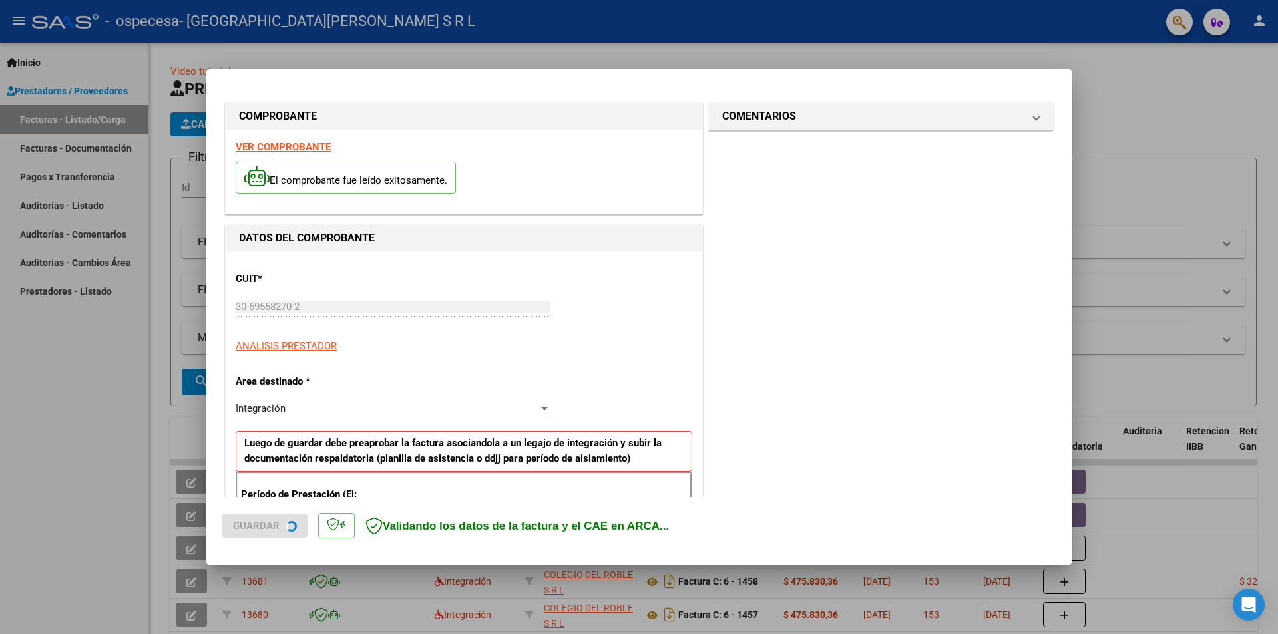
scroll to position [232, 0]
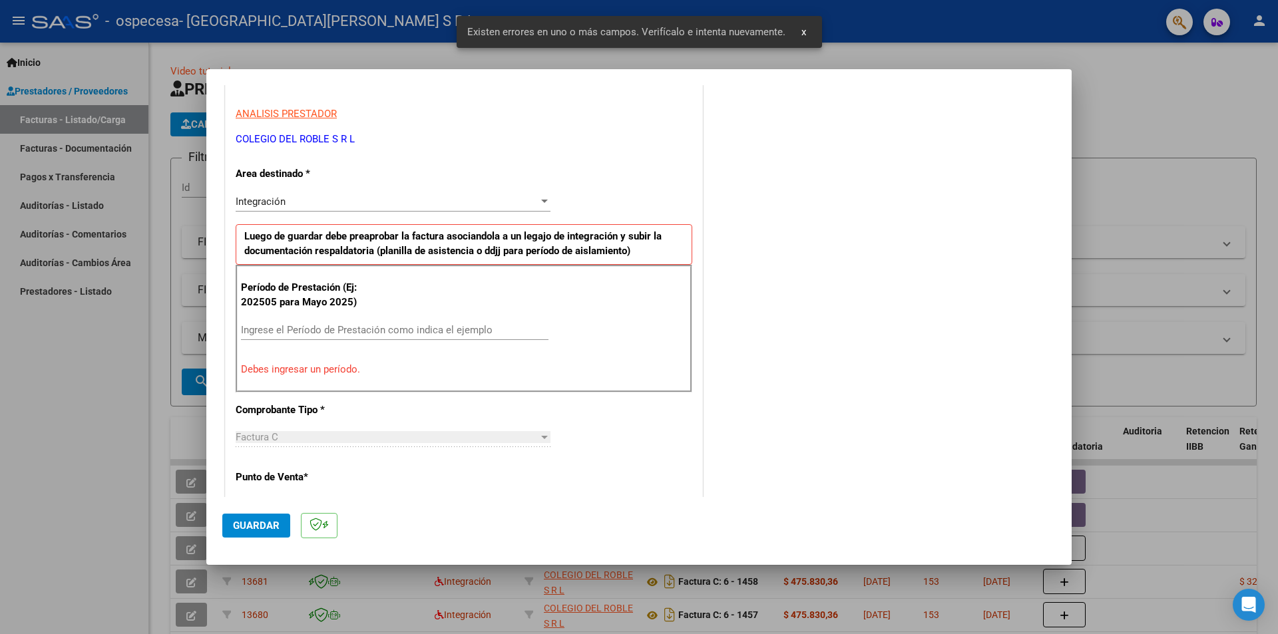
click at [807, 32] on button "x" at bounding box center [804, 32] width 26 height 24
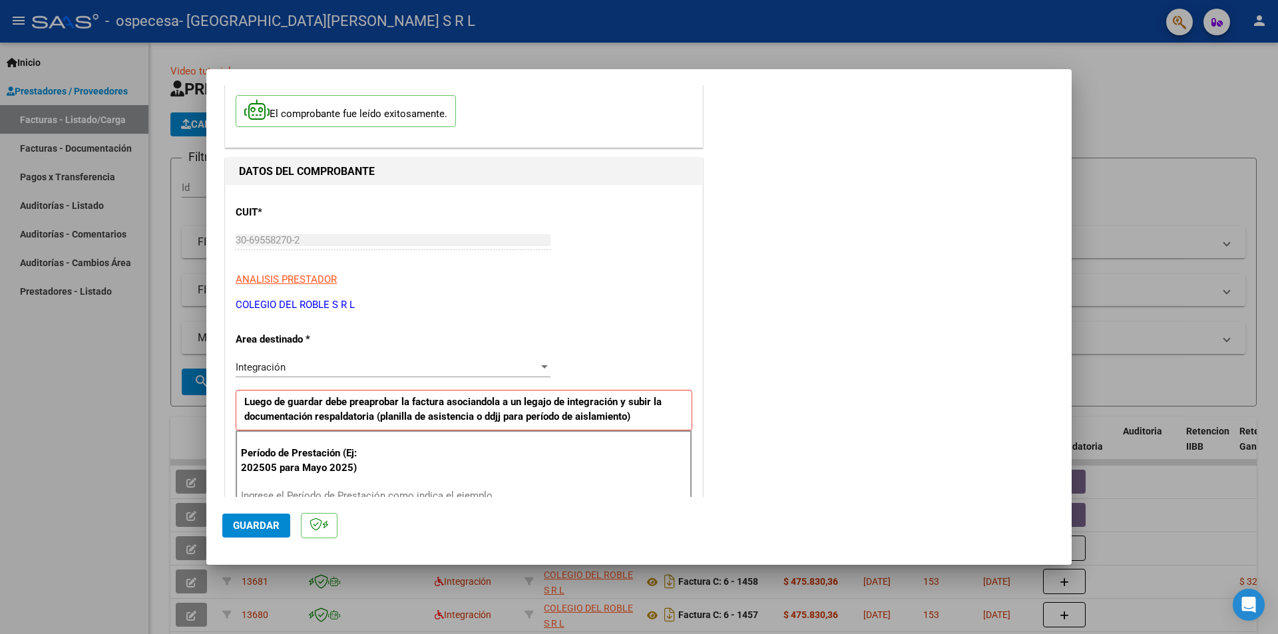
scroll to position [133, 0]
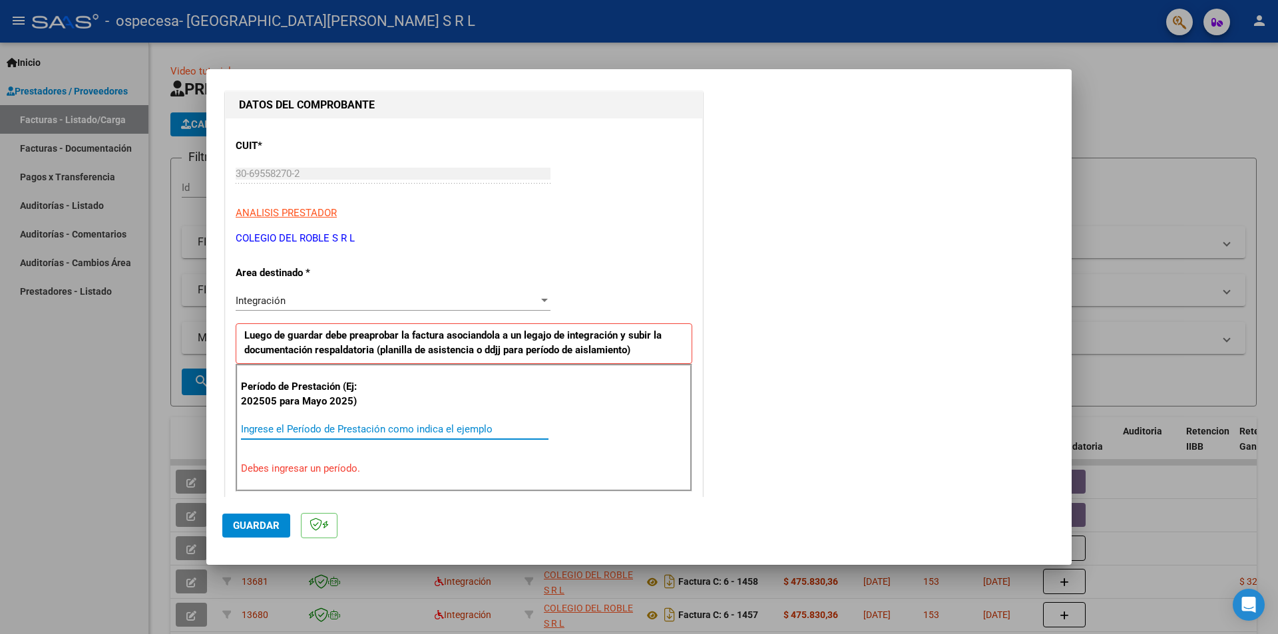
click at [306, 431] on input "Ingrese el Período de Prestación como indica el ejemplo" at bounding box center [395, 429] width 308 height 12
type input "202508"
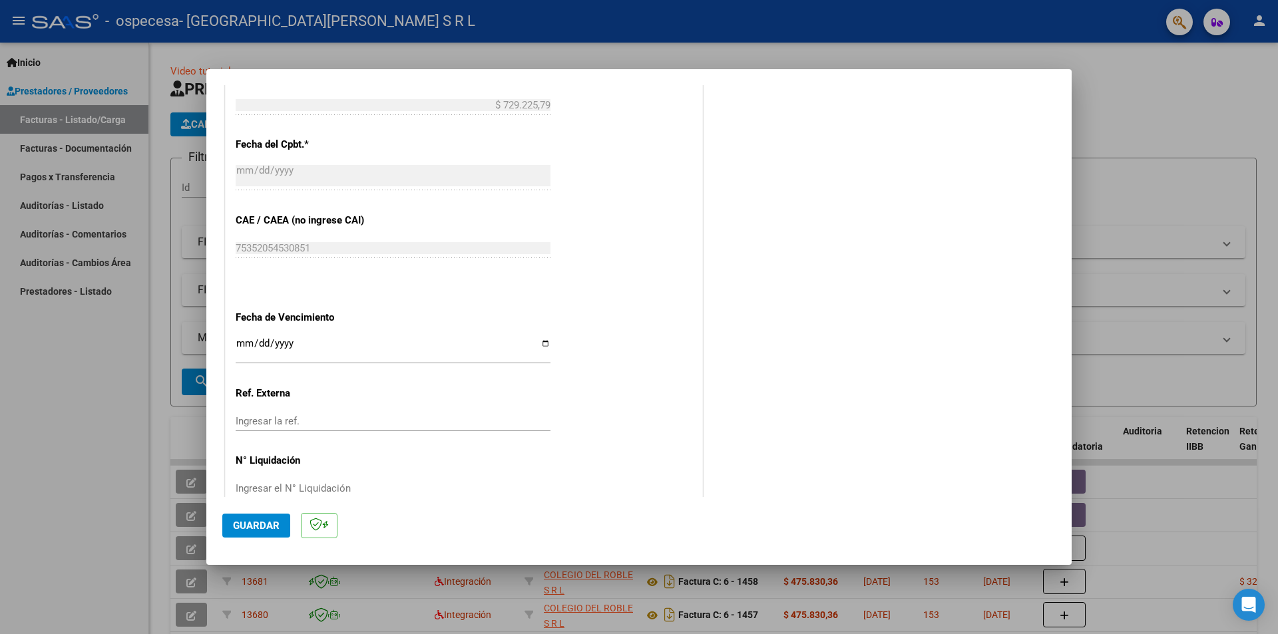
scroll to position [760, 0]
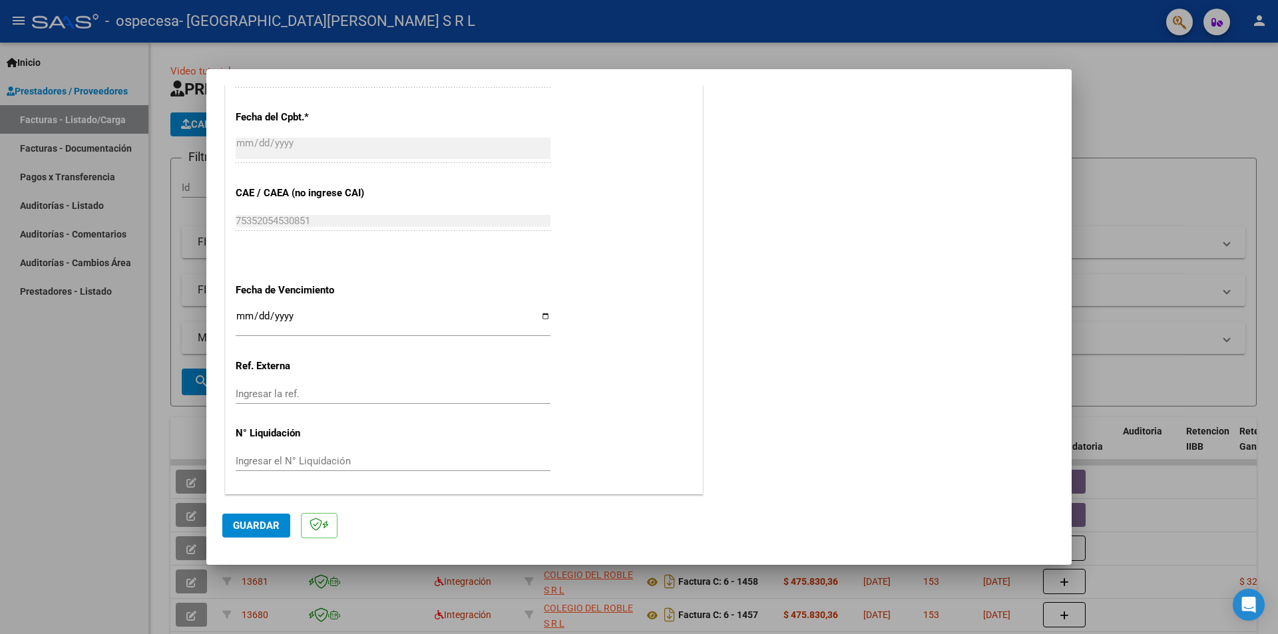
click at [246, 530] on span "Guardar" at bounding box center [256, 526] width 47 height 12
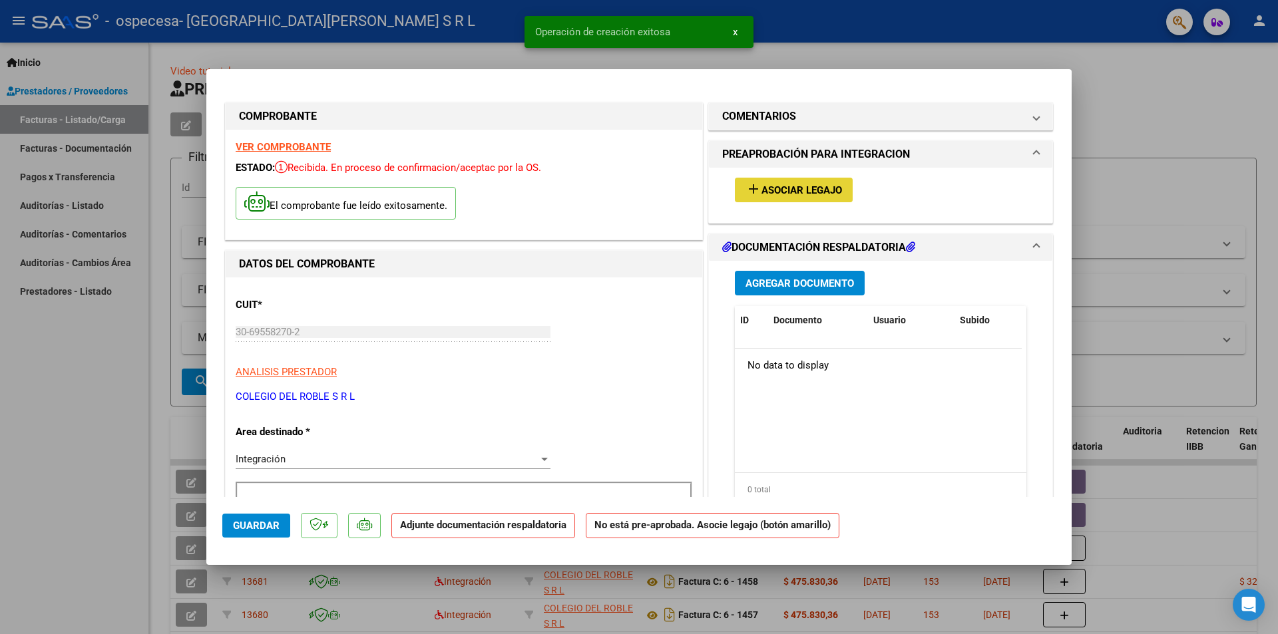
click at [803, 189] on span "Asociar Legajo" at bounding box center [802, 190] width 81 height 12
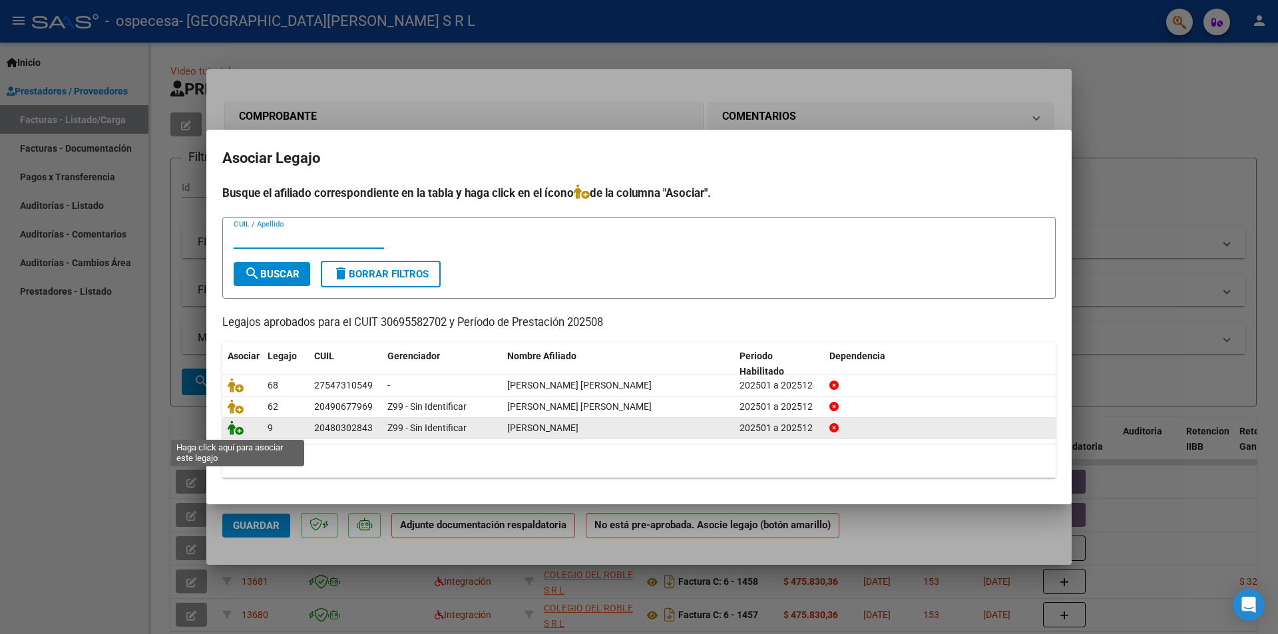
click at [240, 431] on icon at bounding box center [236, 428] width 16 height 15
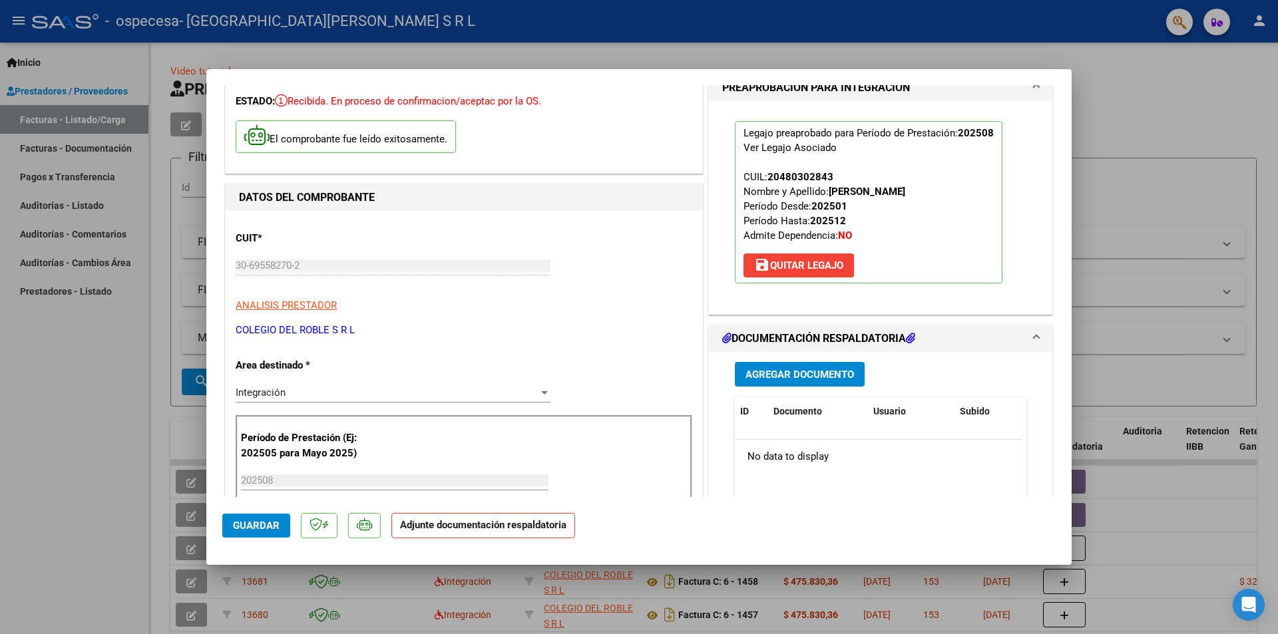
scroll to position [133, 0]
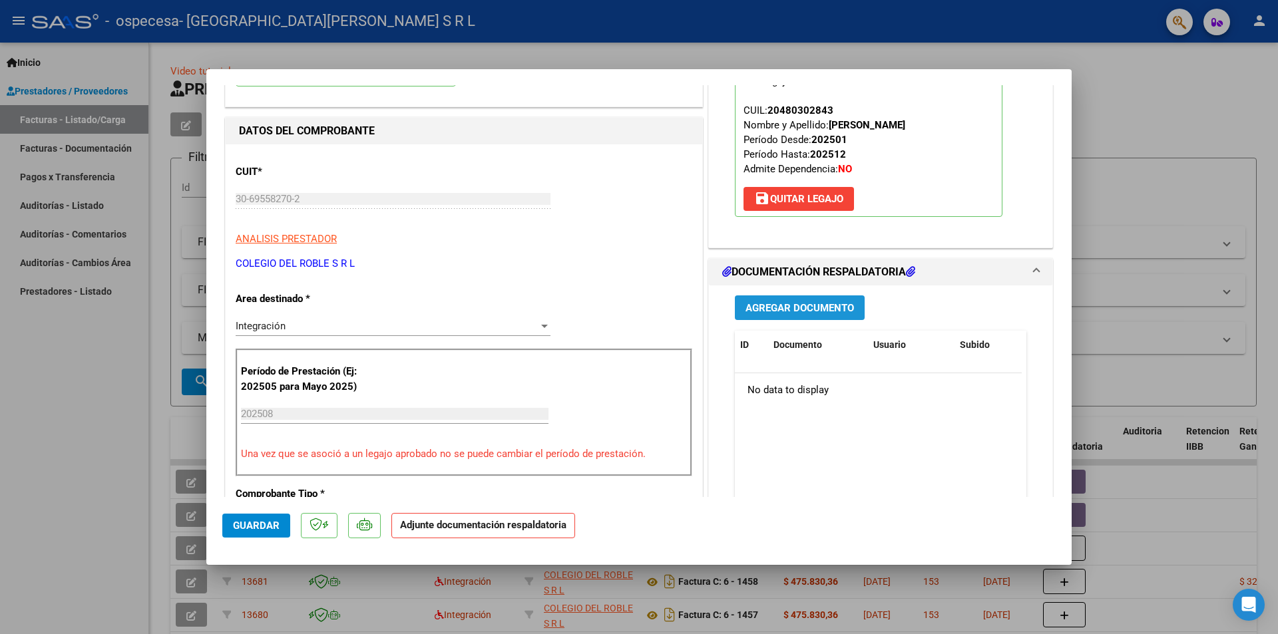
click at [781, 310] on span "Agregar Documento" at bounding box center [800, 308] width 109 height 12
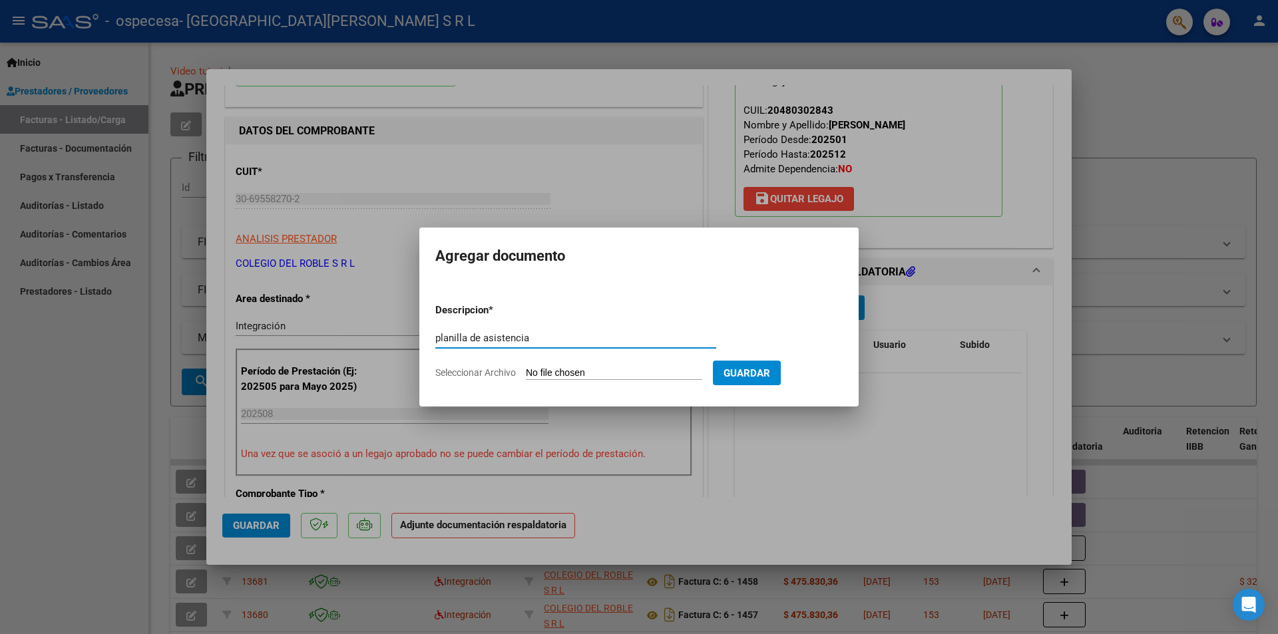
type input "planilla de asistencia"
click at [550, 371] on input "Seleccionar Archivo" at bounding box center [614, 373] width 176 height 13
type input "C:\fakepath\RAMIREZ ANDRE AGOSTO 2025.pdf"
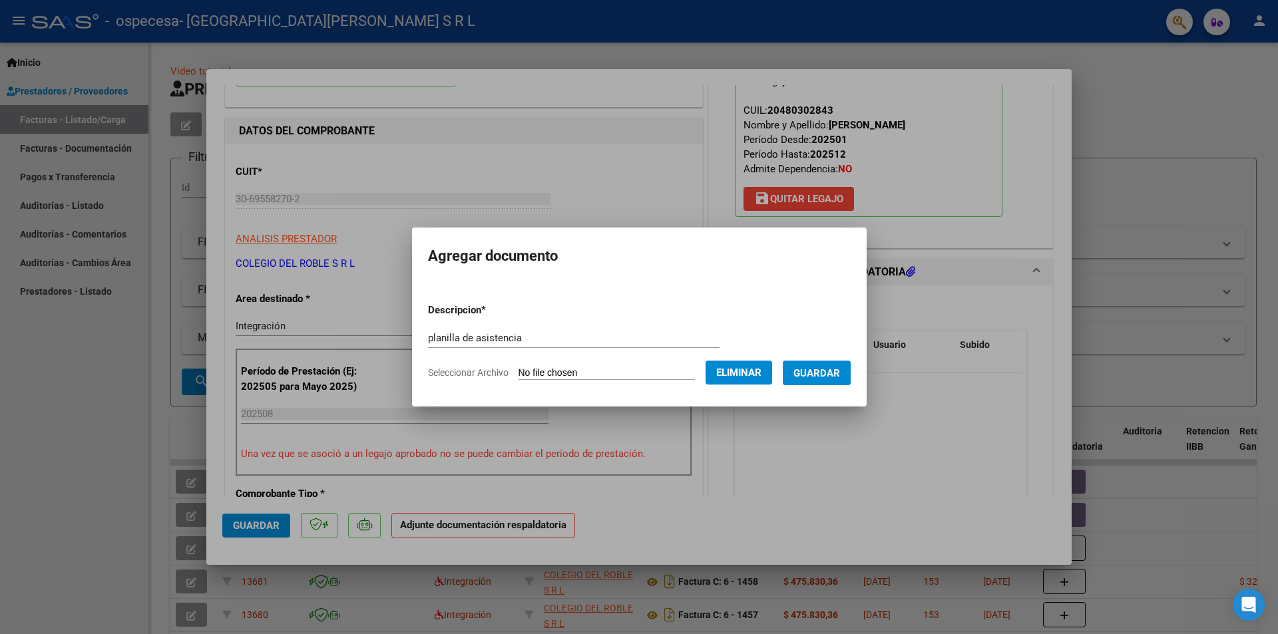
click at [820, 383] on button "Guardar" at bounding box center [817, 373] width 68 height 25
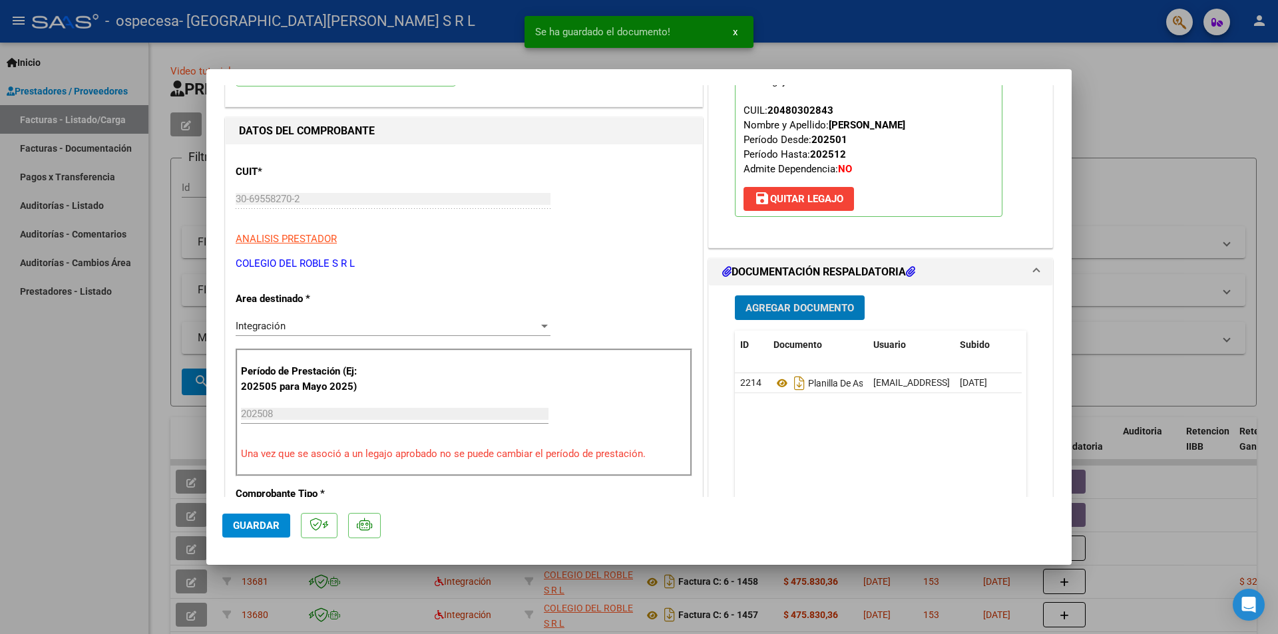
scroll to position [399, 0]
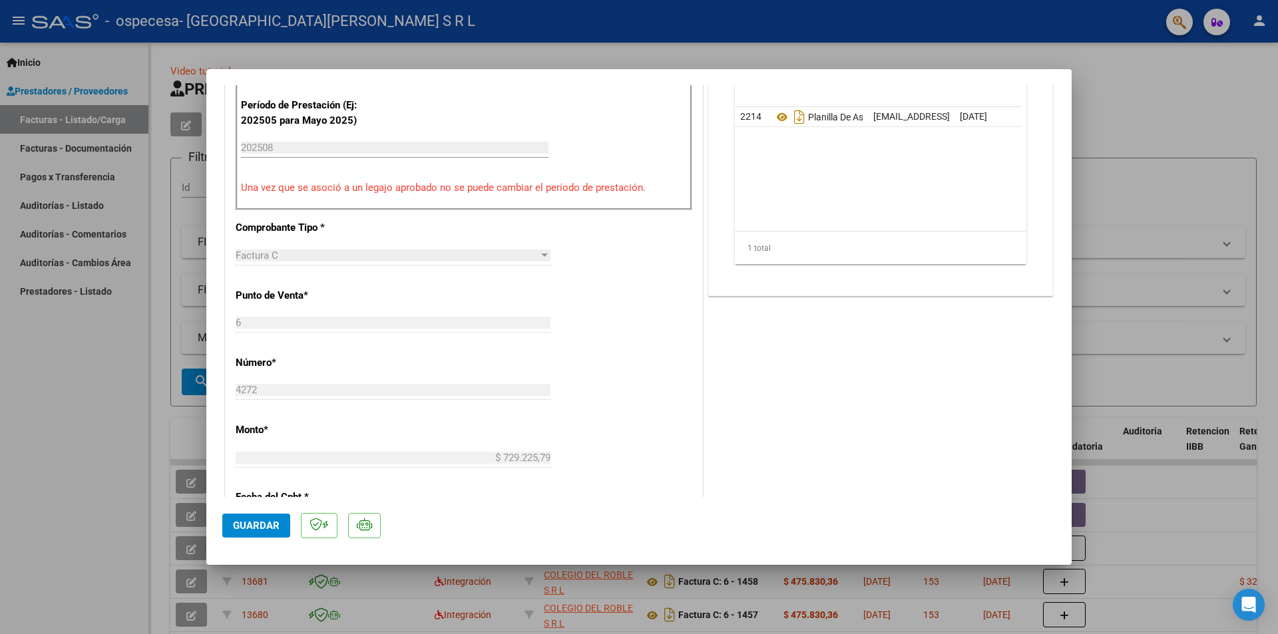
click at [250, 523] on span "Guardar" at bounding box center [256, 526] width 47 height 12
click at [736, 32] on span "x" at bounding box center [735, 32] width 5 height 12
click at [1196, 132] on div at bounding box center [639, 317] width 1278 height 634
type input "$ 0,00"
